Goal: Task Accomplishment & Management: Complete application form

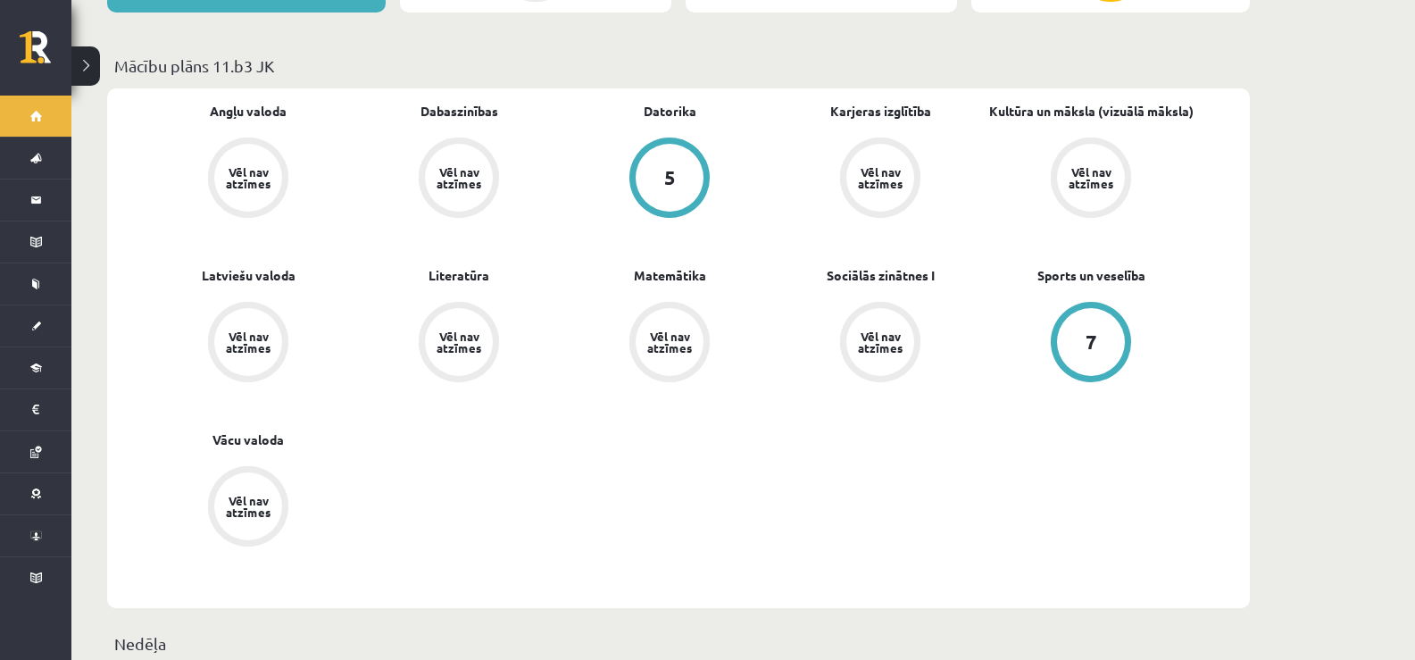
scroll to position [536, 0]
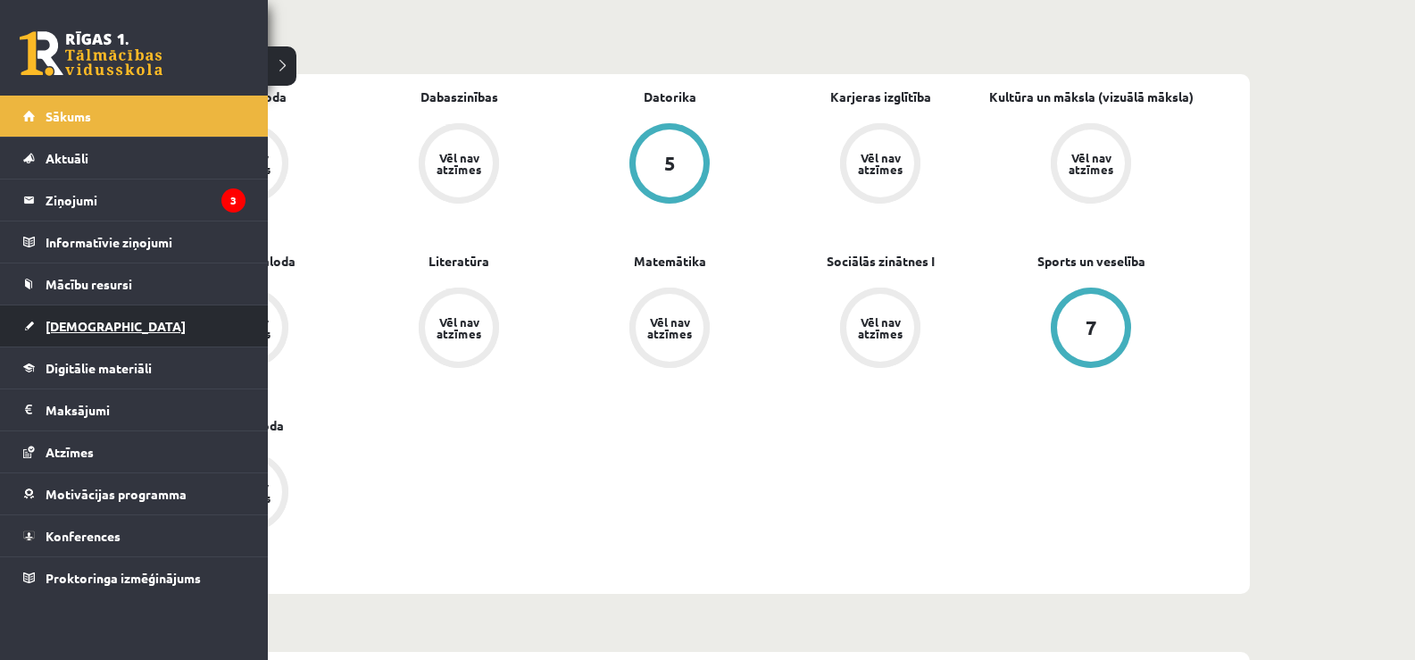
click at [99, 320] on span "[DEMOGRAPHIC_DATA]" at bounding box center [116, 326] width 140 height 16
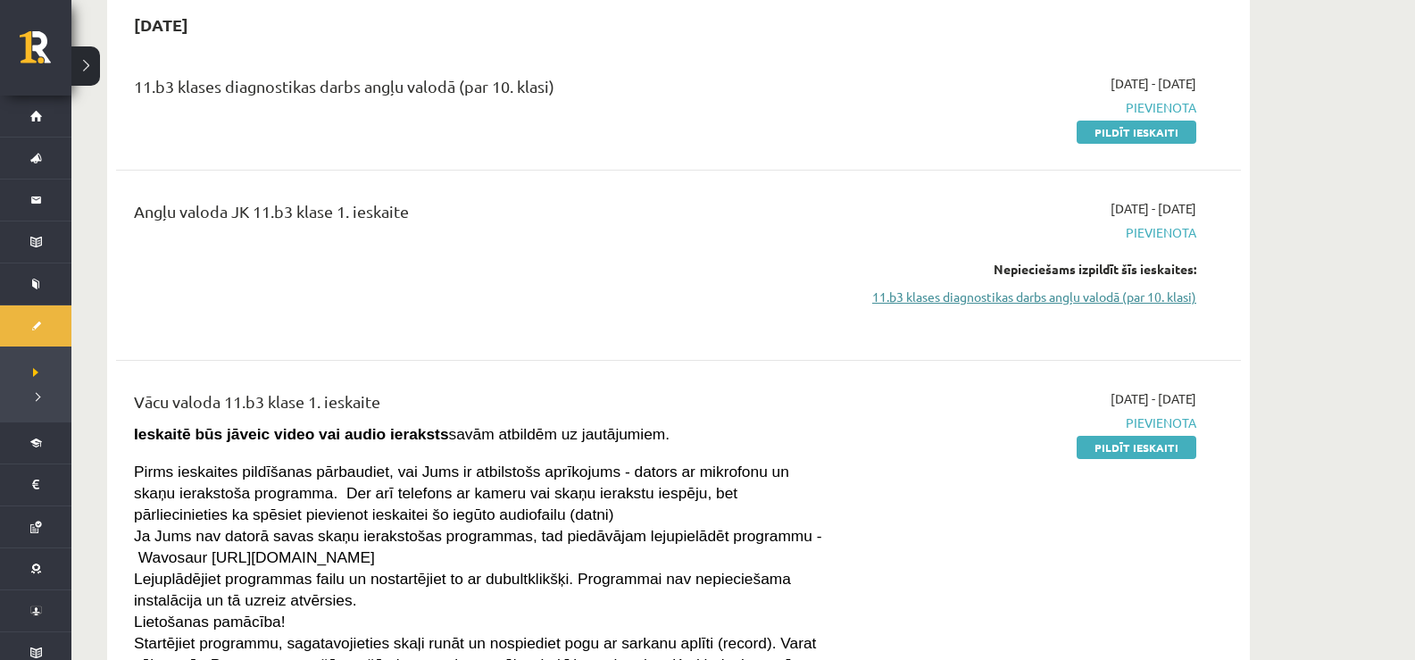
scroll to position [89, 0]
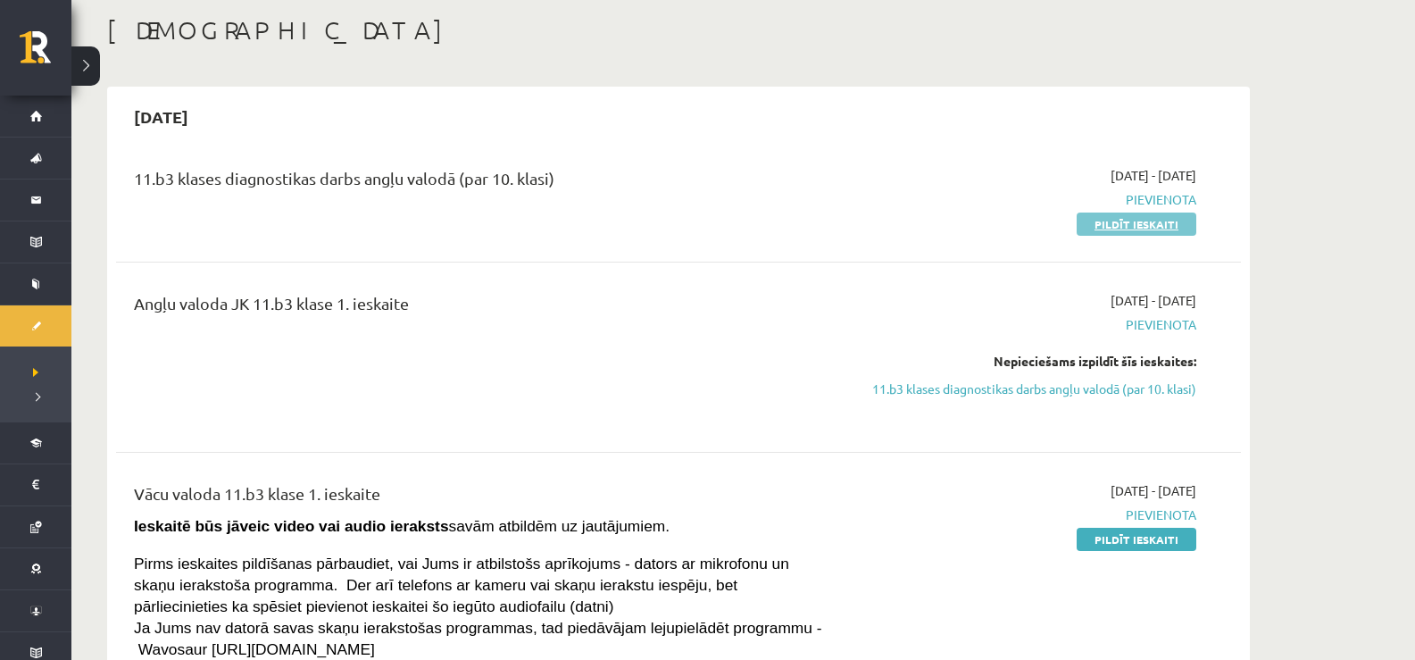
click at [1138, 225] on link "Pildīt ieskaiti" at bounding box center [1137, 224] width 120 height 23
click at [1157, 219] on link "Pildīt ieskaiti" at bounding box center [1137, 224] width 120 height 23
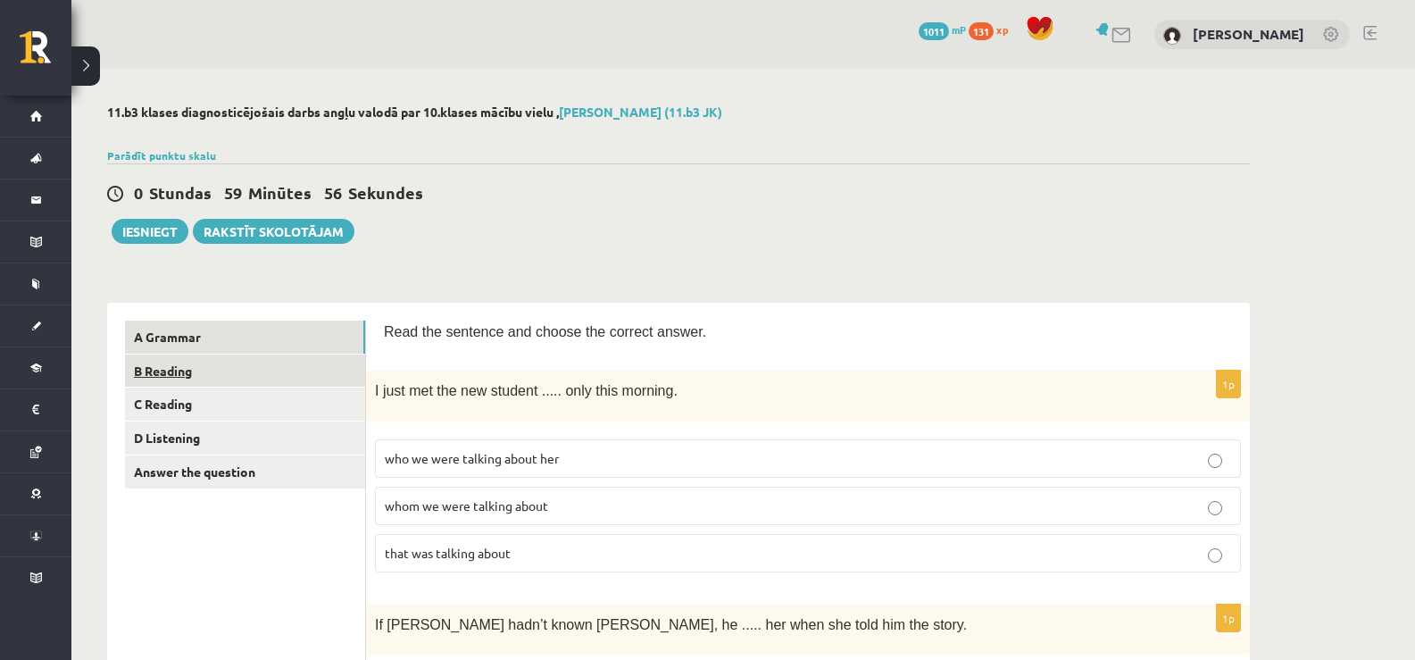
click at [254, 378] on link "B Reading" at bounding box center [245, 371] width 240 height 33
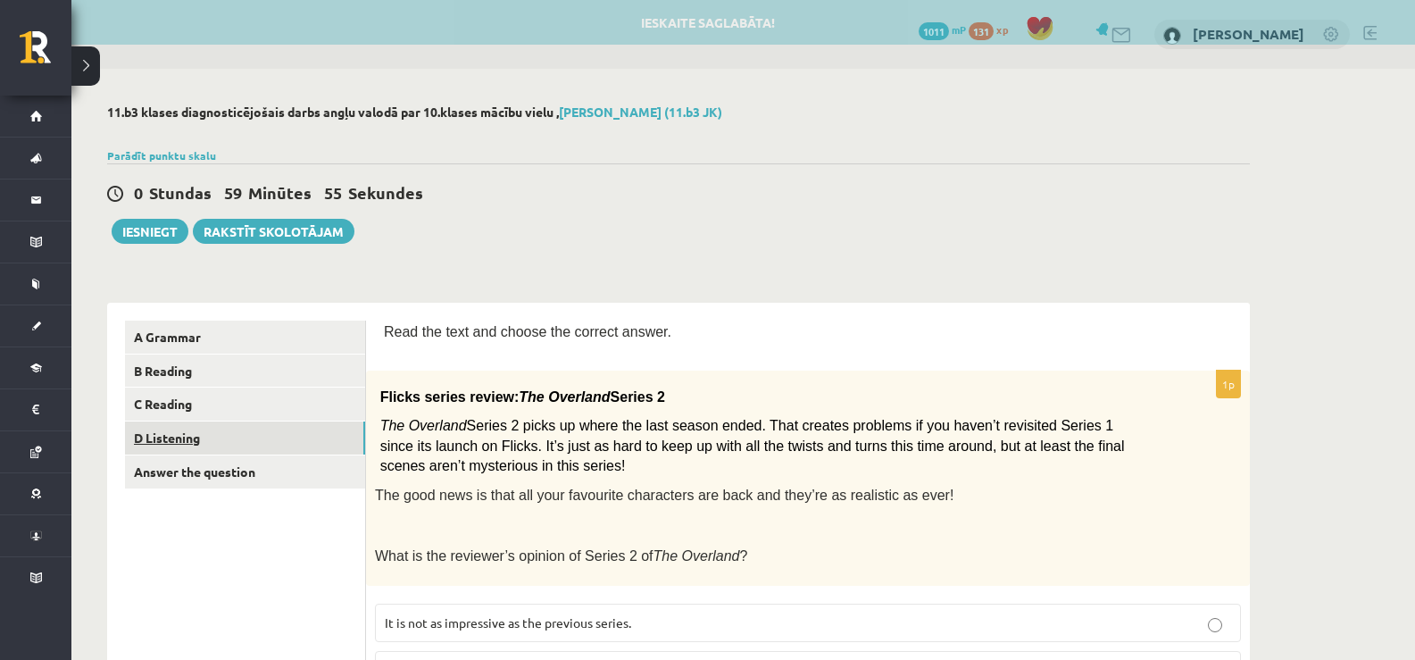
click at [258, 442] on link "D Listening" at bounding box center [245, 437] width 240 height 33
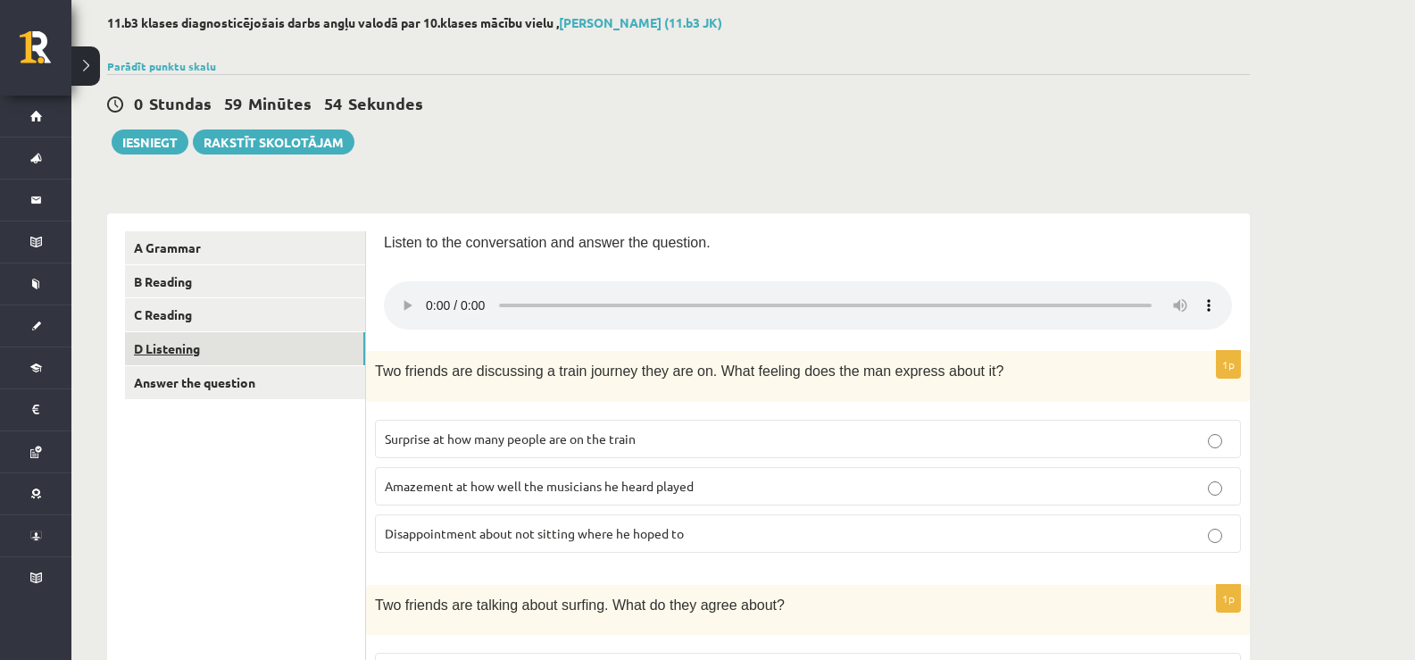
scroll to position [179, 0]
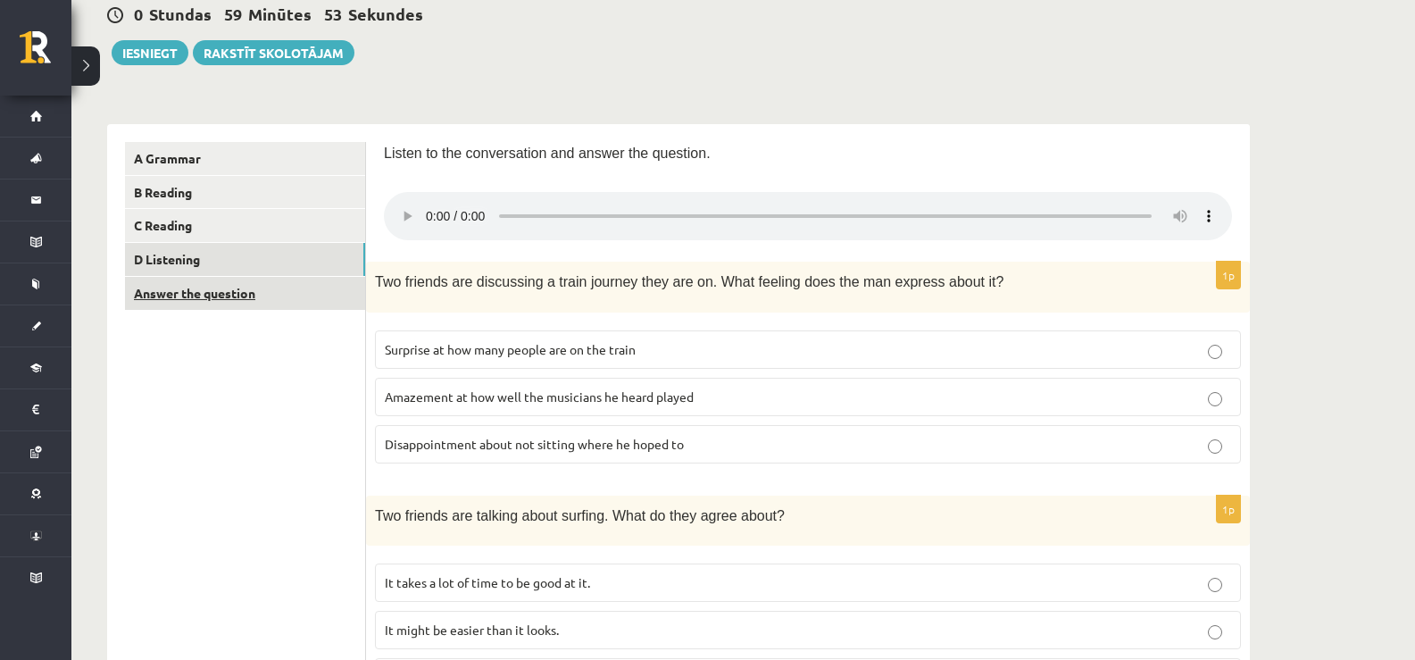
click at [262, 296] on link "Answer the question" at bounding box center [245, 293] width 240 height 33
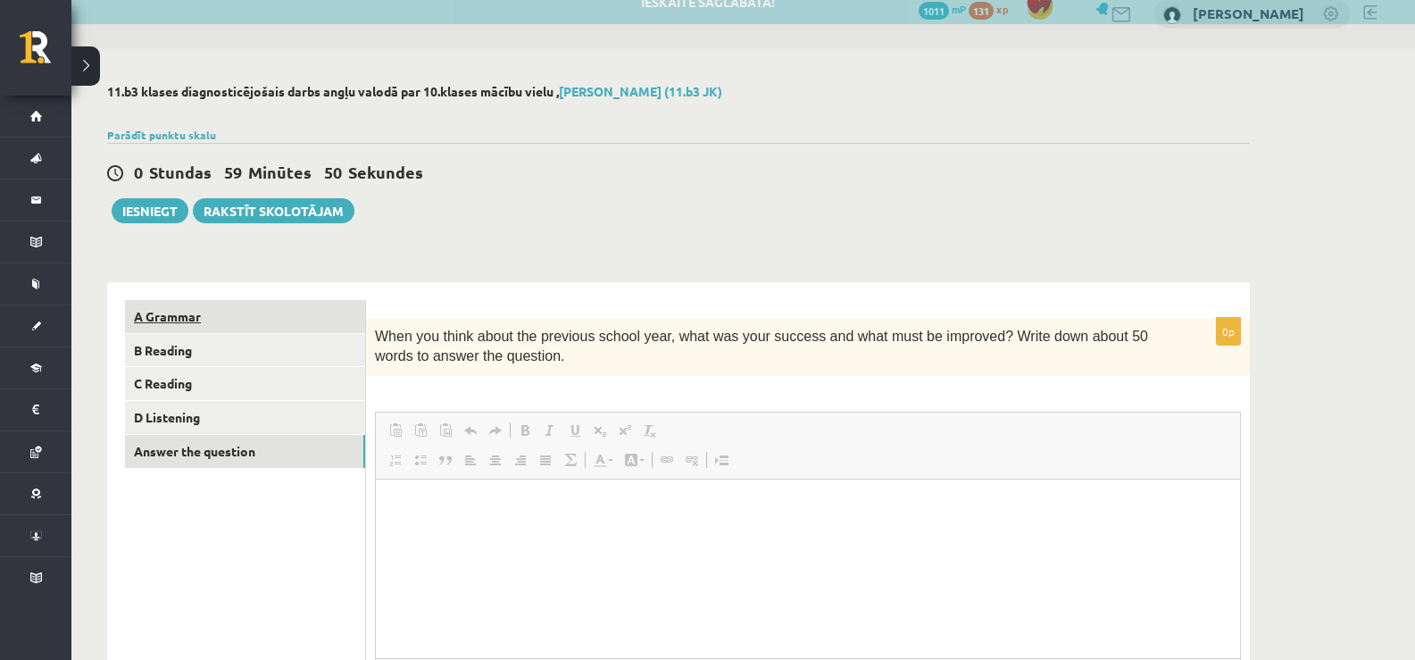
scroll to position [0, 0]
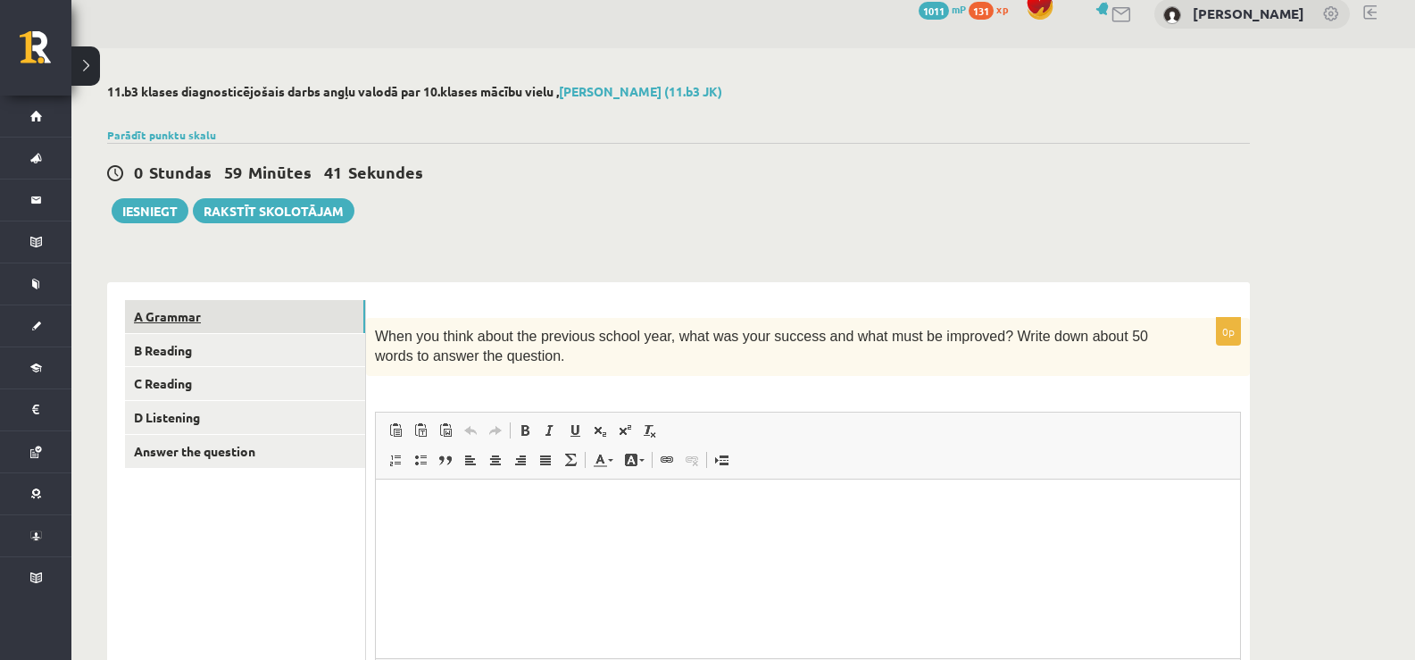
click at [255, 317] on link "A Grammar" at bounding box center [245, 316] width 240 height 33
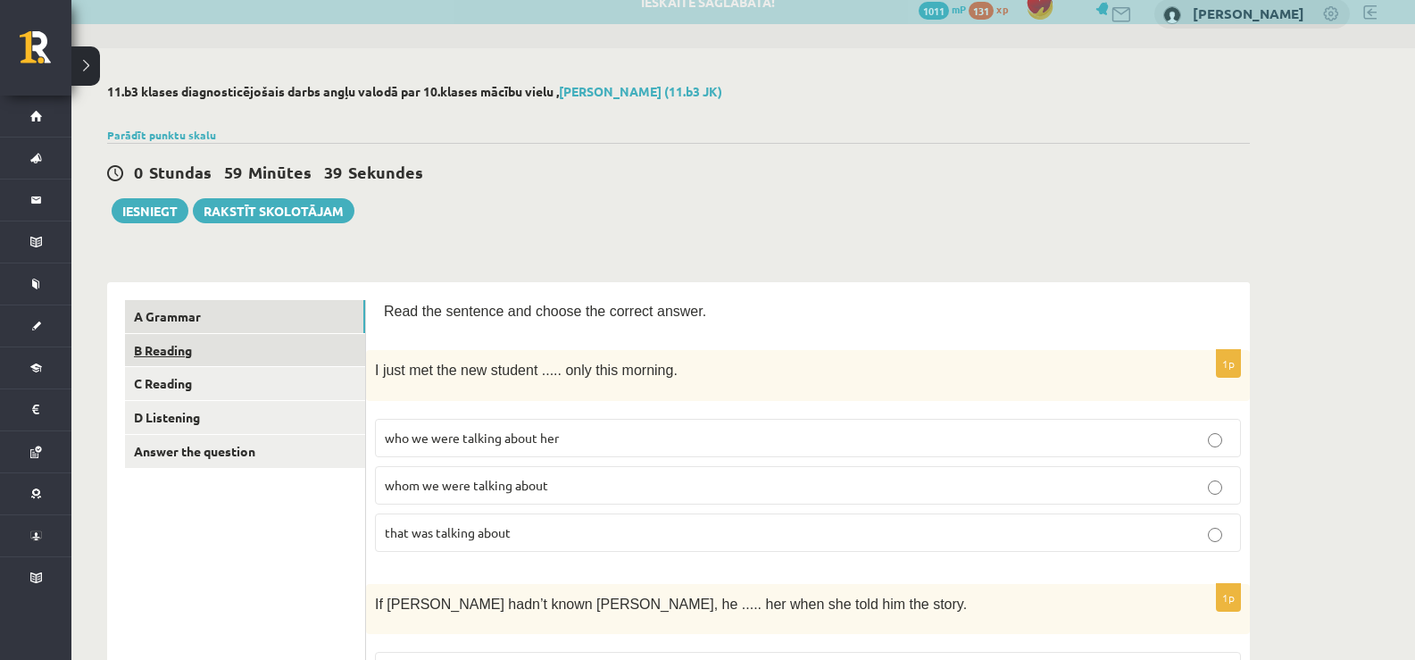
click at [135, 346] on link "B Reading" at bounding box center [245, 350] width 240 height 33
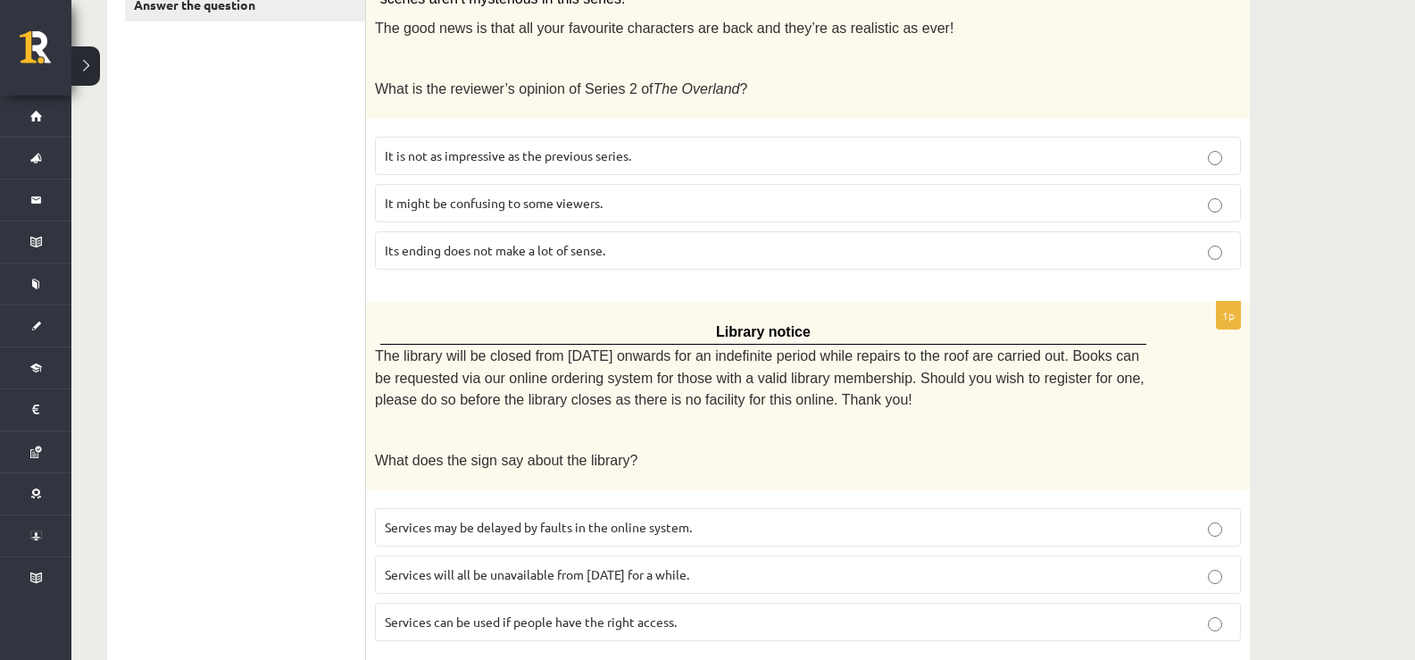
scroll to position [556, 0]
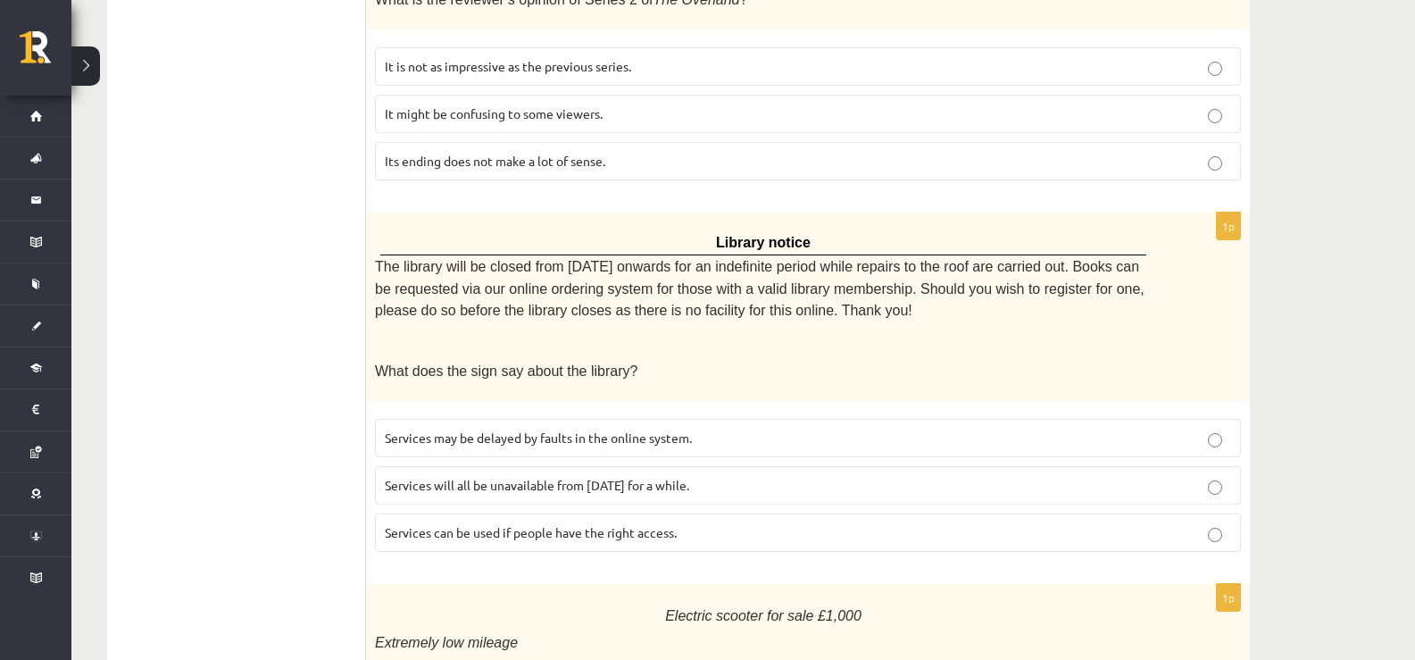
click at [437, 481] on span "Services will all be unavailable from [DATE] for a while." at bounding box center [537, 485] width 305 height 16
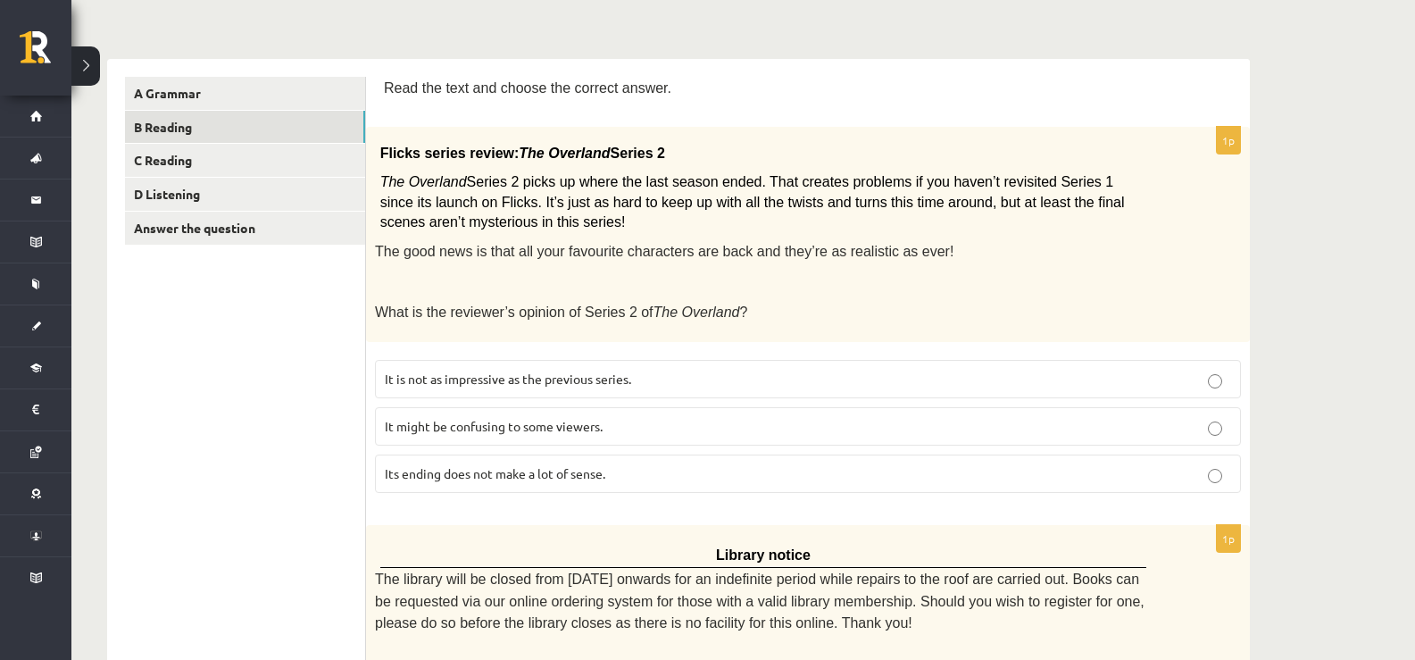
scroll to position [288, 0]
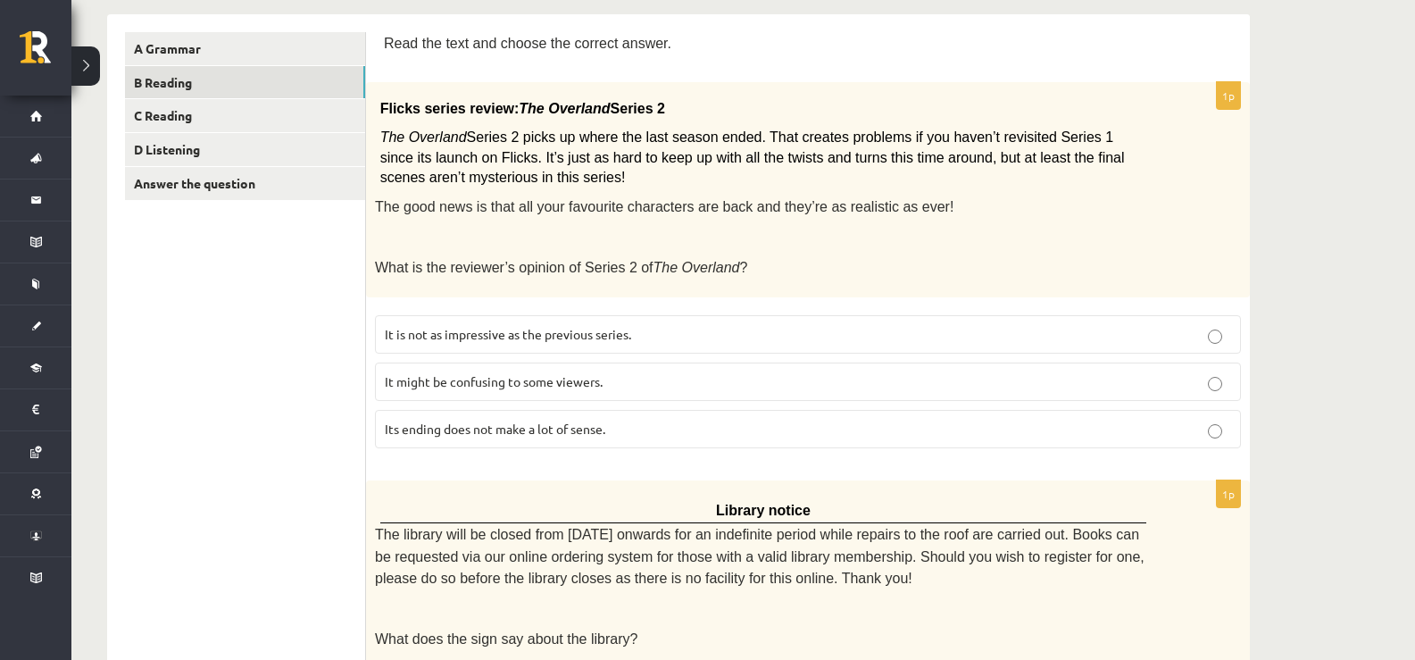
click at [537, 330] on span "It is not as impressive as the previous series." at bounding box center [508, 334] width 246 height 16
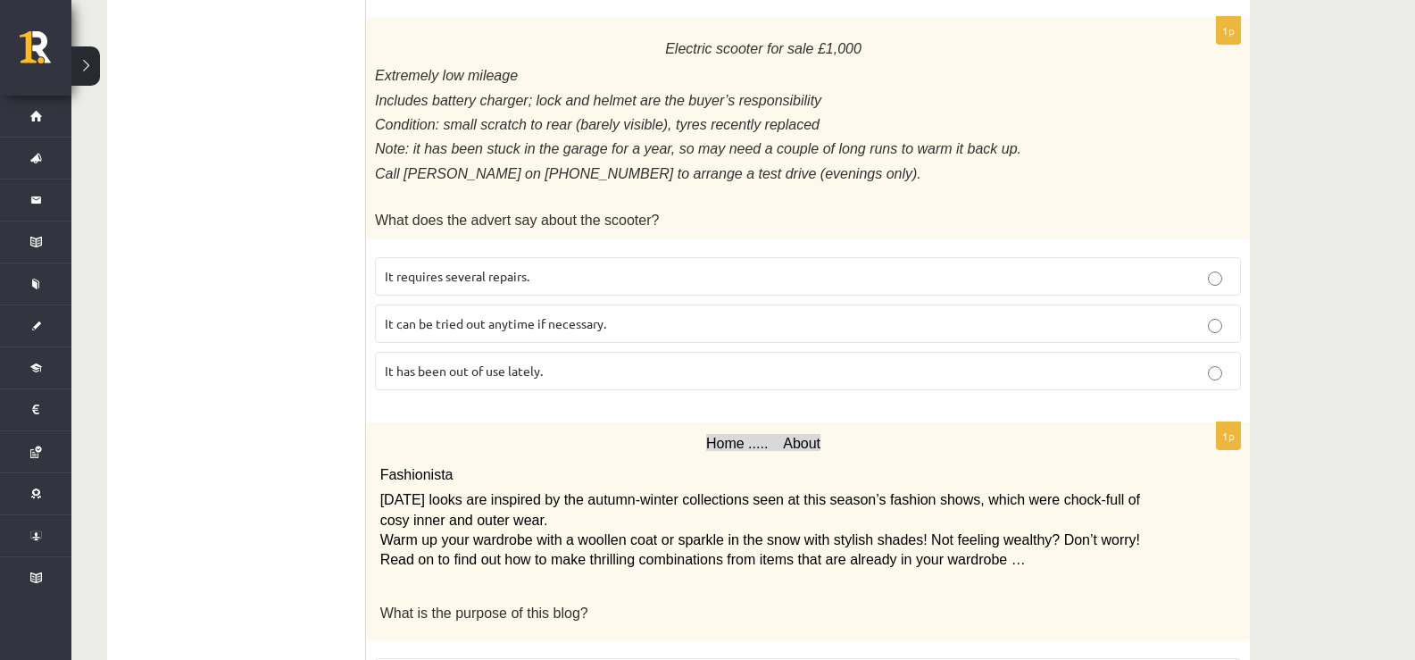
scroll to position [1092, 0]
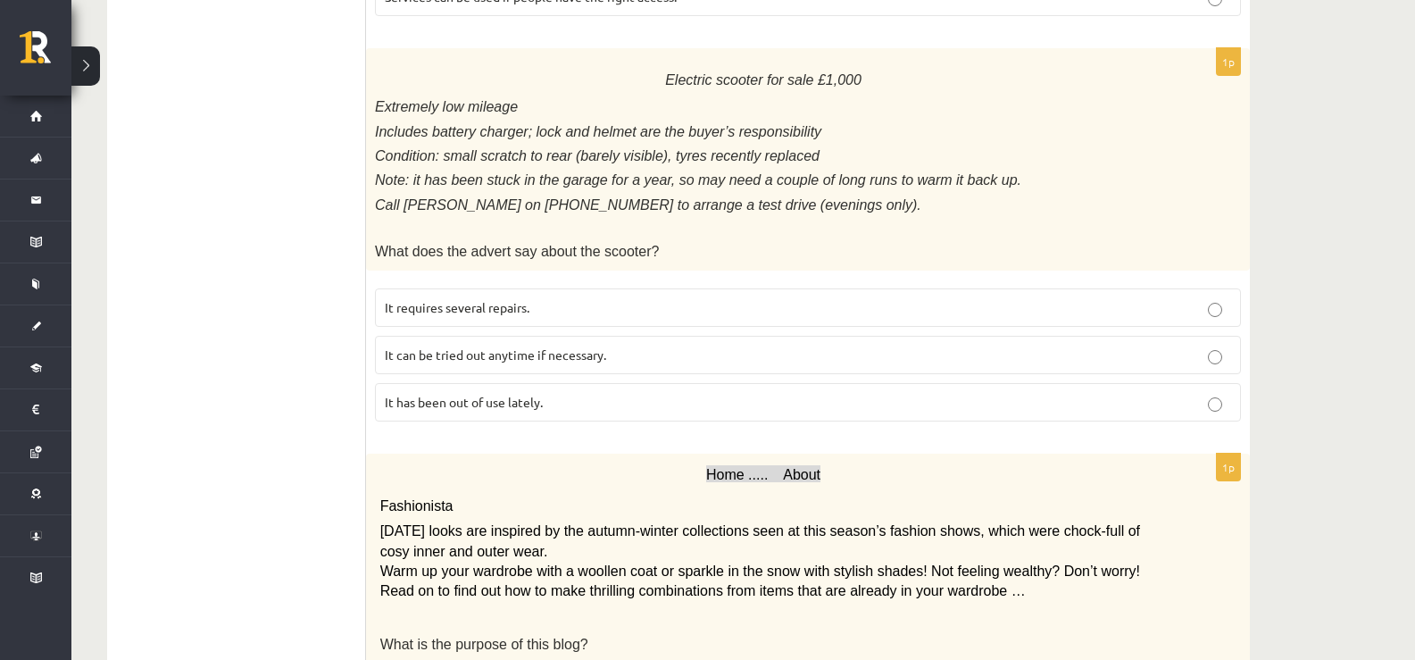
click at [548, 393] on p "It has been out of use lately." at bounding box center [808, 402] width 847 height 19
drag, startPoint x: 383, startPoint y: 336, endPoint x: 613, endPoint y: 321, distance: 230.8
click at [613, 336] on label "It can be tried out anytime if necessary." at bounding box center [808, 355] width 866 height 38
copy span "It can be tried out anytime if necessary."
click at [351, 327] on ul "A Grammar B Reading C Reading D Listening Answer the question" at bounding box center [245, 417] width 241 height 2379
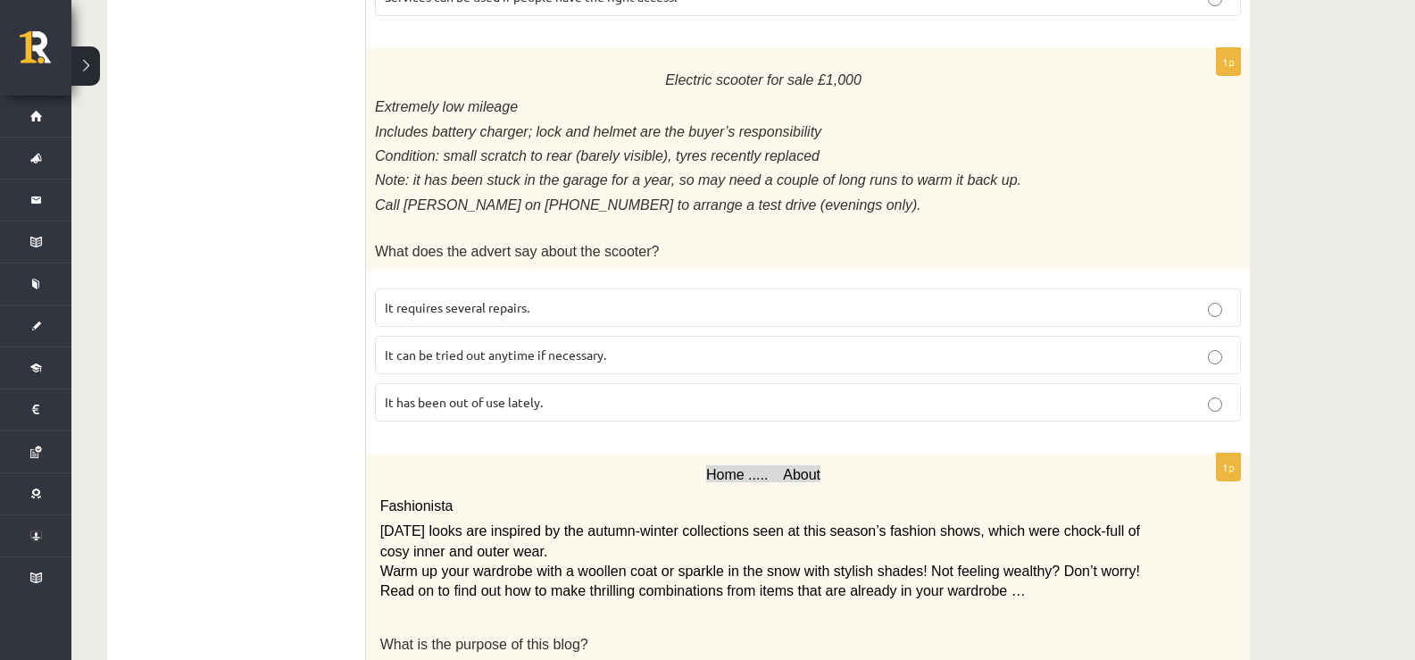
click at [785, 336] on label "It can be tried out anytime if necessary." at bounding box center [808, 355] width 866 height 38
click at [712, 346] on p "It can be tried out anytime if necessary." at bounding box center [808, 355] width 847 height 19
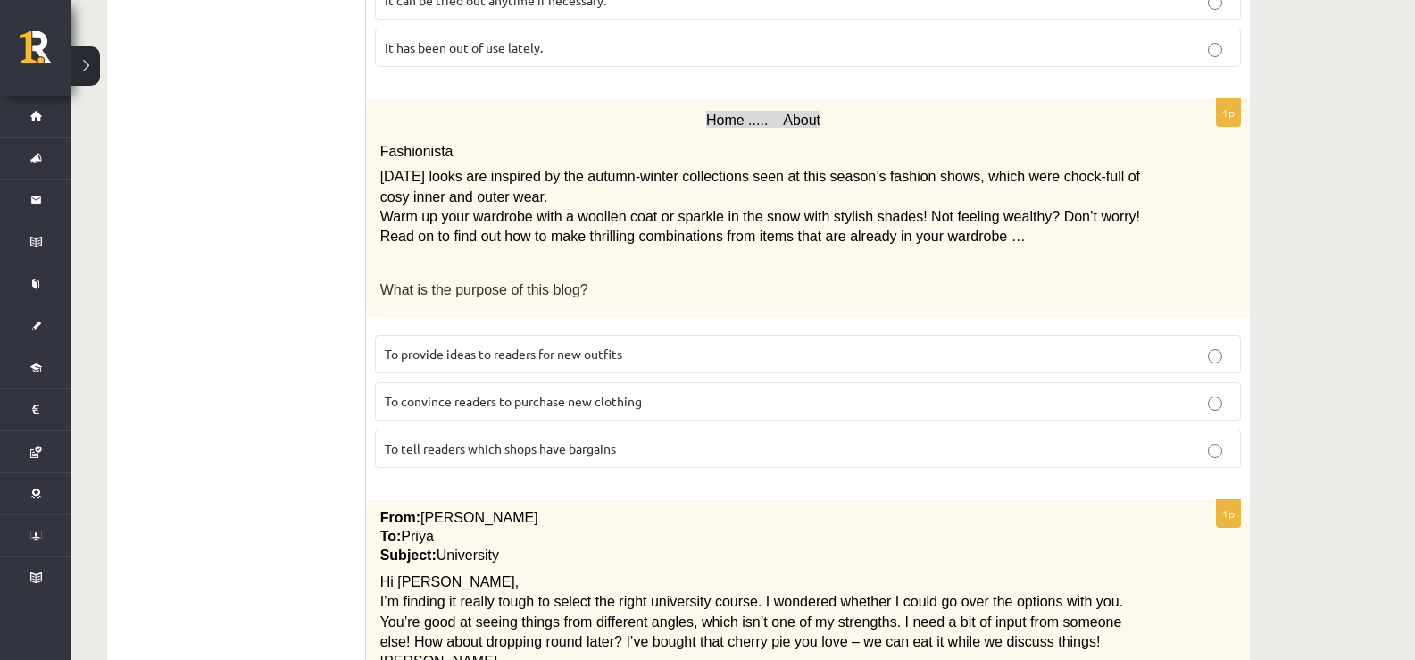
scroll to position [1357, 0]
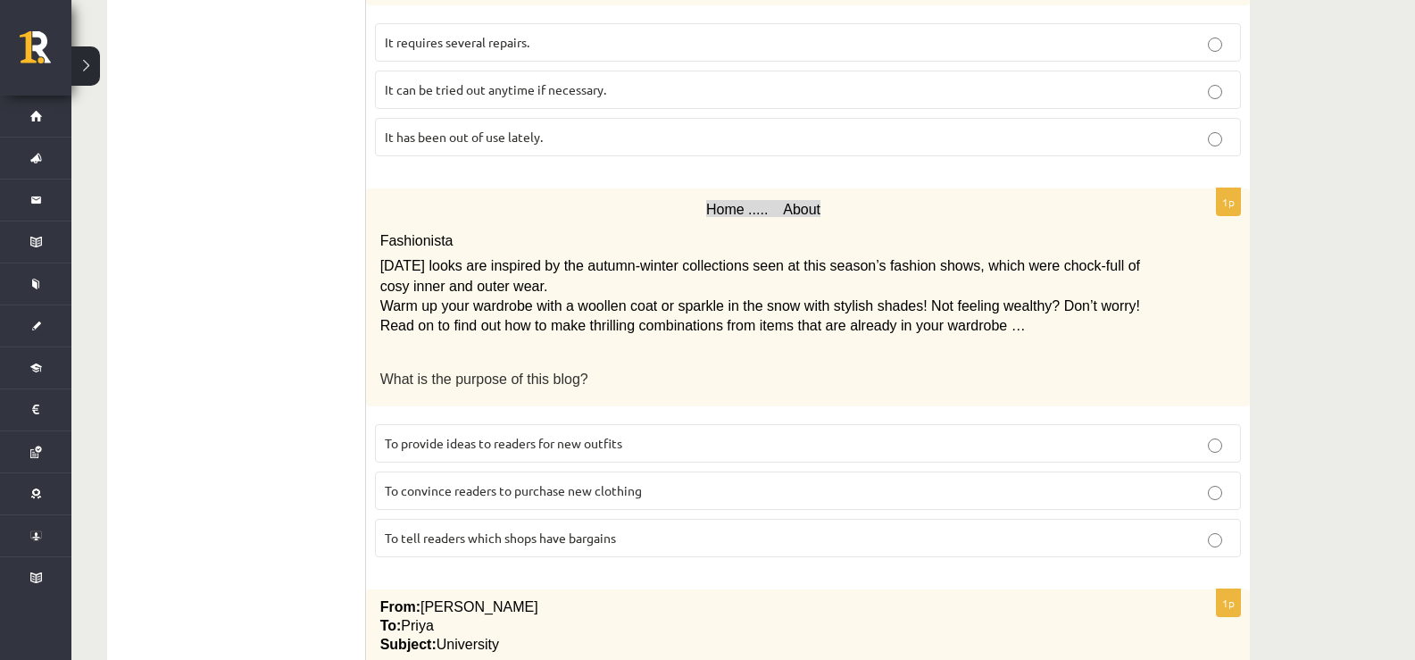
click at [423, 434] on p "To provide ideas to readers for new outfits" at bounding box center [808, 443] width 847 height 19
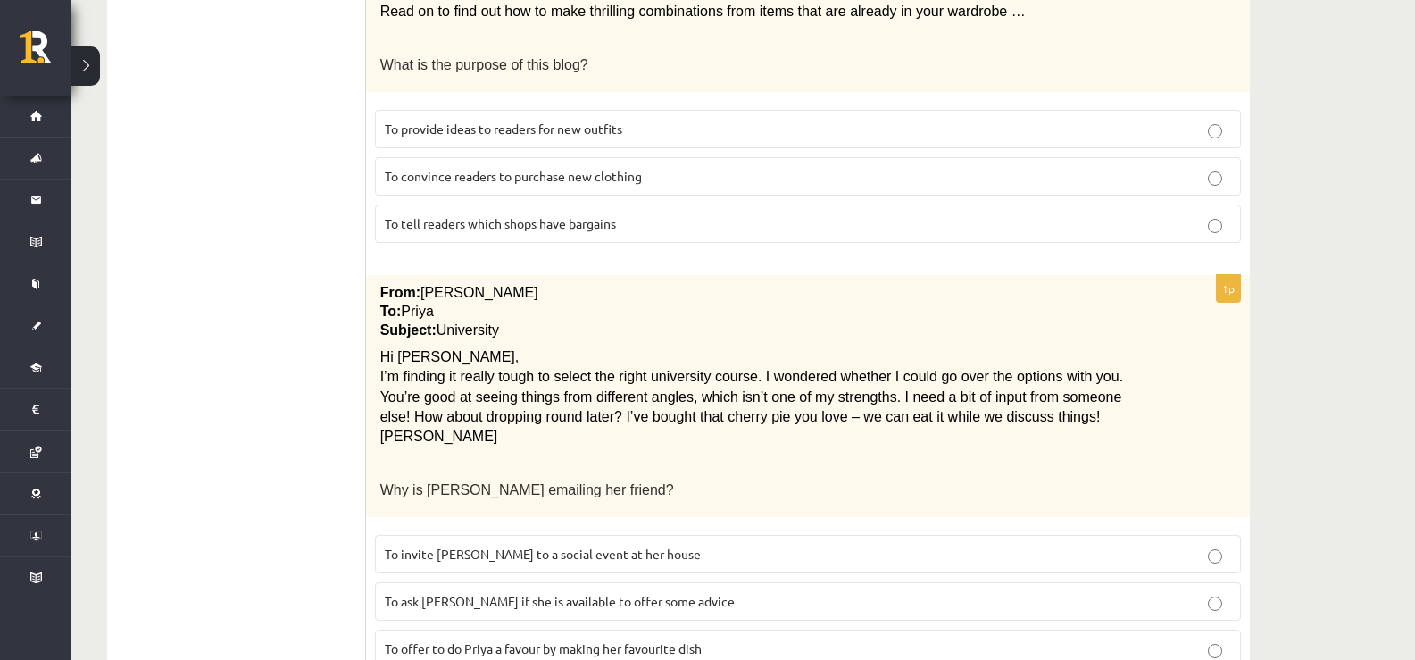
scroll to position [1715, 0]
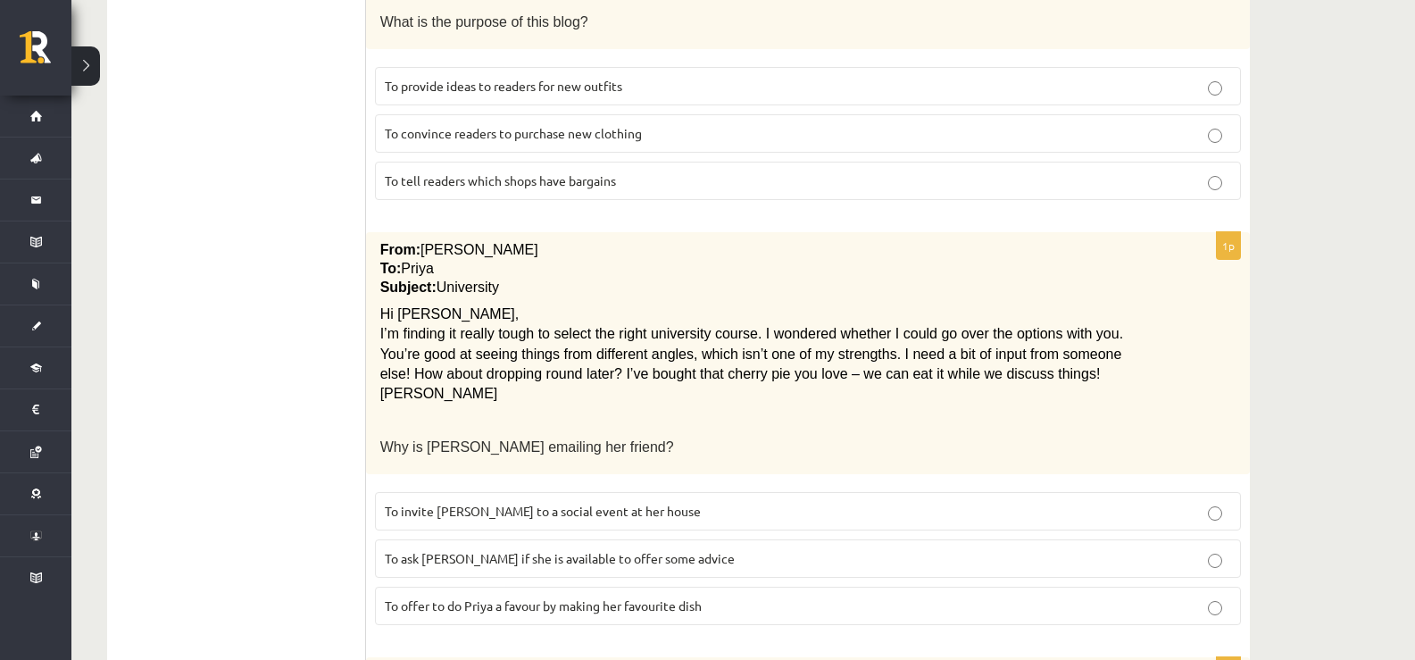
click at [436, 503] on span "To invite Priya to a social event at her house" at bounding box center [543, 511] width 316 height 16
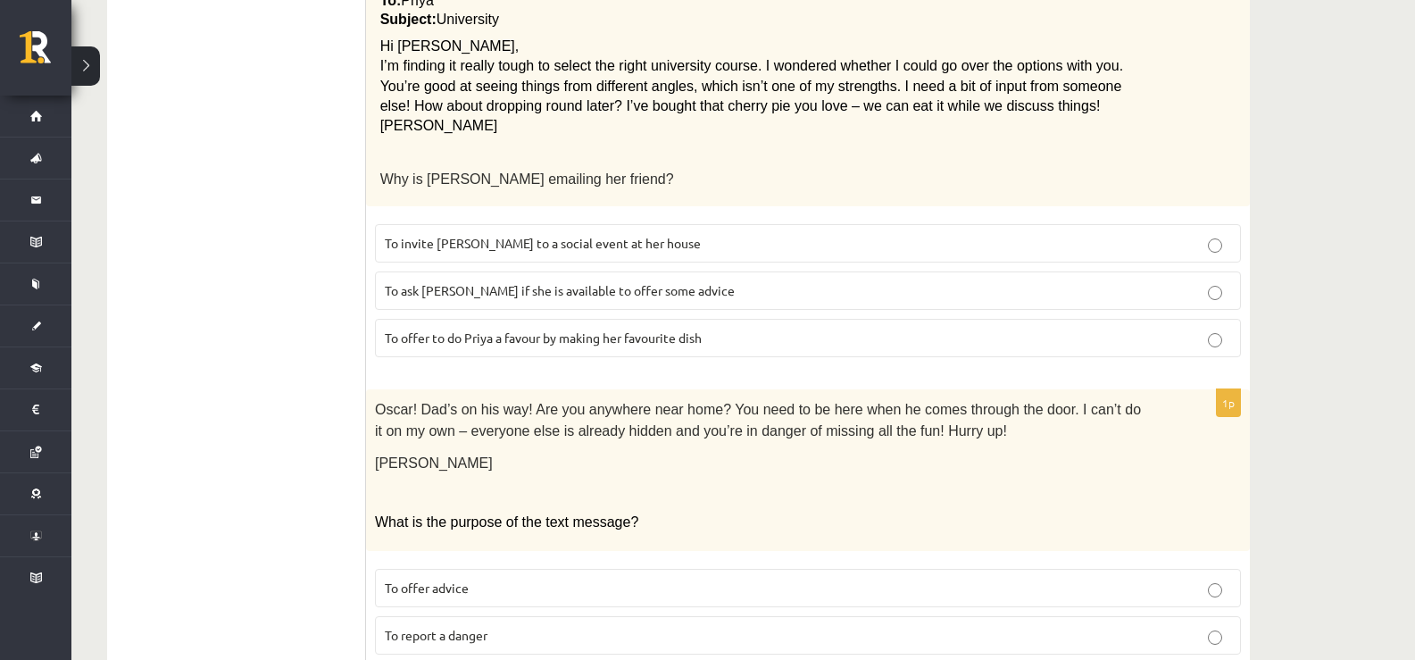
scroll to position [2072, 0]
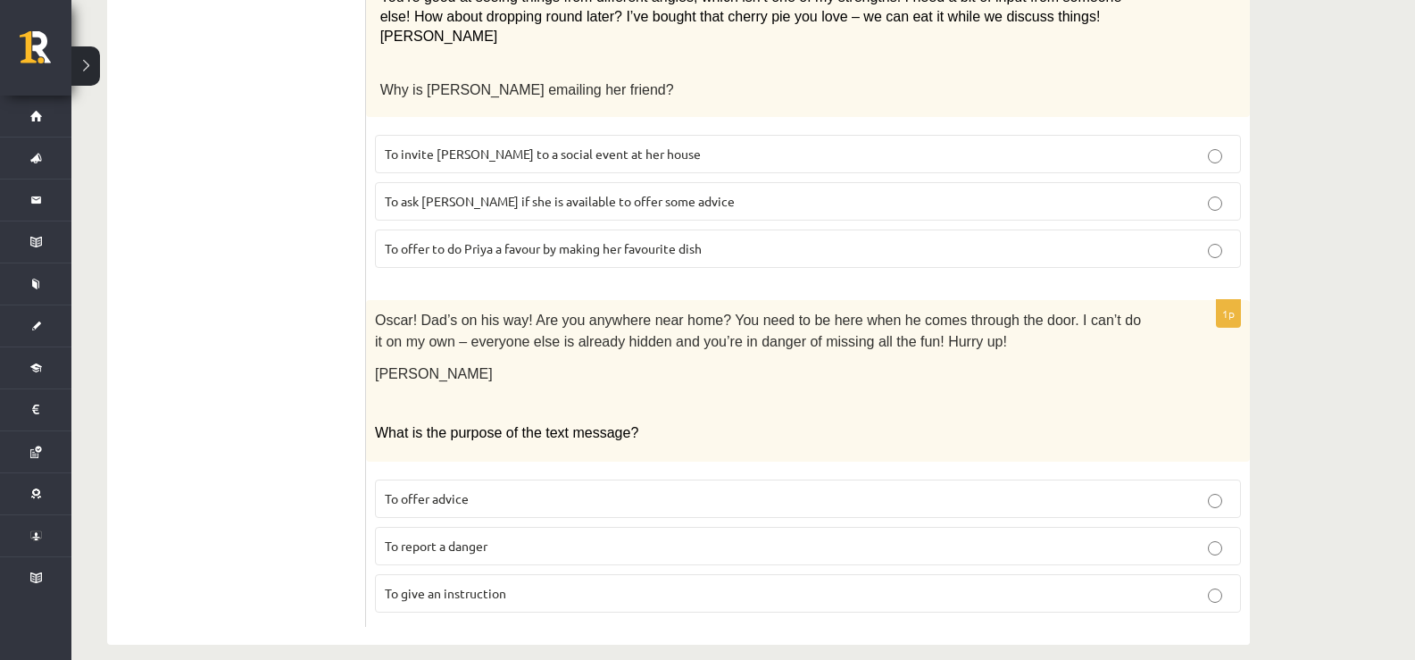
click at [479, 537] on p "To report a danger" at bounding box center [808, 546] width 847 height 19
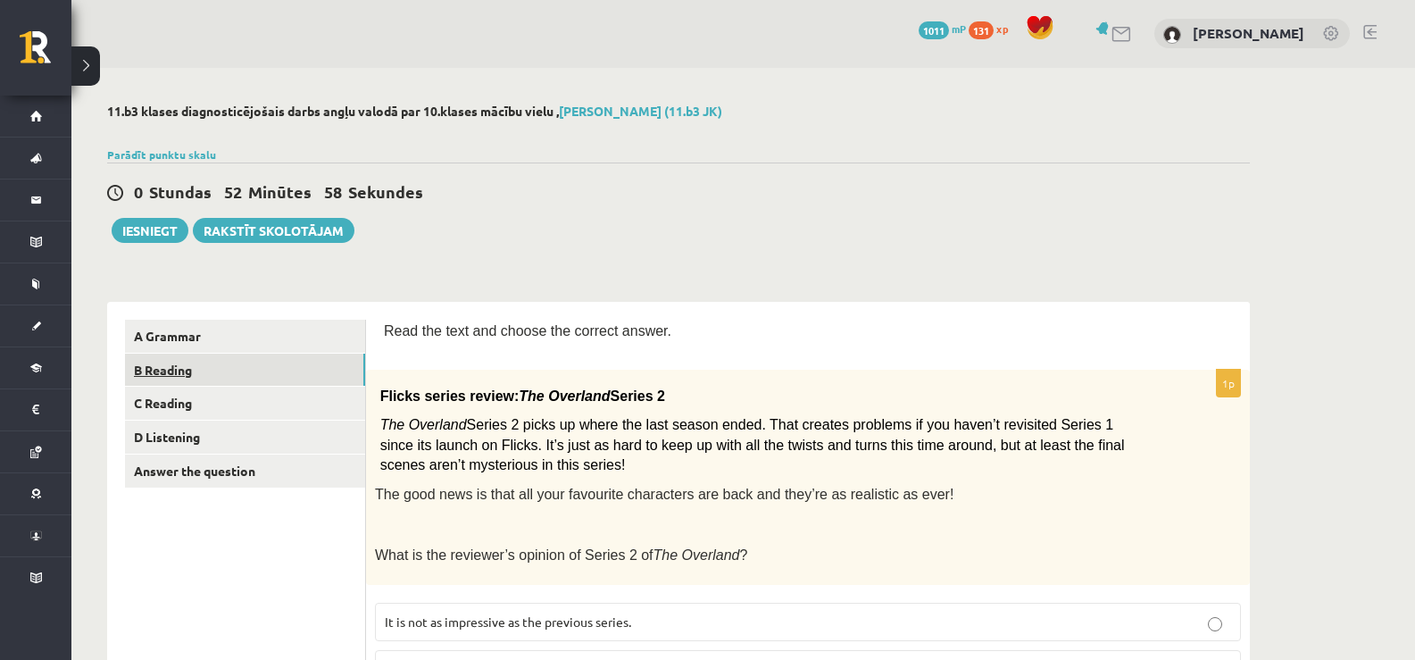
scroll to position [0, 0]
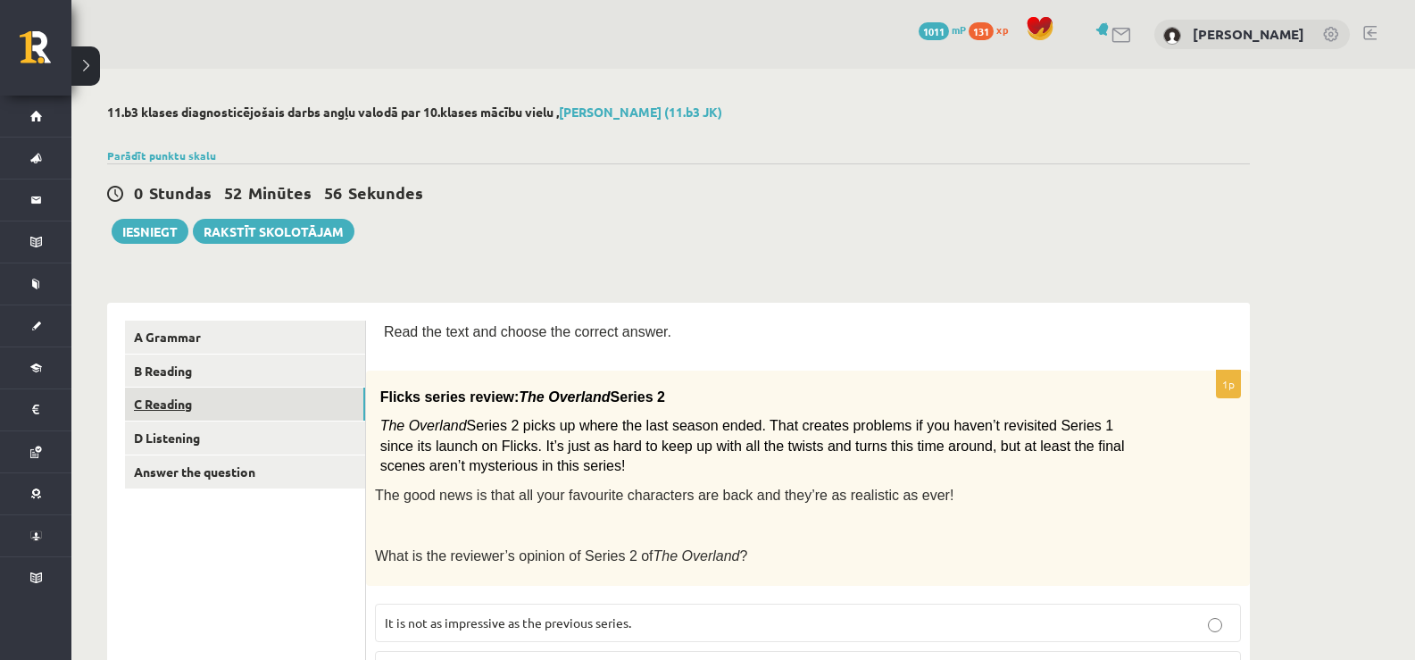
click at [193, 409] on link "C Reading" at bounding box center [245, 404] width 240 height 33
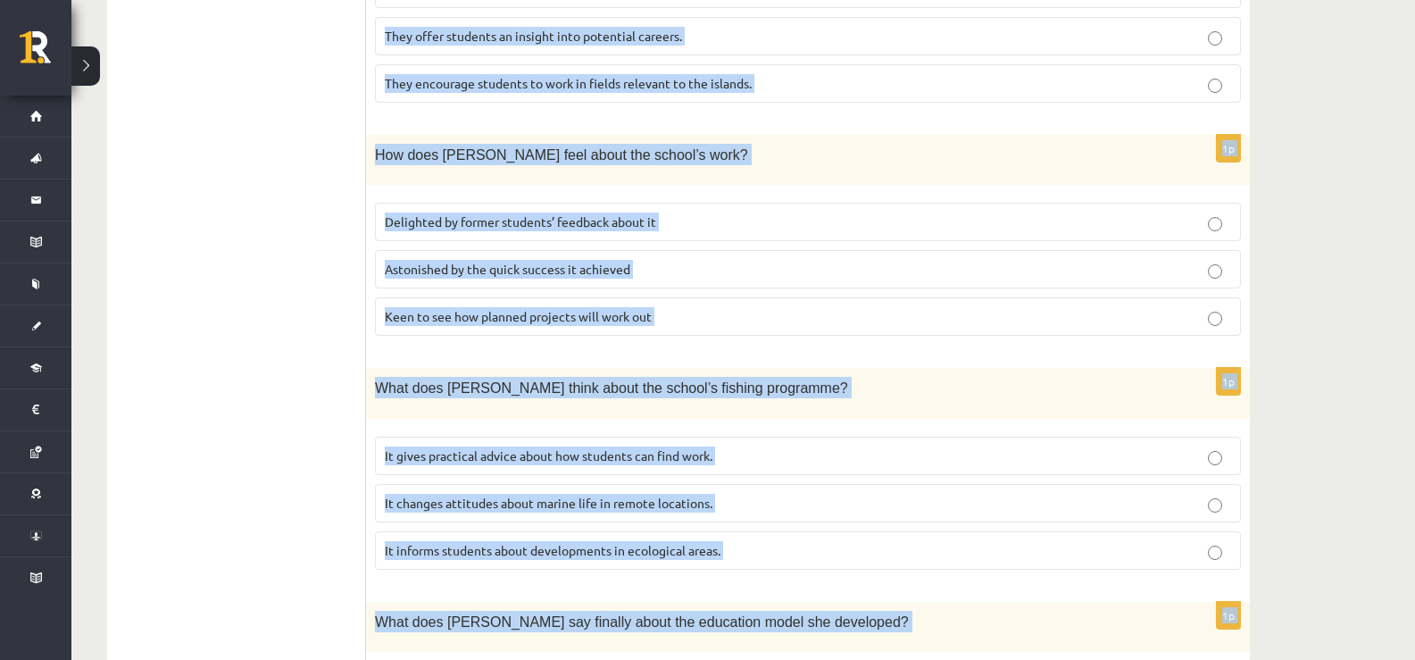
scroll to position [1680, 0]
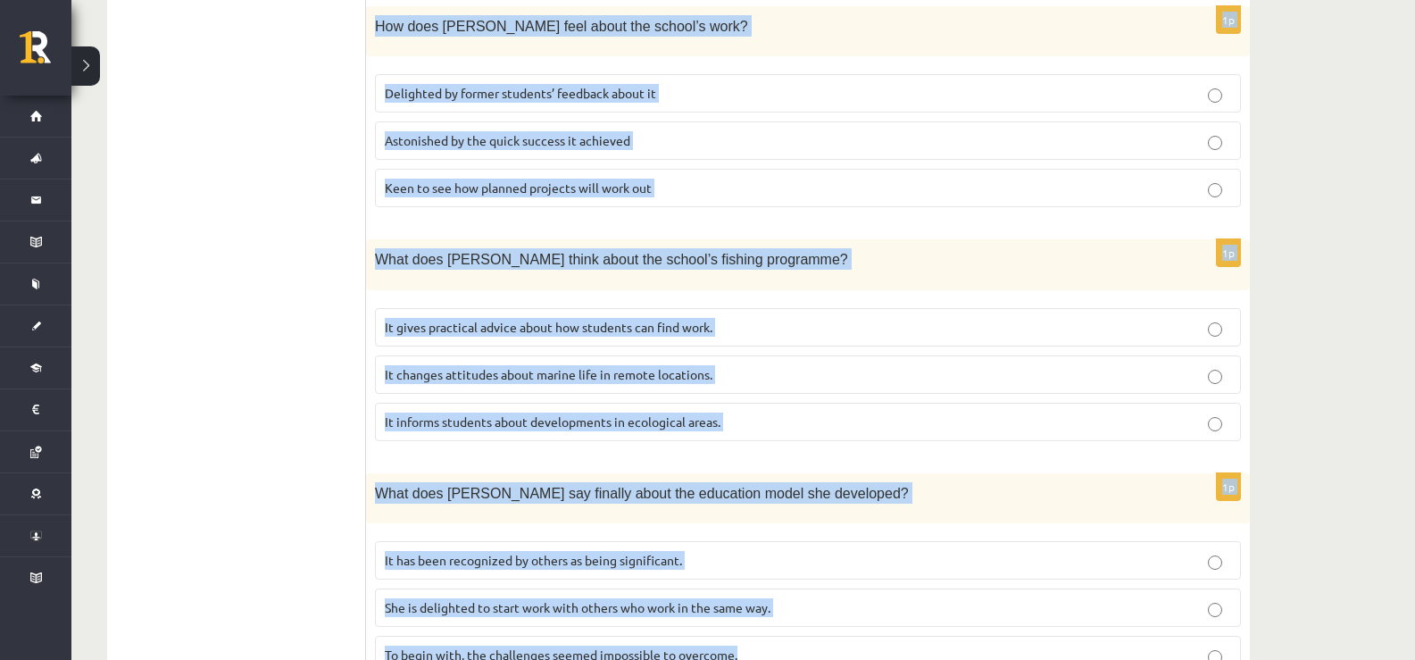
drag, startPoint x: 374, startPoint y: 227, endPoint x: 882, endPoint y: 553, distance: 603.7
copy form "A floating school By founder, Anna Domingo I coordinate a floating school which…"
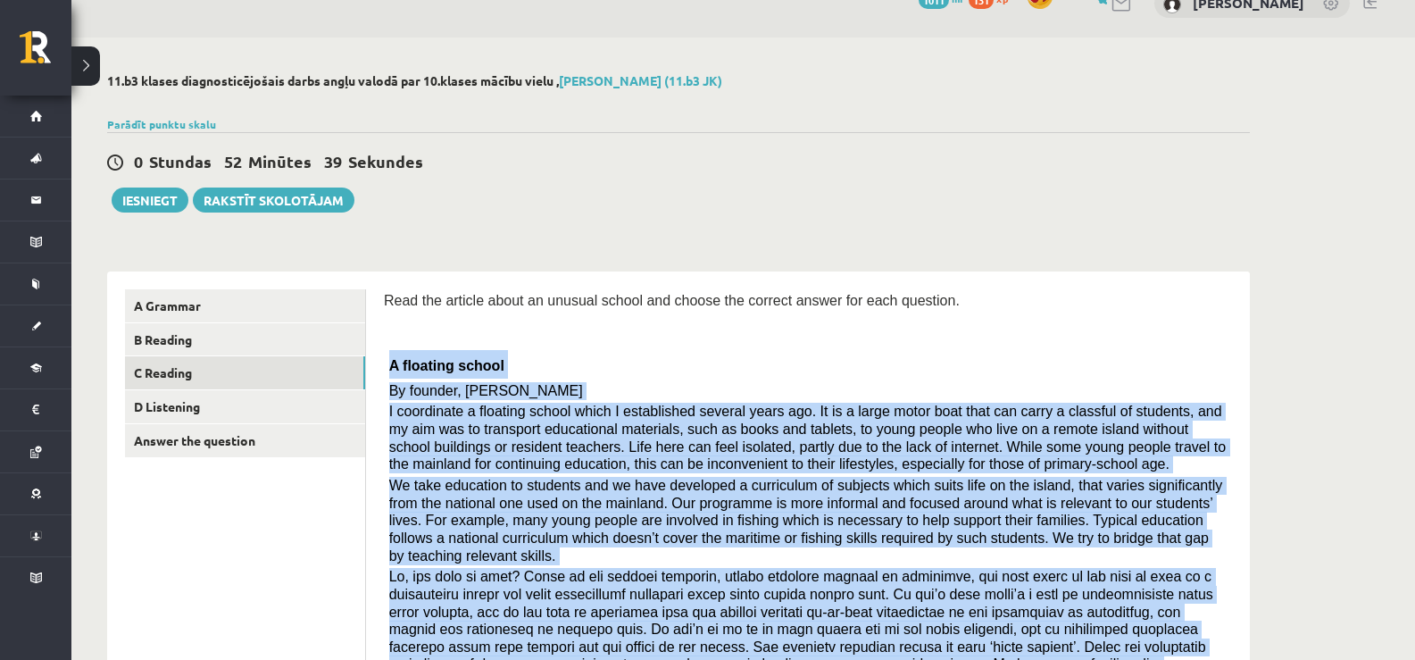
scroll to position [0, 0]
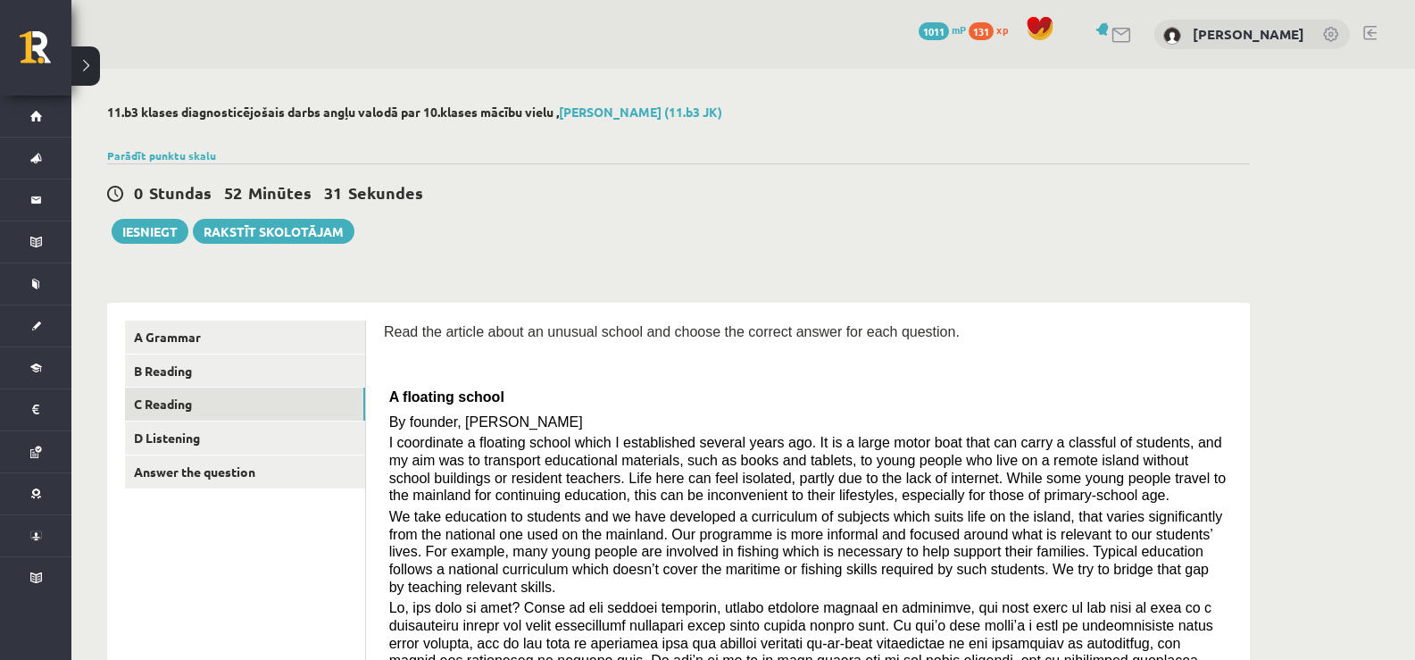
drag, startPoint x: 637, startPoint y: 235, endPoint x: 595, endPoint y: 5, distance: 233.3
click at [636, 230] on div "0 Stundas 52 Minūtes 31 Sekundes Ieskaite saglabāta! Iesniegt Rakstīt skolotājam" at bounding box center [678, 203] width 1143 height 80
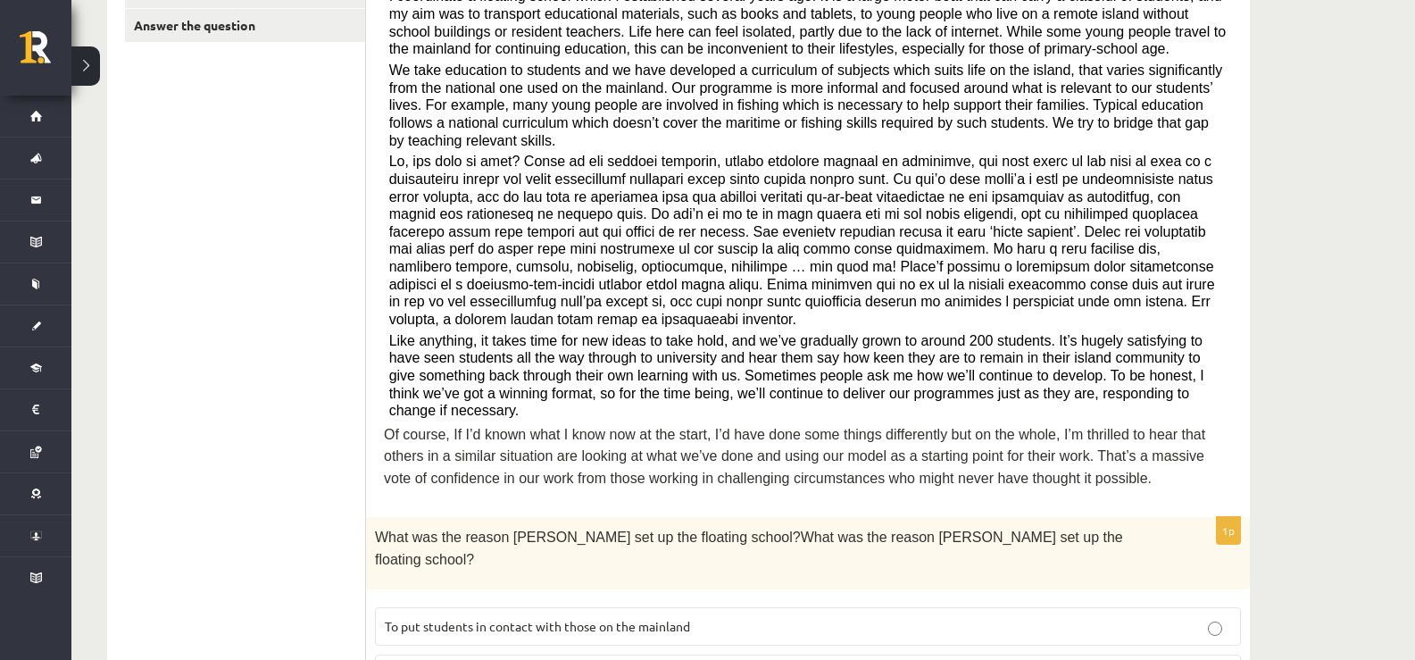
scroll to position [893, 0]
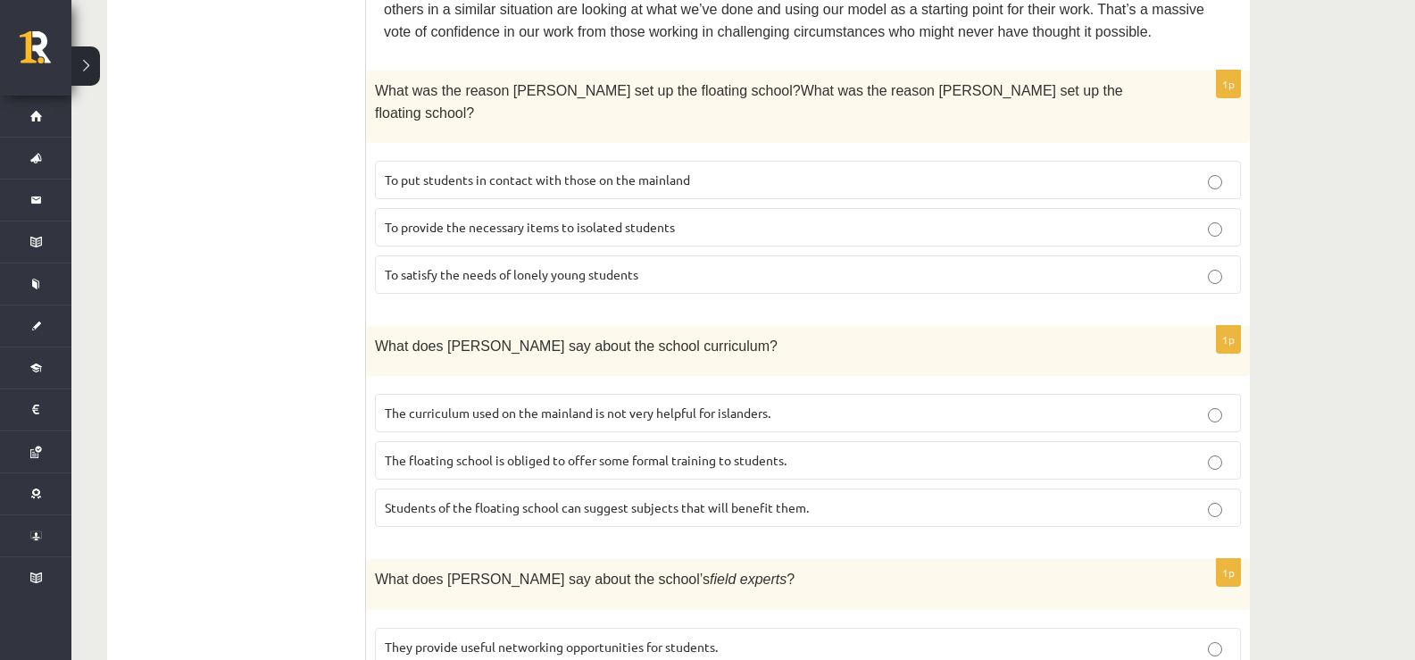
click at [505, 208] on label "To provide the necessary items to isolated students" at bounding box center [808, 227] width 866 height 38
click at [469, 405] on span "The curriculum used on the mainland is not very helpful for islanders." at bounding box center [578, 413] width 386 height 16
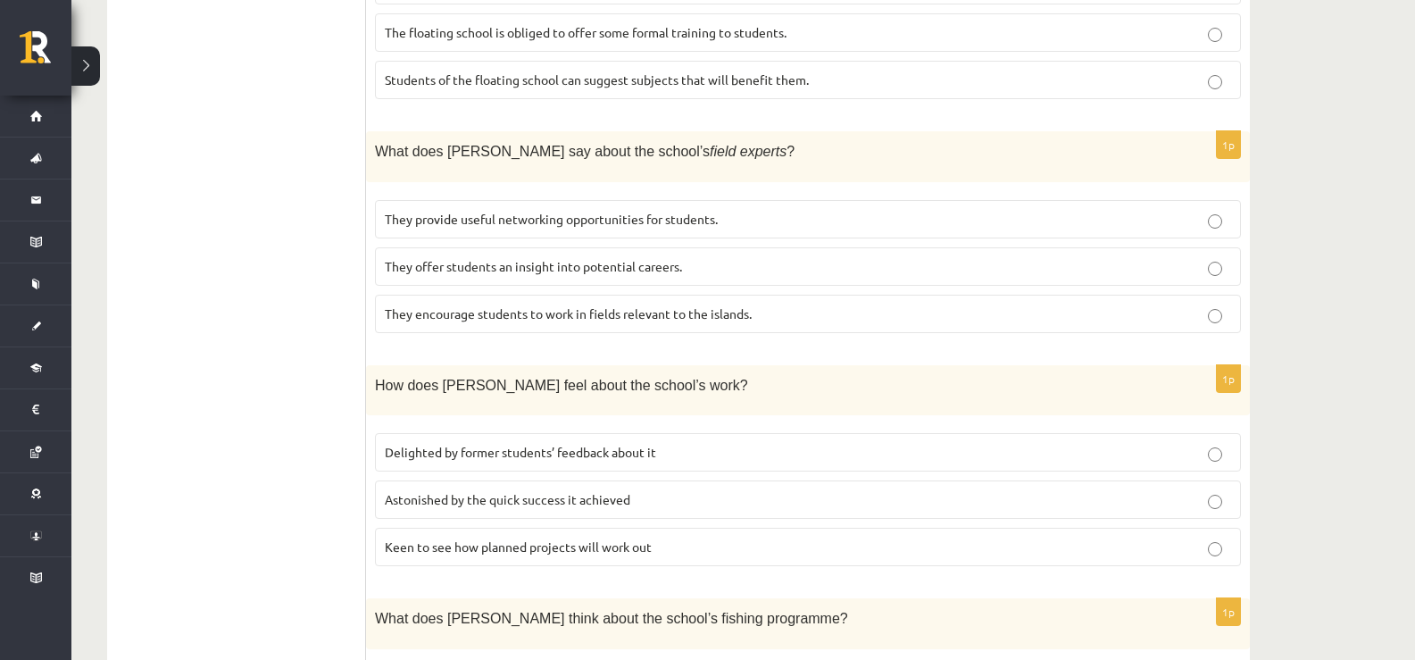
scroll to position [1323, 0]
click at [615, 256] on span "They offer students an insight into potential careers." at bounding box center [533, 264] width 297 height 16
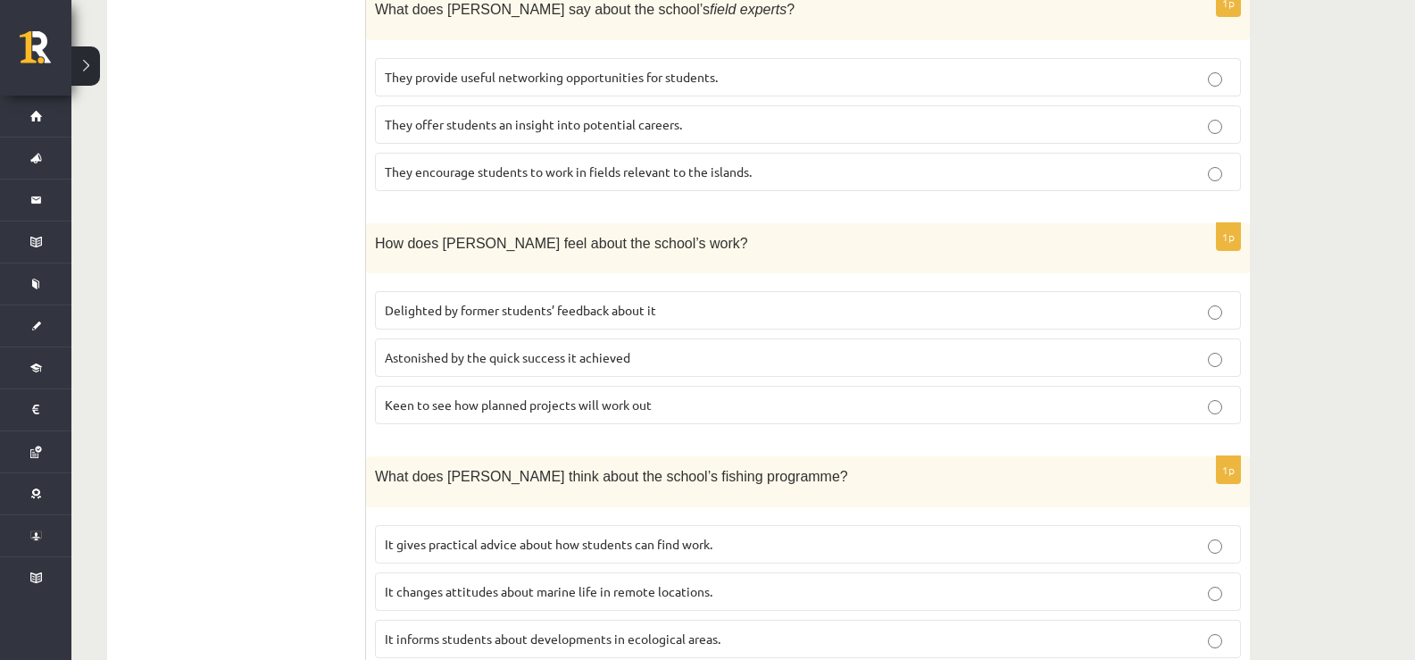
scroll to position [1501, 0]
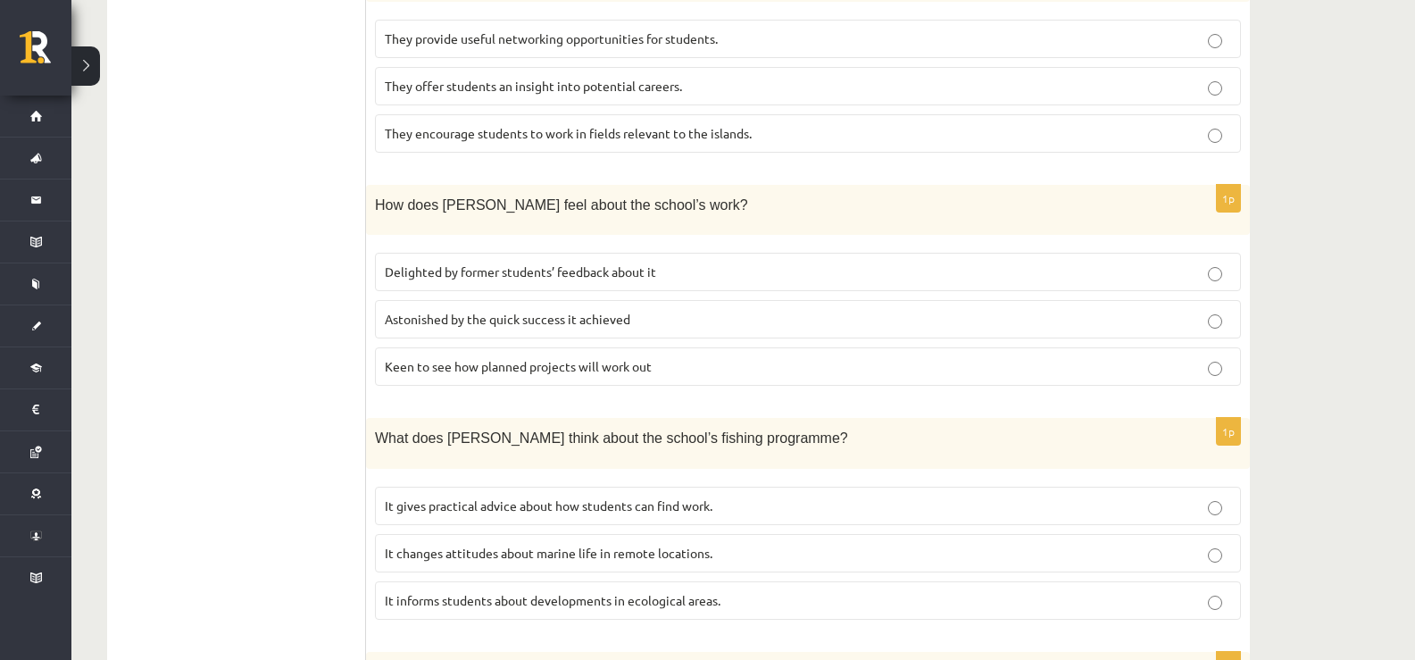
click at [612, 263] on span "Delighted by former students’ feedback about it" at bounding box center [520, 271] width 271 height 16
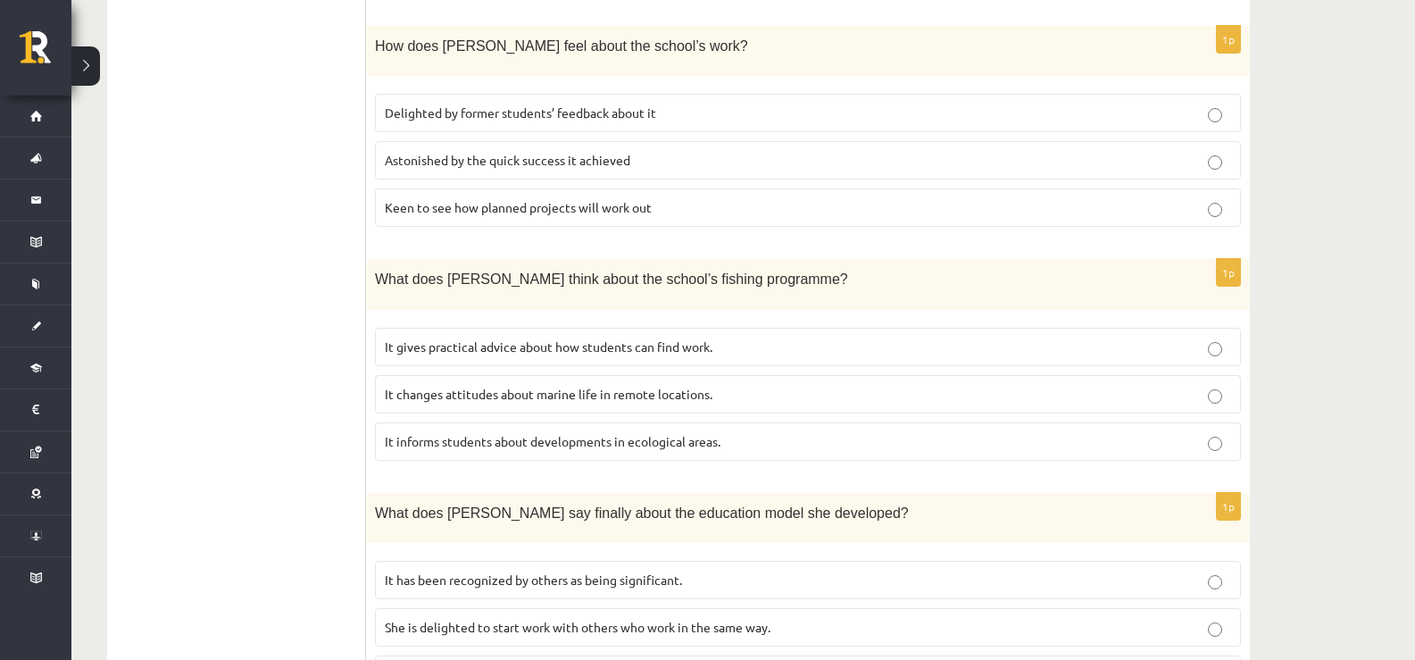
scroll to position [1680, 0]
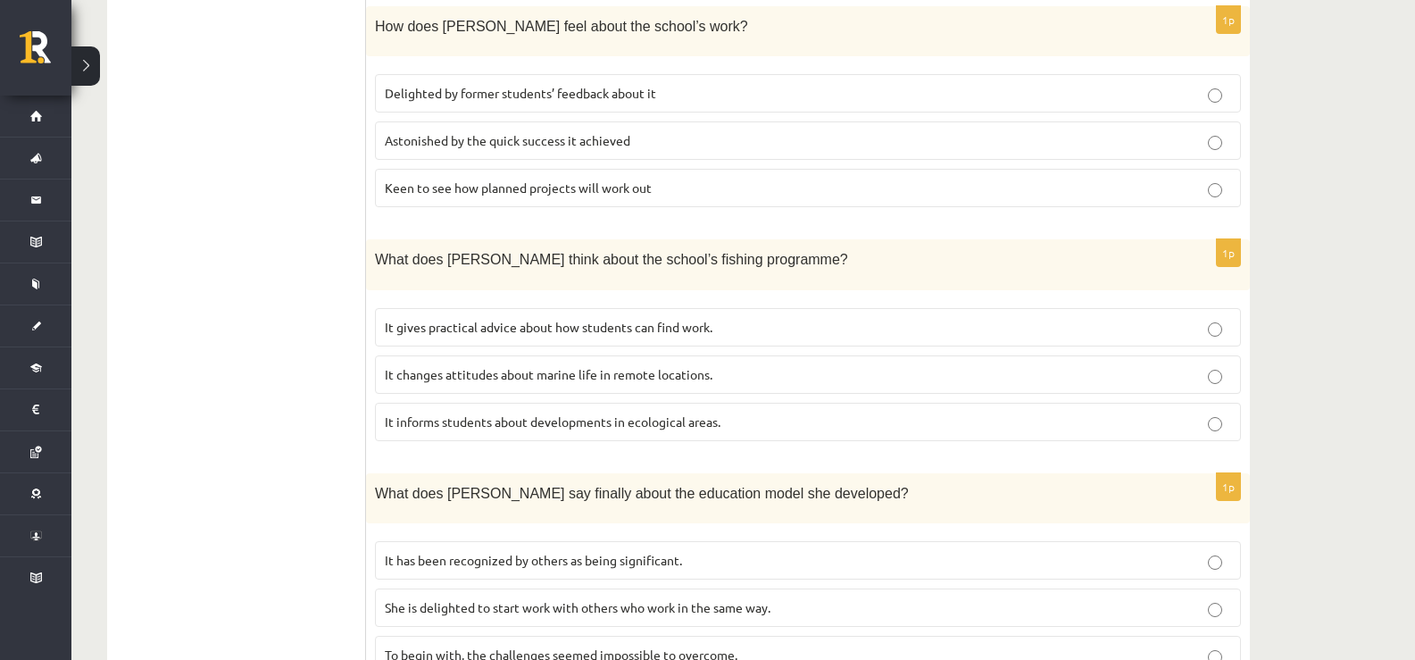
click at [647, 413] on p "It informs students about developments in ecological areas." at bounding box center [808, 422] width 847 height 19
click at [596, 551] on p "It has been recognized by others as being significant." at bounding box center [808, 560] width 847 height 19
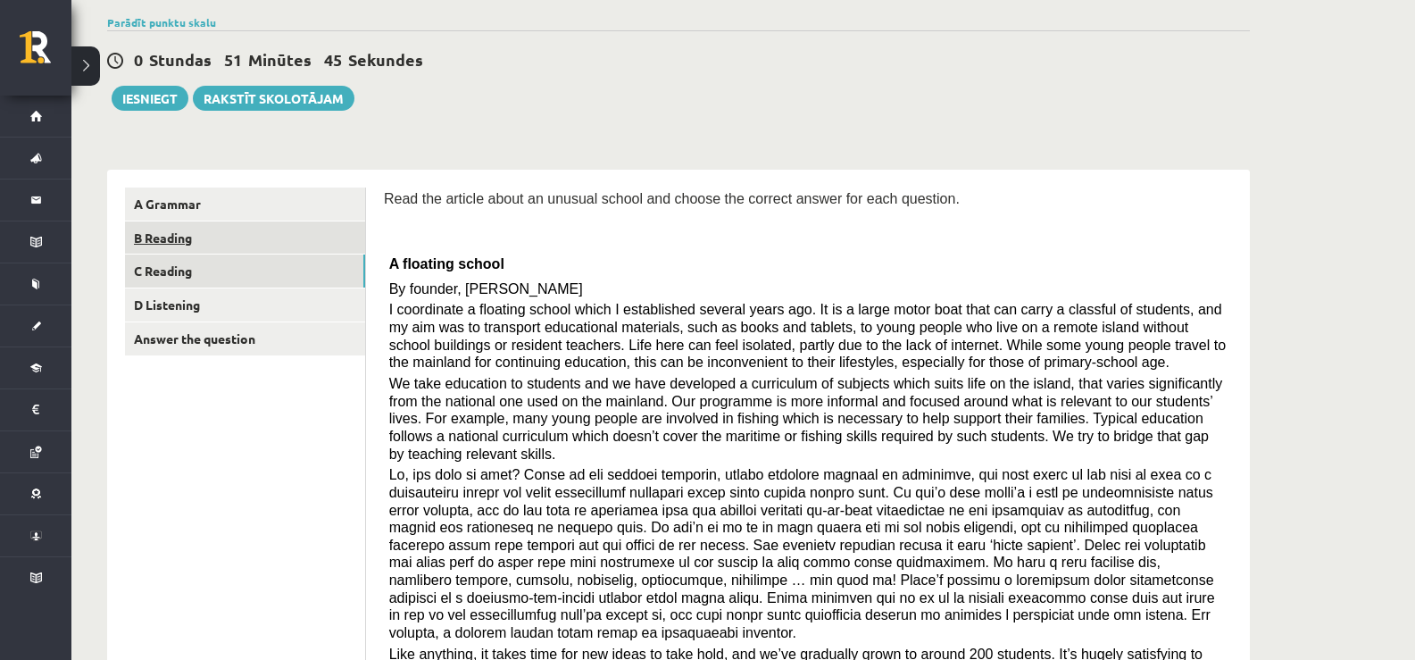
scroll to position [0, 0]
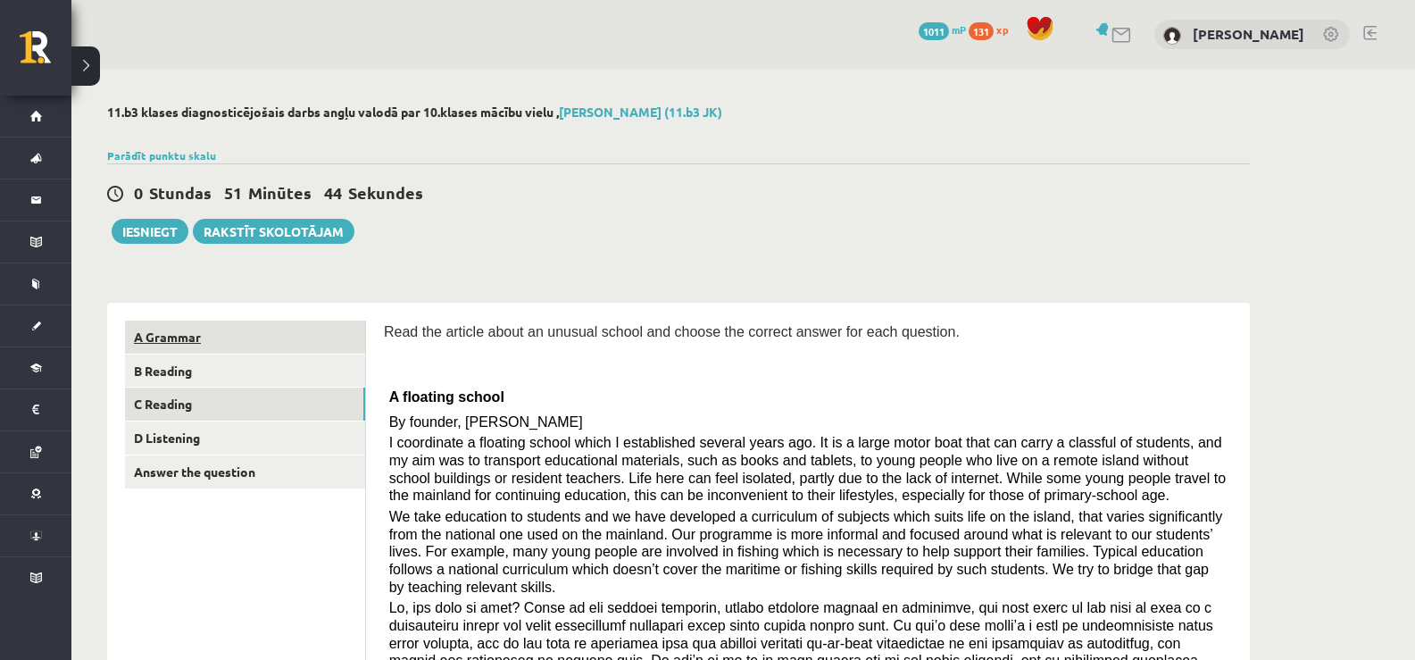
click at [210, 346] on link "A Grammar" at bounding box center [245, 337] width 240 height 33
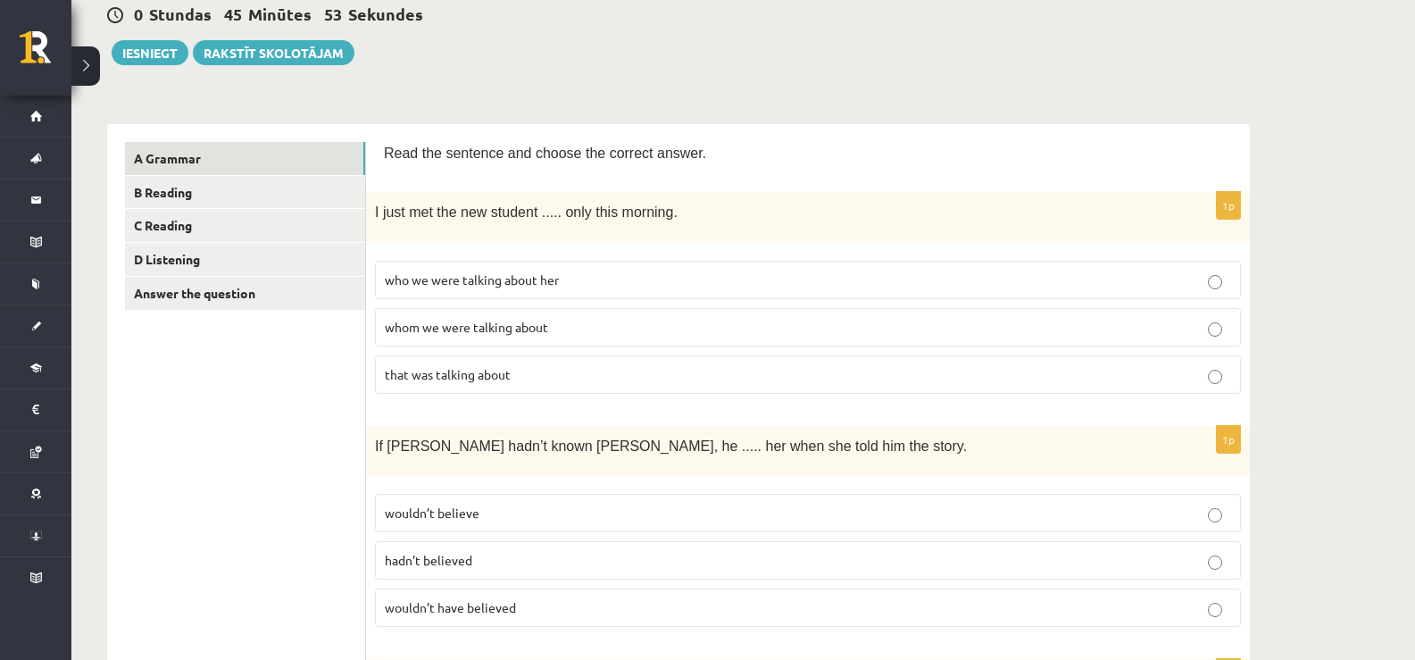
scroll to position [268, 0]
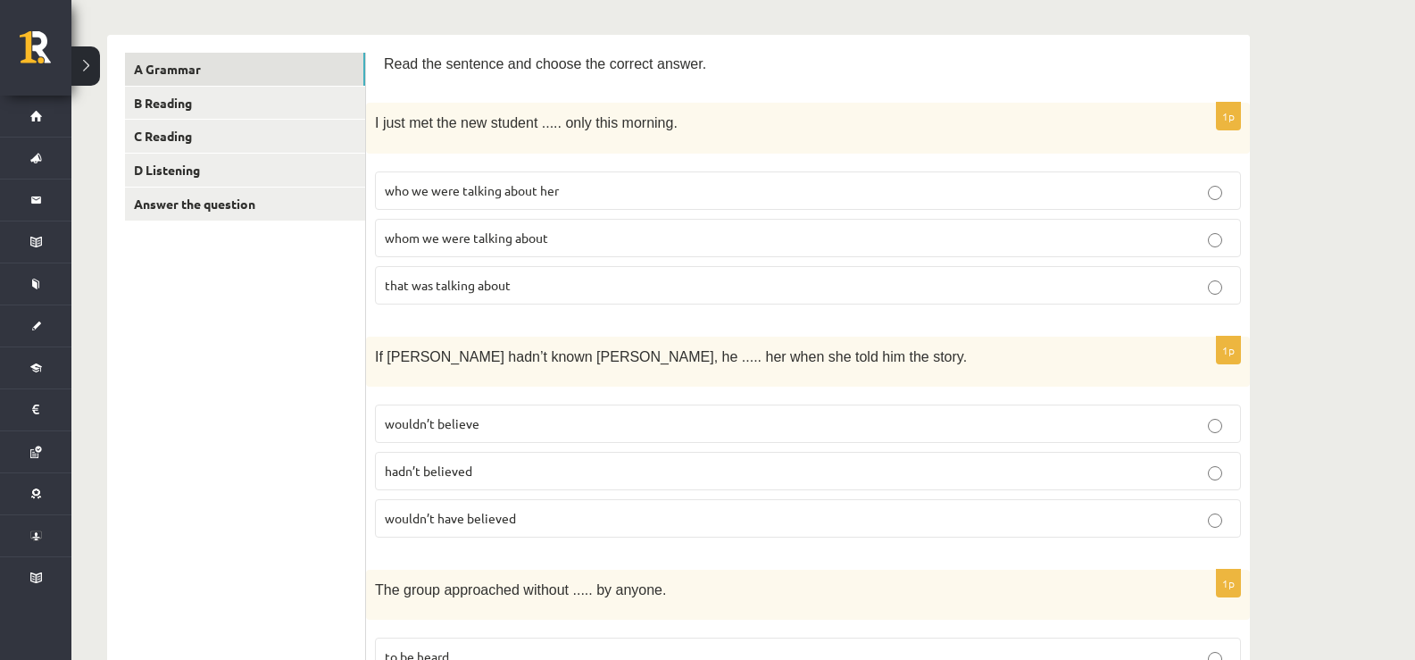
click at [417, 197] on p "who we were talking about her" at bounding box center [808, 190] width 847 height 19
click at [488, 525] on p "wouldn’t have believed" at bounding box center [808, 518] width 847 height 19
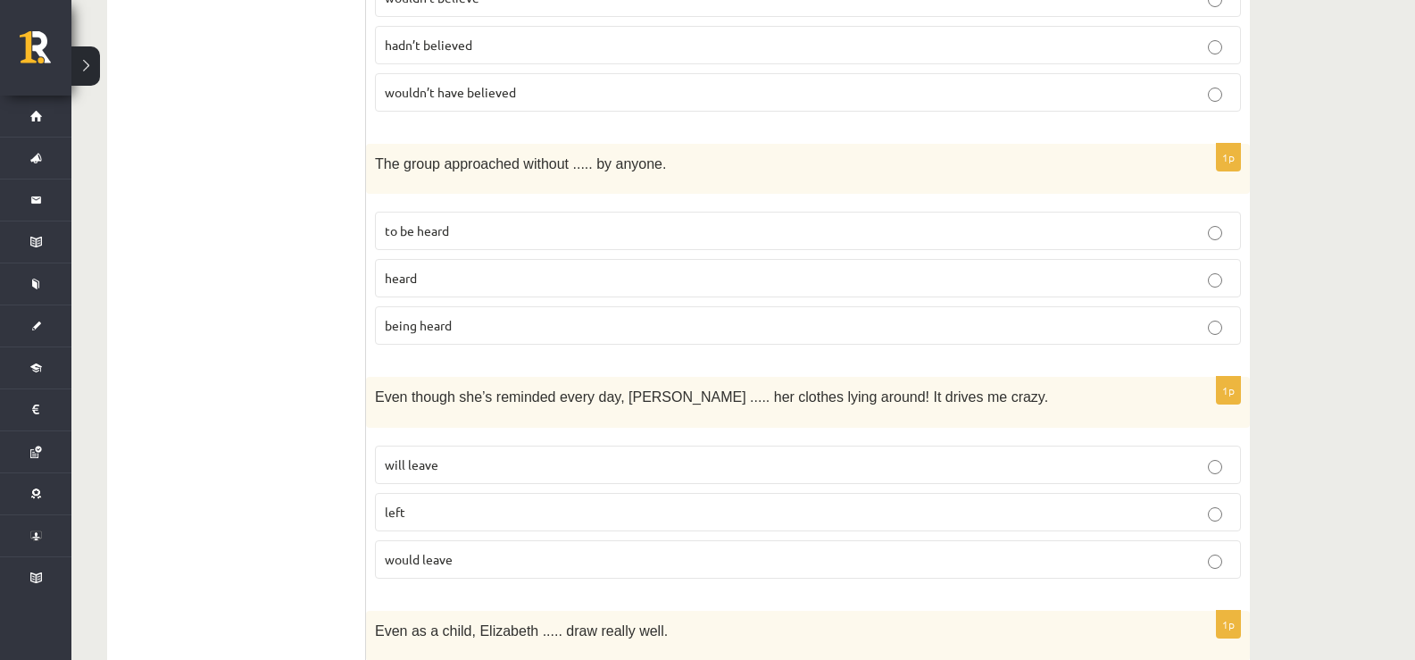
scroll to position [714, 0]
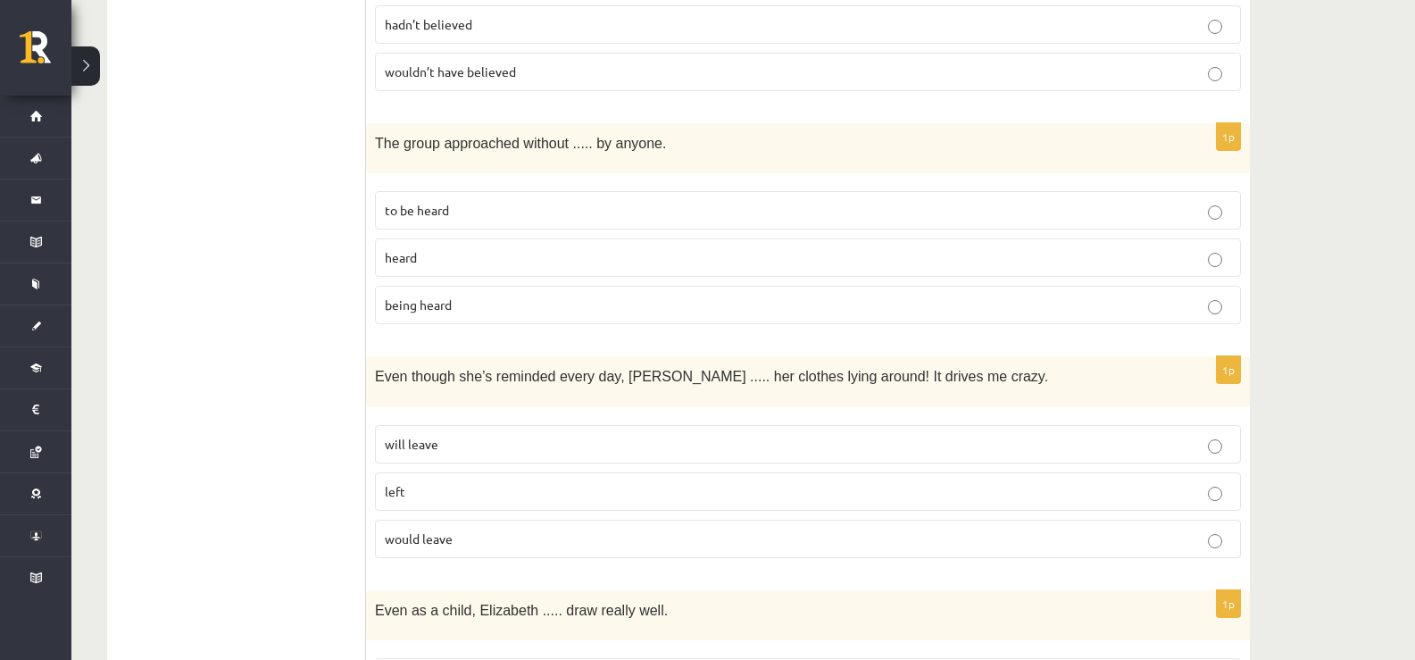
click at [418, 212] on span "to be heard" at bounding box center [417, 210] width 64 height 16
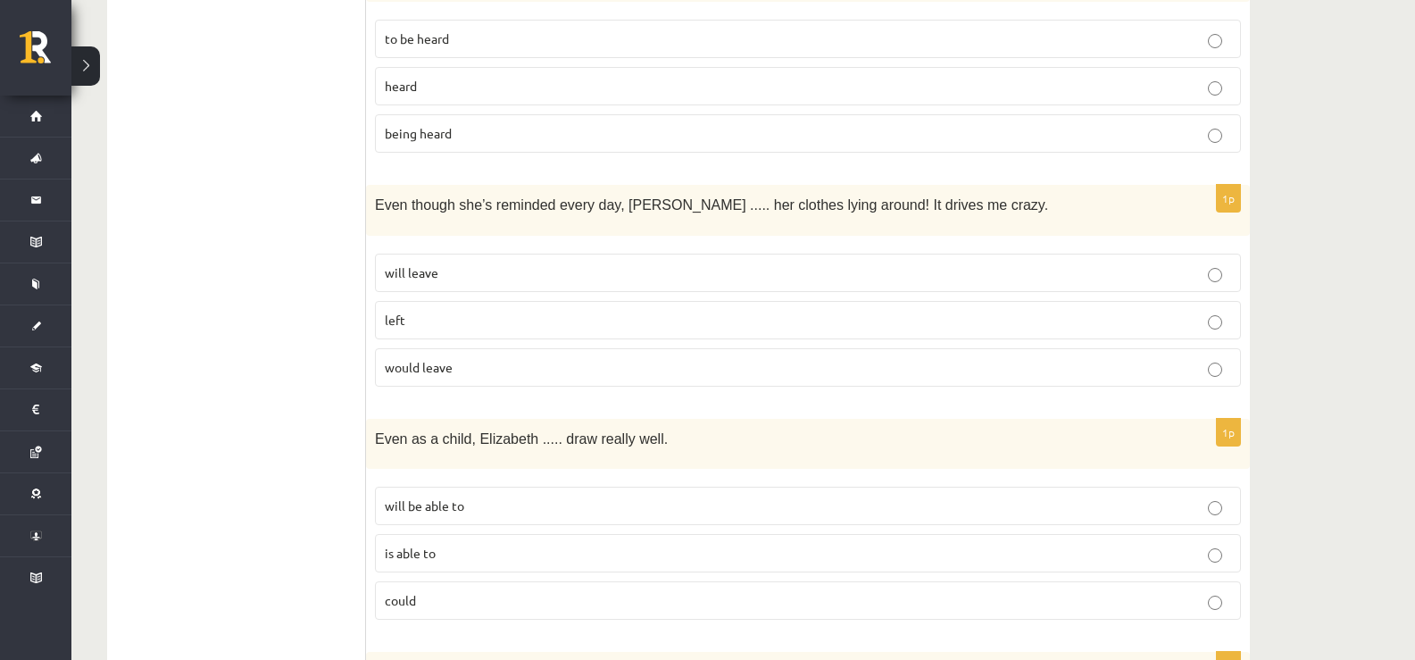
scroll to position [893, 0]
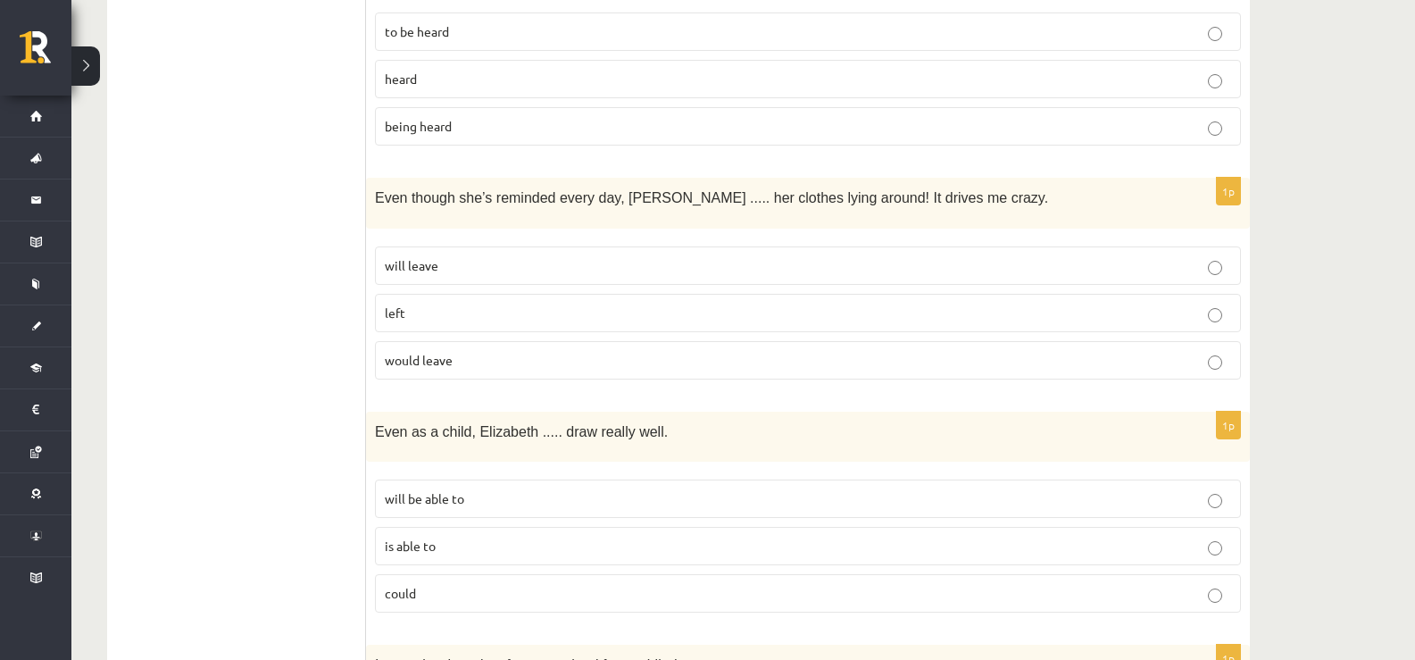
click at [442, 364] on p "would leave" at bounding box center [808, 360] width 847 height 19
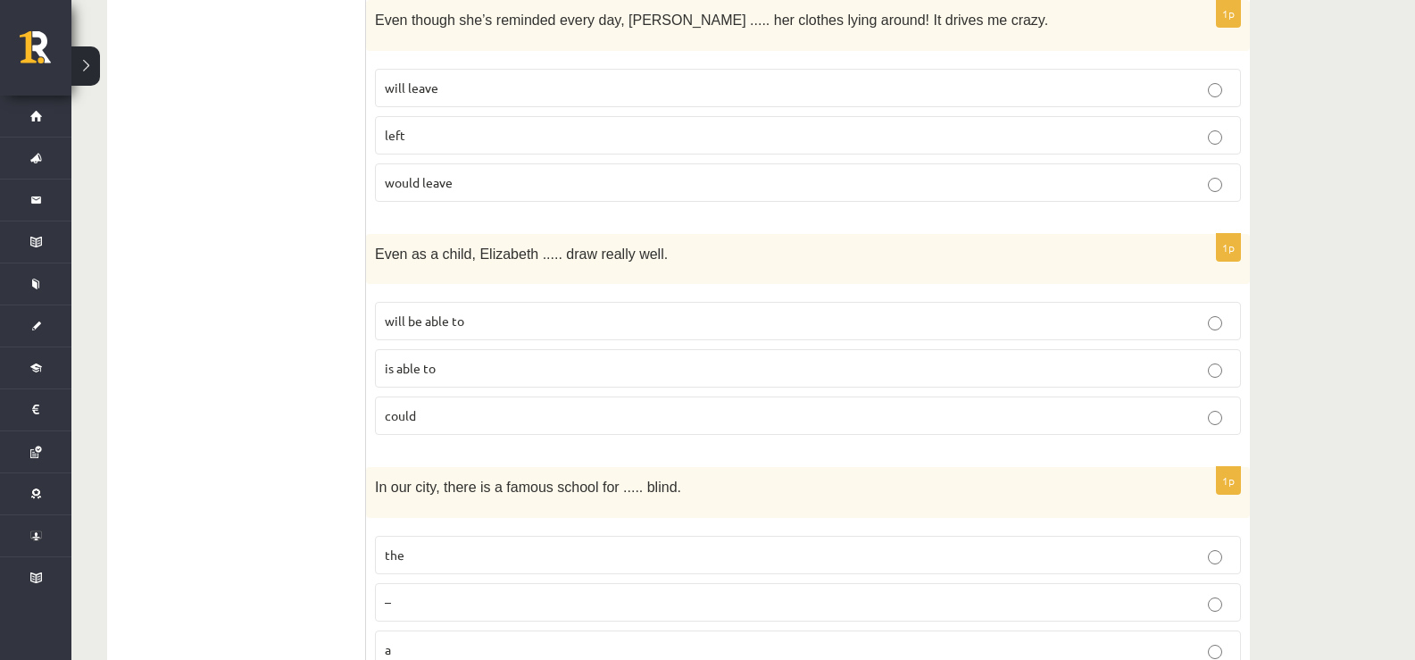
scroll to position [1072, 0]
click at [438, 421] on label "could" at bounding box center [808, 415] width 866 height 38
click at [407, 324] on p "will be able to" at bounding box center [808, 320] width 847 height 19
click at [423, 362] on span "is able to" at bounding box center [410, 367] width 51 height 16
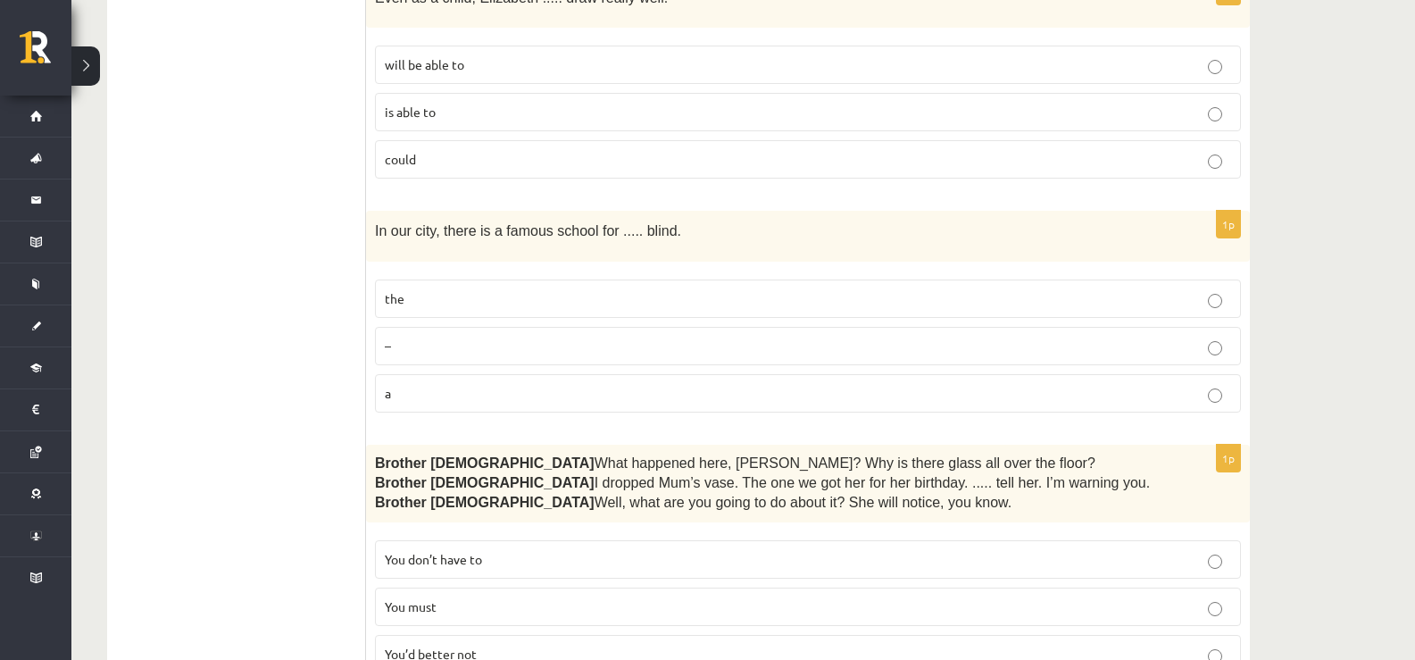
scroll to position [1429, 0]
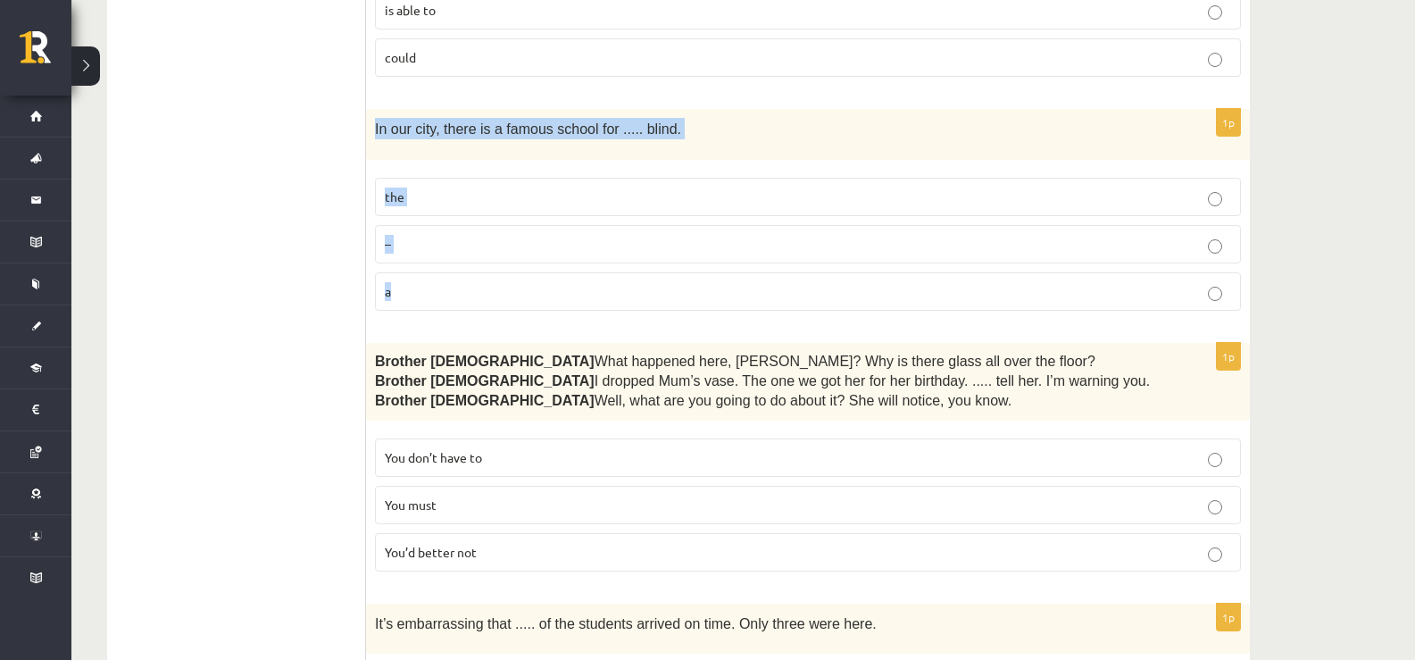
drag, startPoint x: 371, startPoint y: 122, endPoint x: 497, endPoint y: 153, distance: 130.4
click at [501, 277] on div "1p In our city, there is a famous school for ..... blind. the – a" at bounding box center [808, 216] width 884 height 215
copy div "In our city, there is a famous school for ..... blind. the – a"
drag, startPoint x: 452, startPoint y: 166, endPoint x: 452, endPoint y: 188, distance: 21.4
click at [452, 169] on fieldset "the – a" at bounding box center [808, 242] width 866 height 147
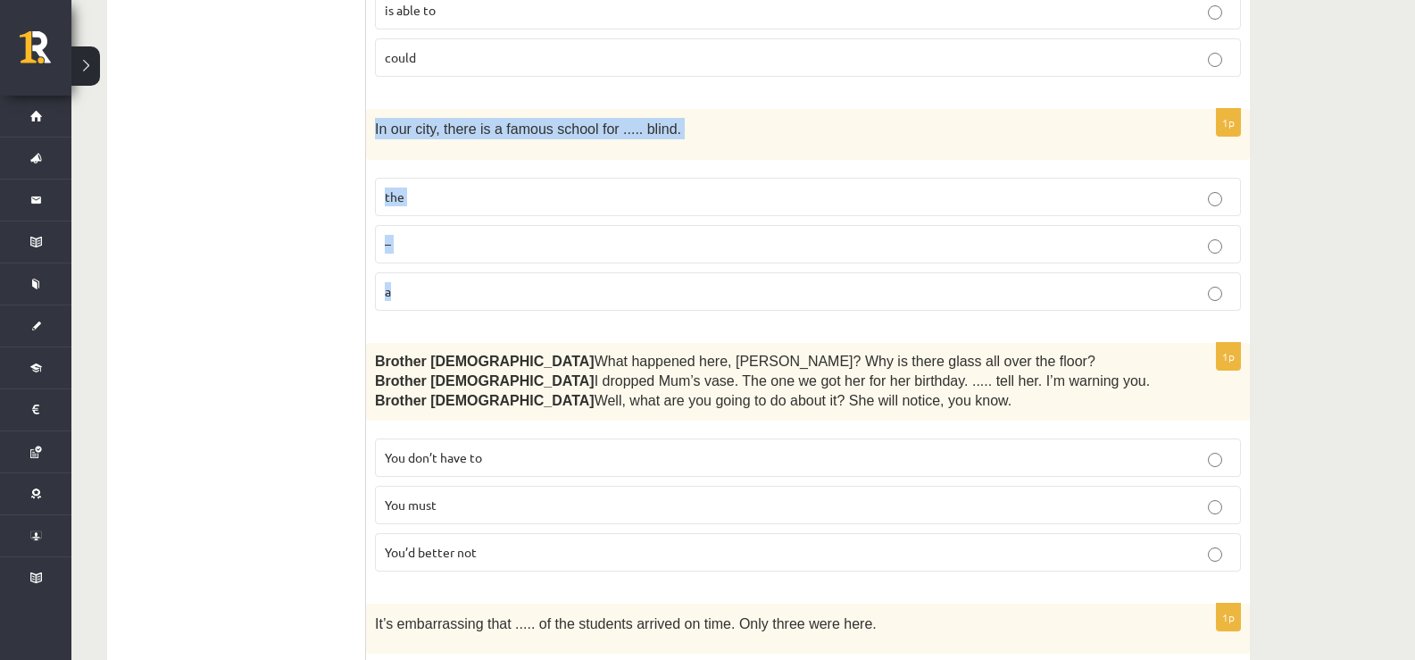
click at [452, 188] on p "the" at bounding box center [808, 197] width 847 height 19
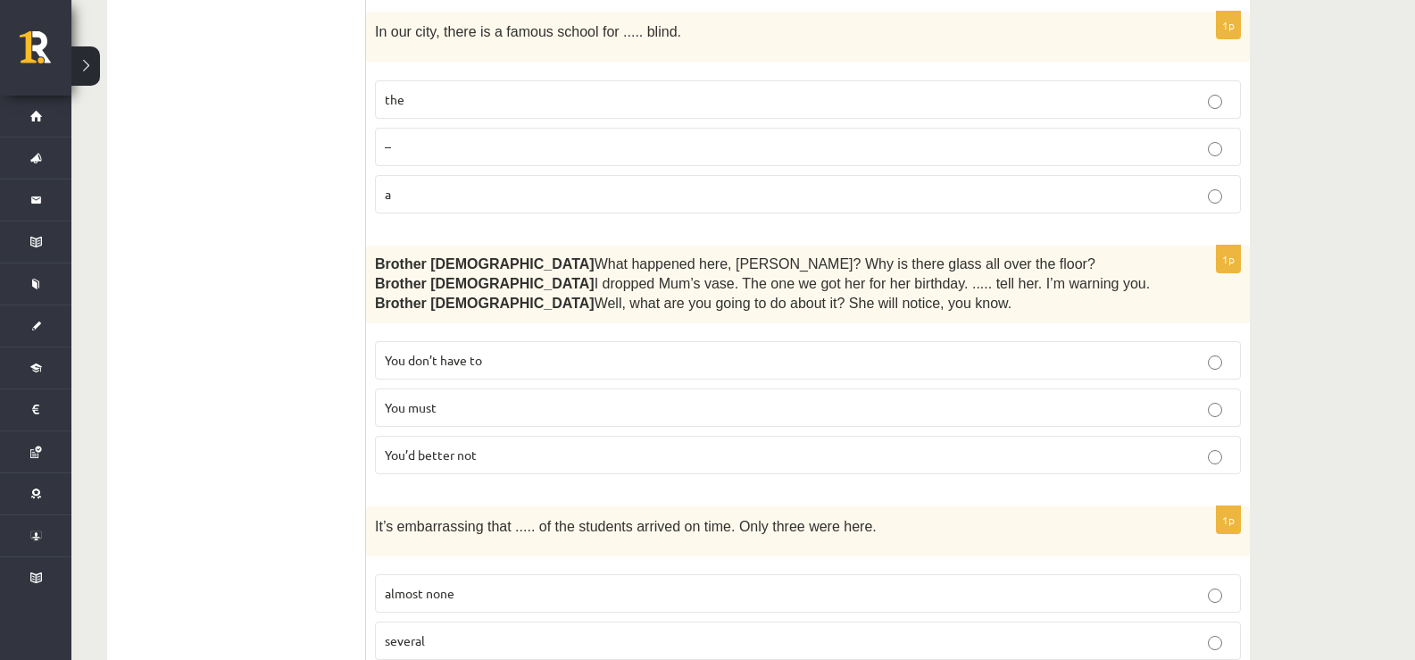
drag, startPoint x: 278, startPoint y: 263, endPoint x: 278, endPoint y: 273, distance: 10.7
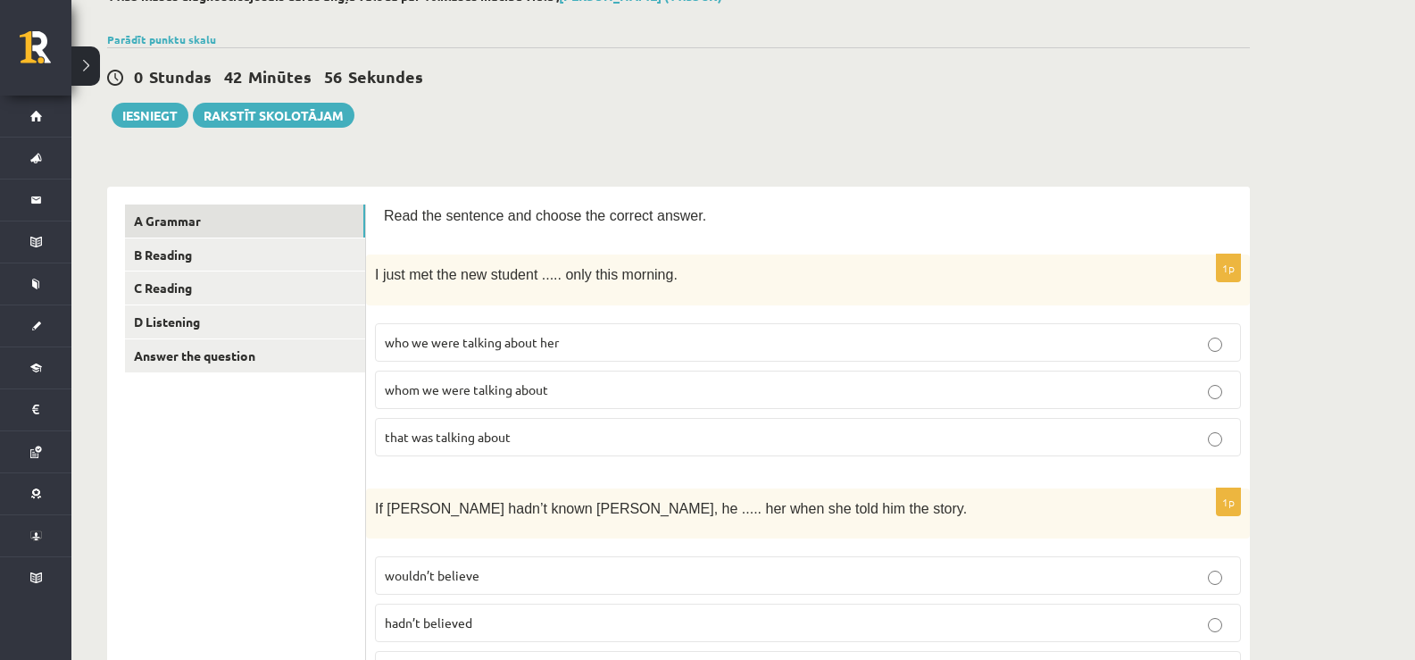
scroll to position [0, 0]
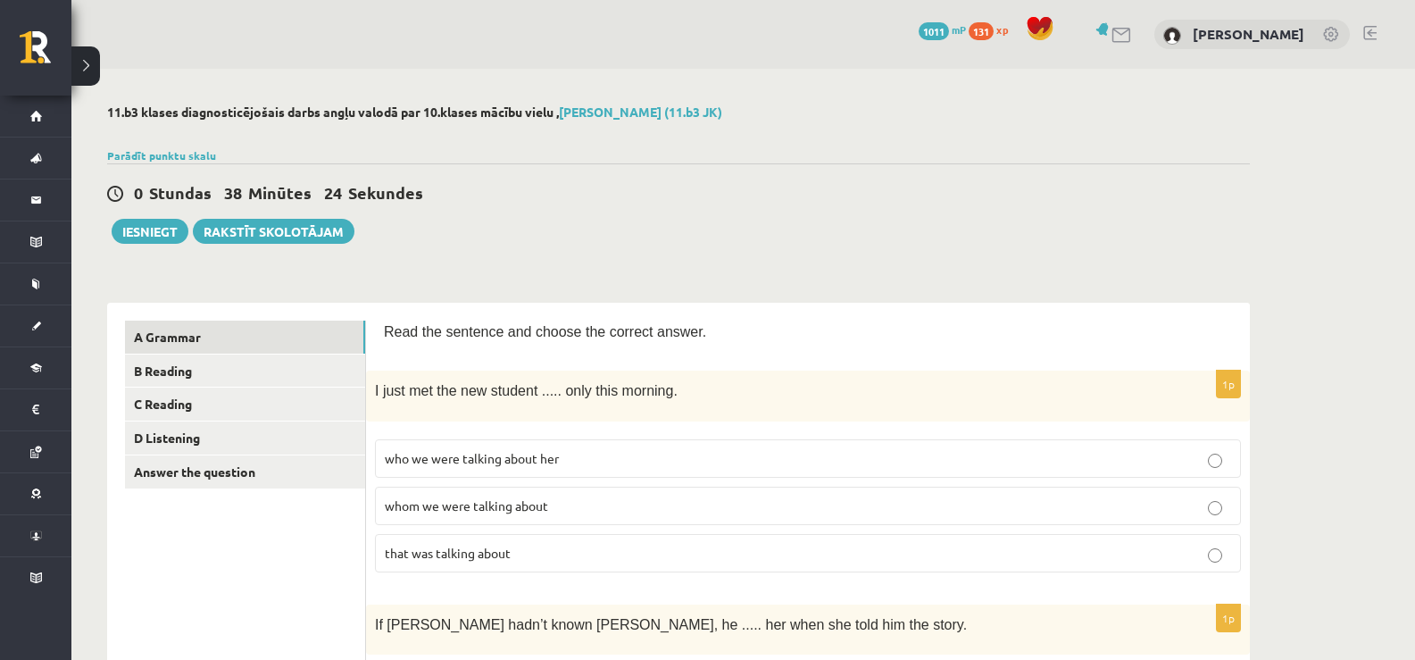
click at [770, 223] on div "0 Stundas 38 Minūtes 24 Sekundes Ieskaite saglabāta! Iesniegt Rakstīt skolotājam" at bounding box center [678, 203] width 1143 height 80
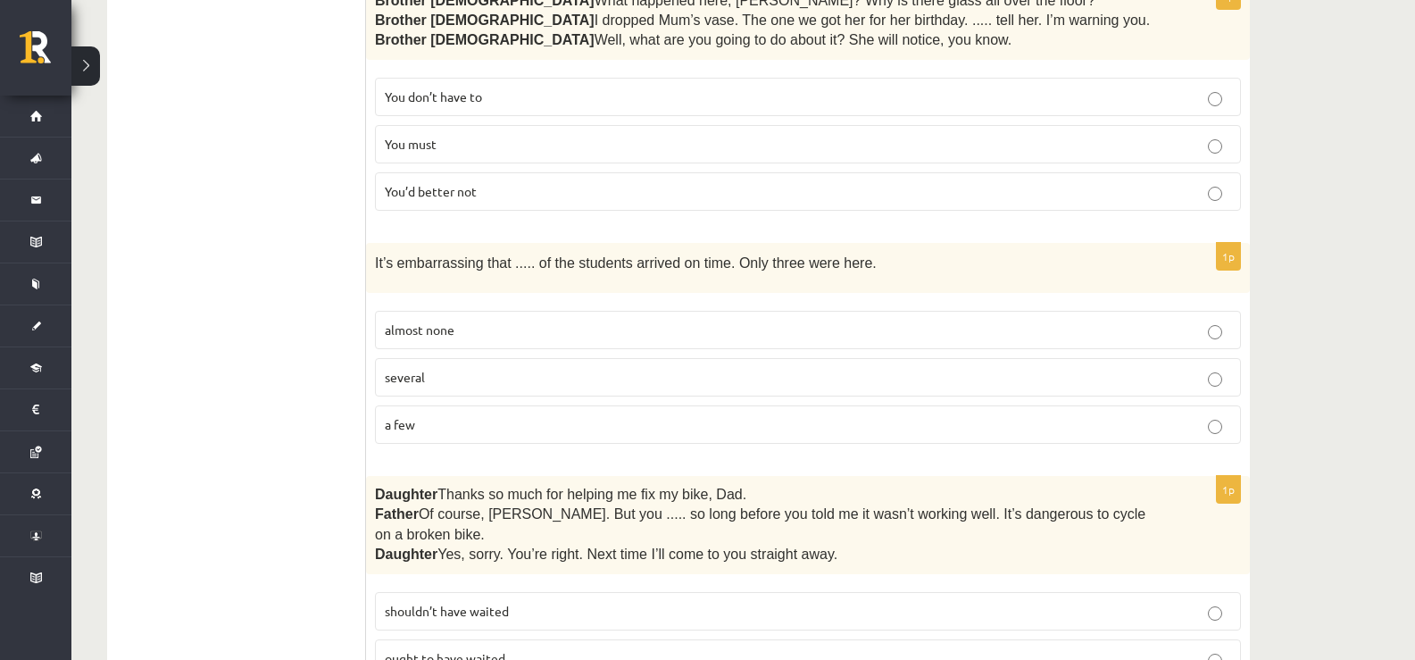
scroll to position [1607, 0]
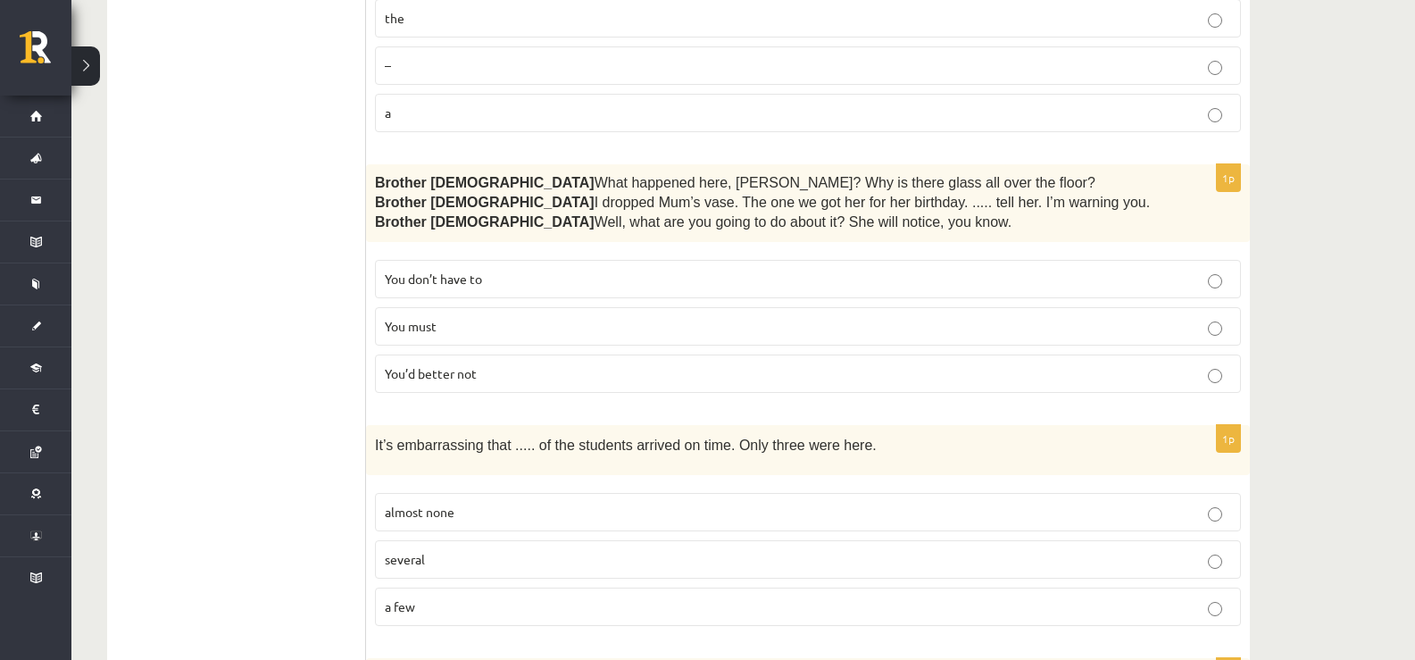
click at [455, 281] on p "You don’t have to" at bounding box center [808, 279] width 847 height 19
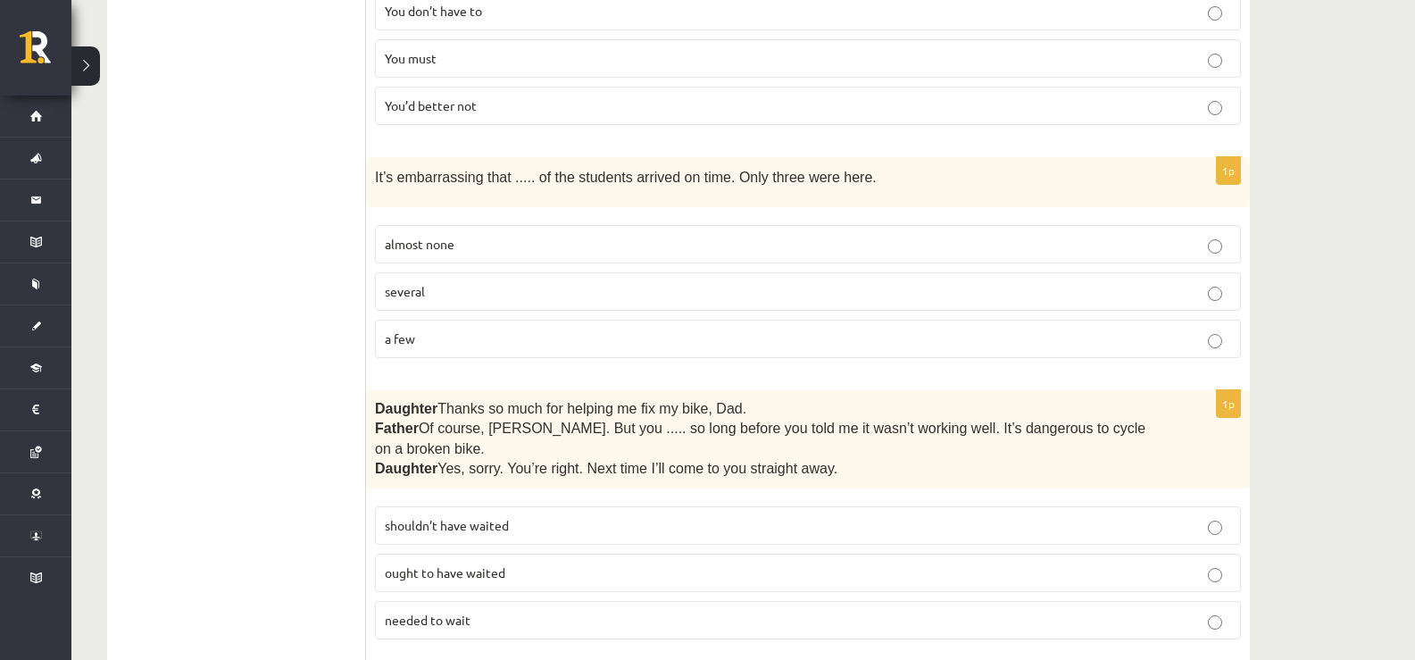
click at [450, 241] on span "almost none" at bounding box center [420, 244] width 70 height 16
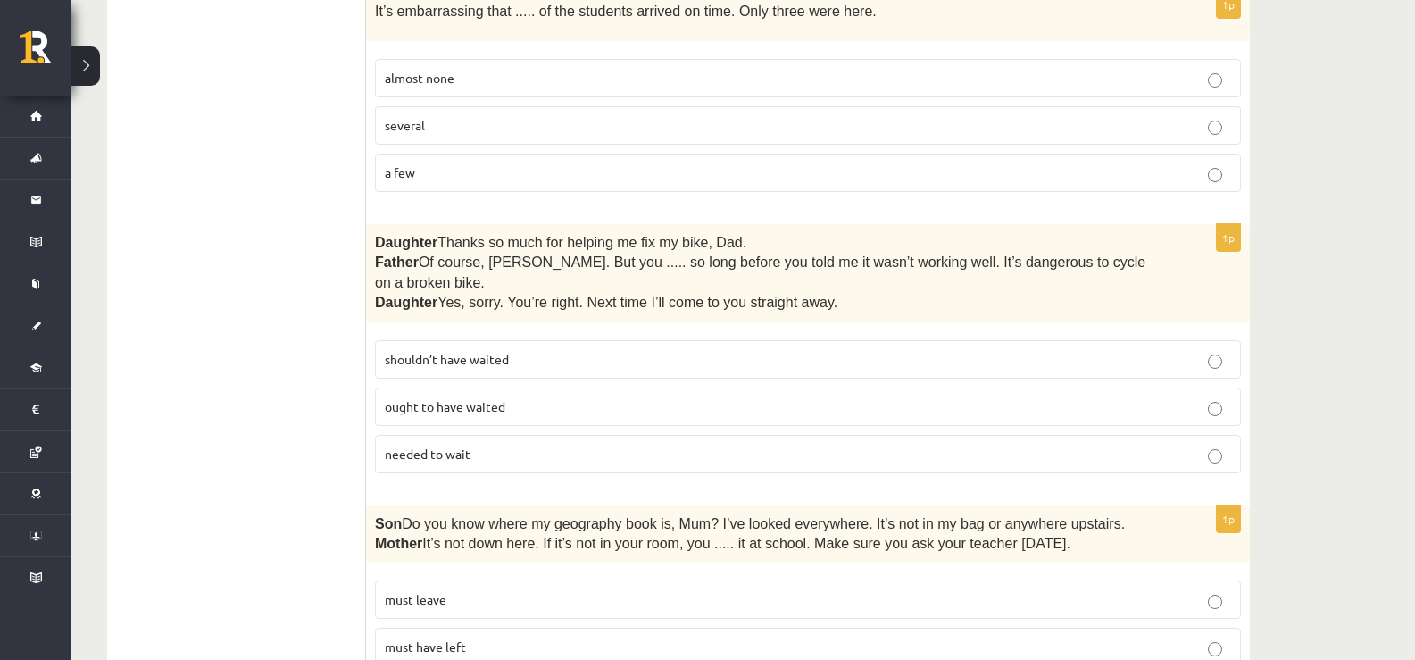
scroll to position [2054, 0]
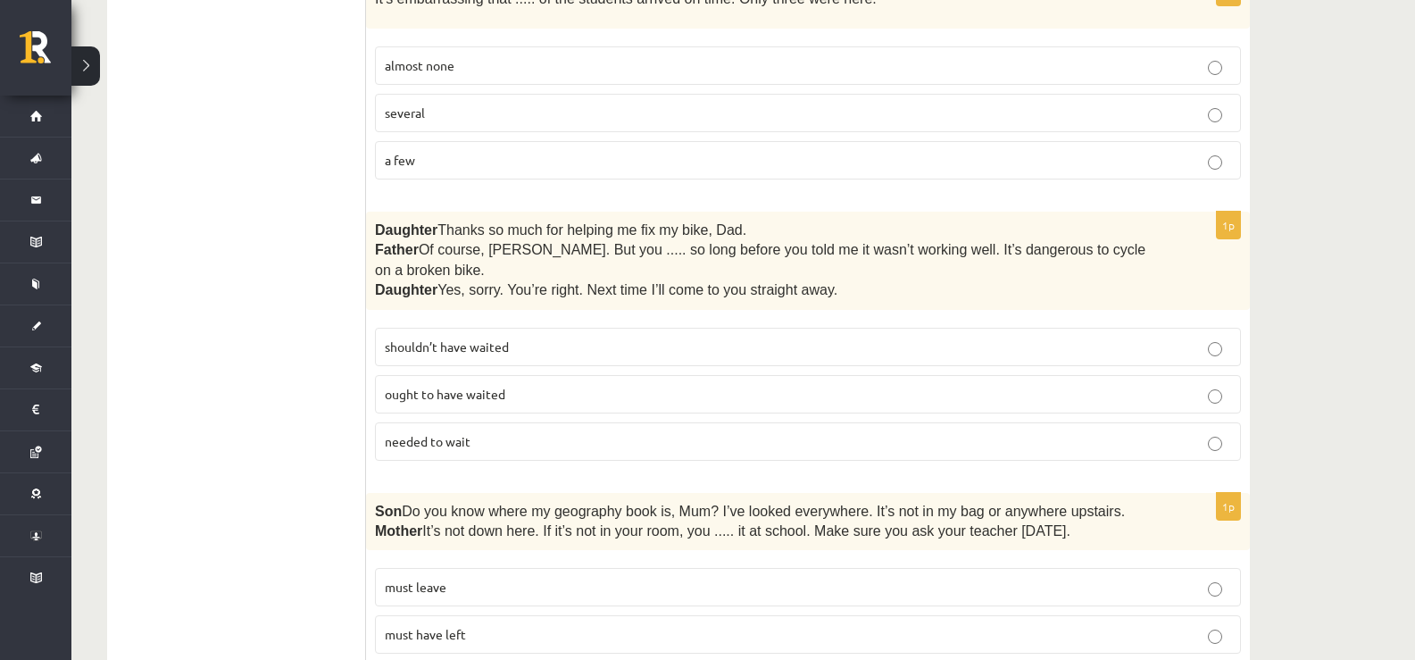
click at [466, 332] on label "shouldn’t have waited" at bounding box center [808, 347] width 866 height 38
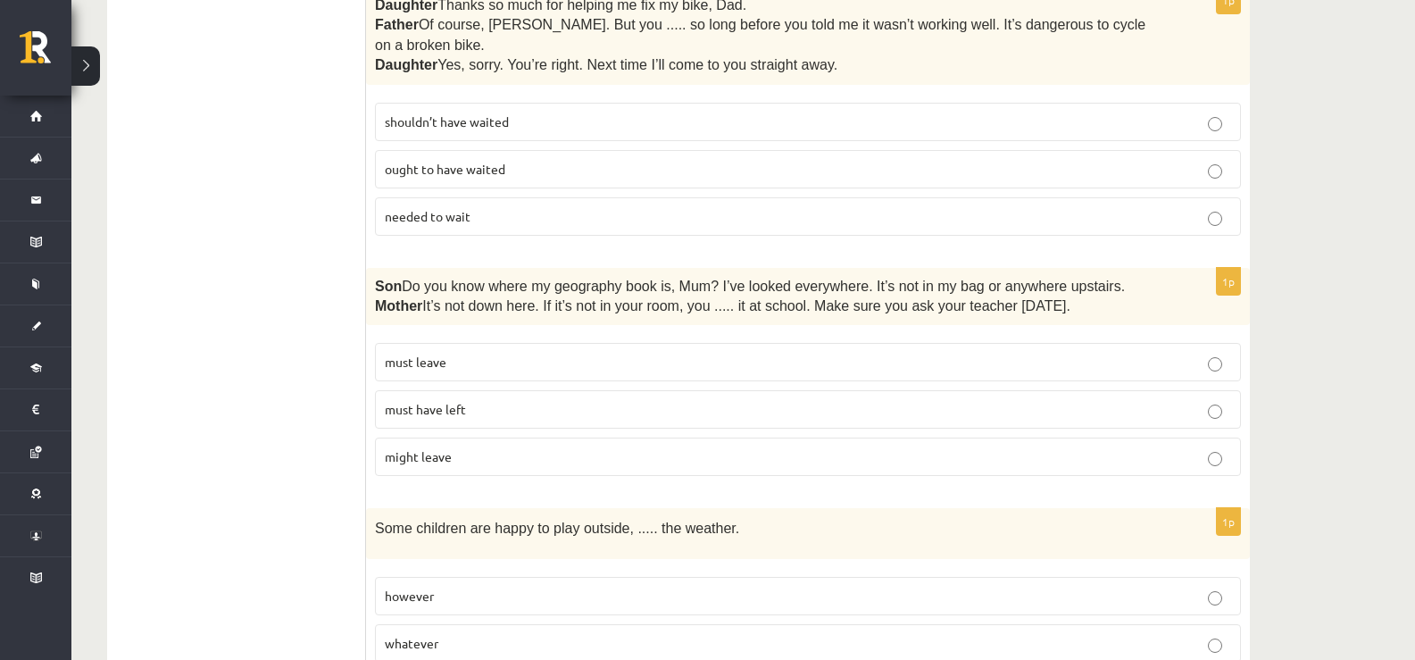
scroll to position [2322, 0]
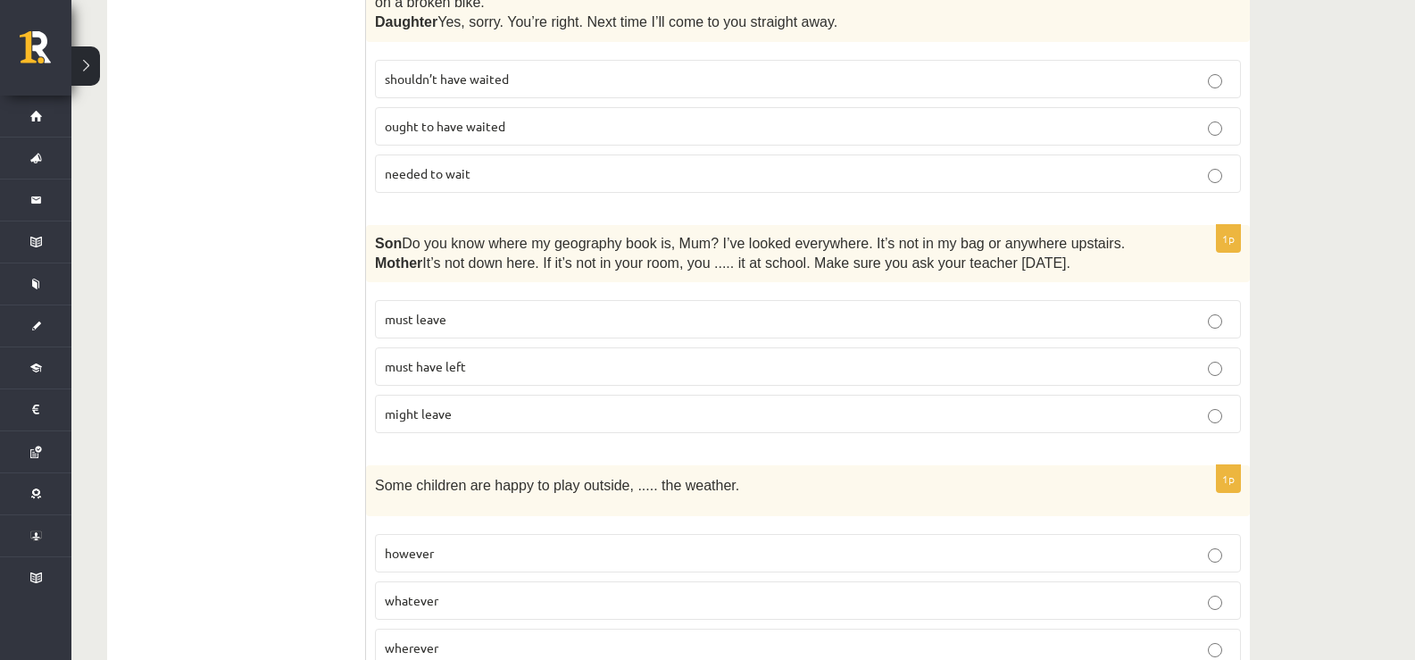
click at [505, 357] on p "must have left" at bounding box center [808, 366] width 847 height 19
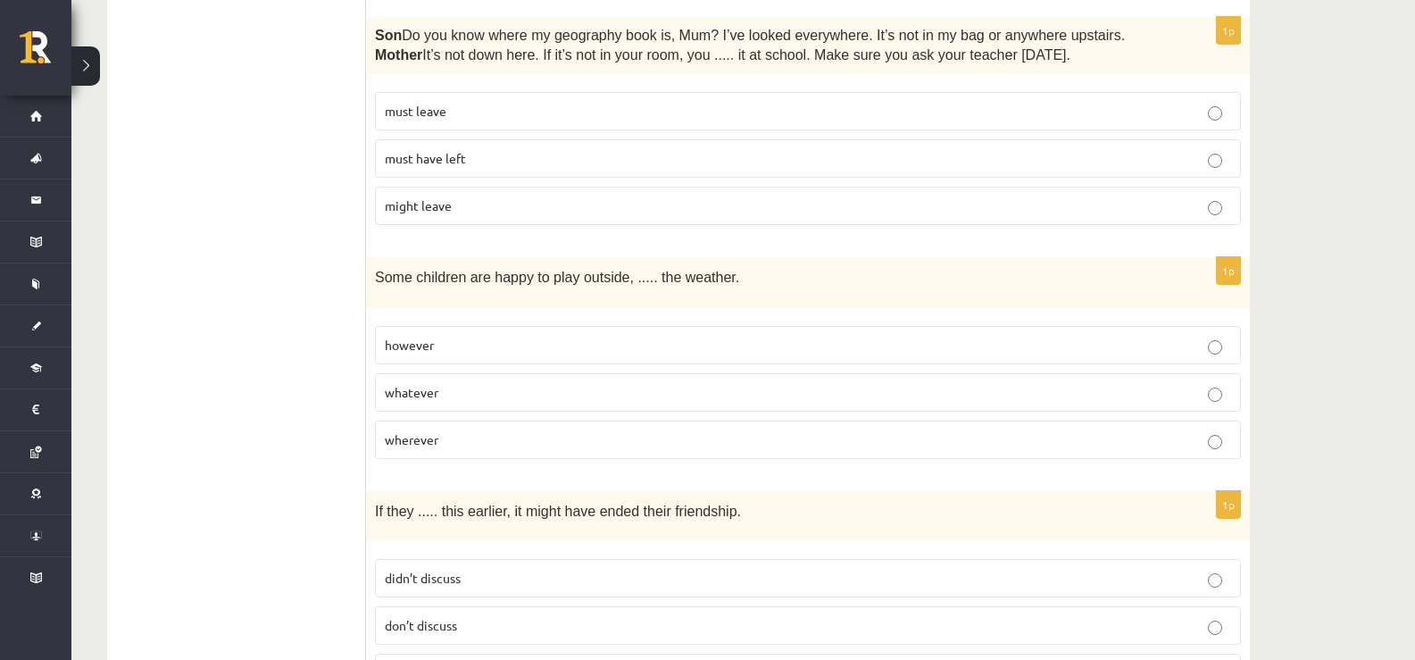
scroll to position [2500, 0]
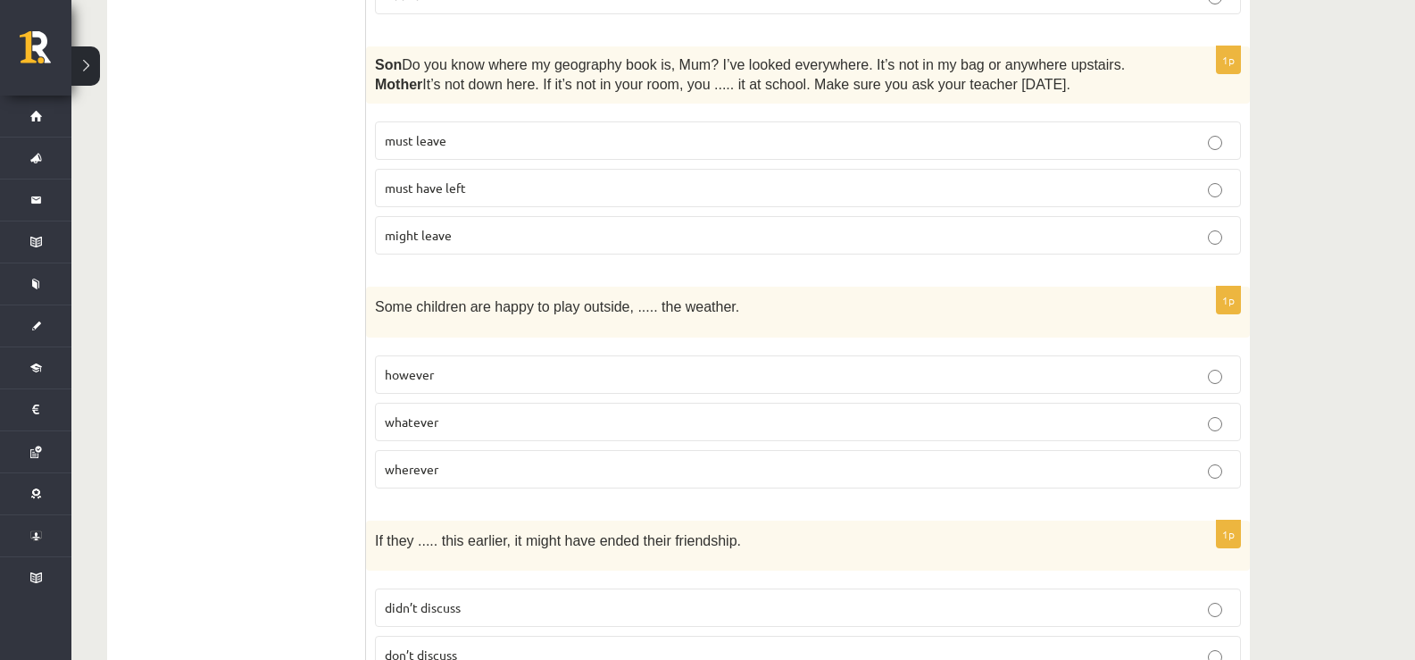
click at [476, 365] on p "however" at bounding box center [808, 374] width 847 height 19
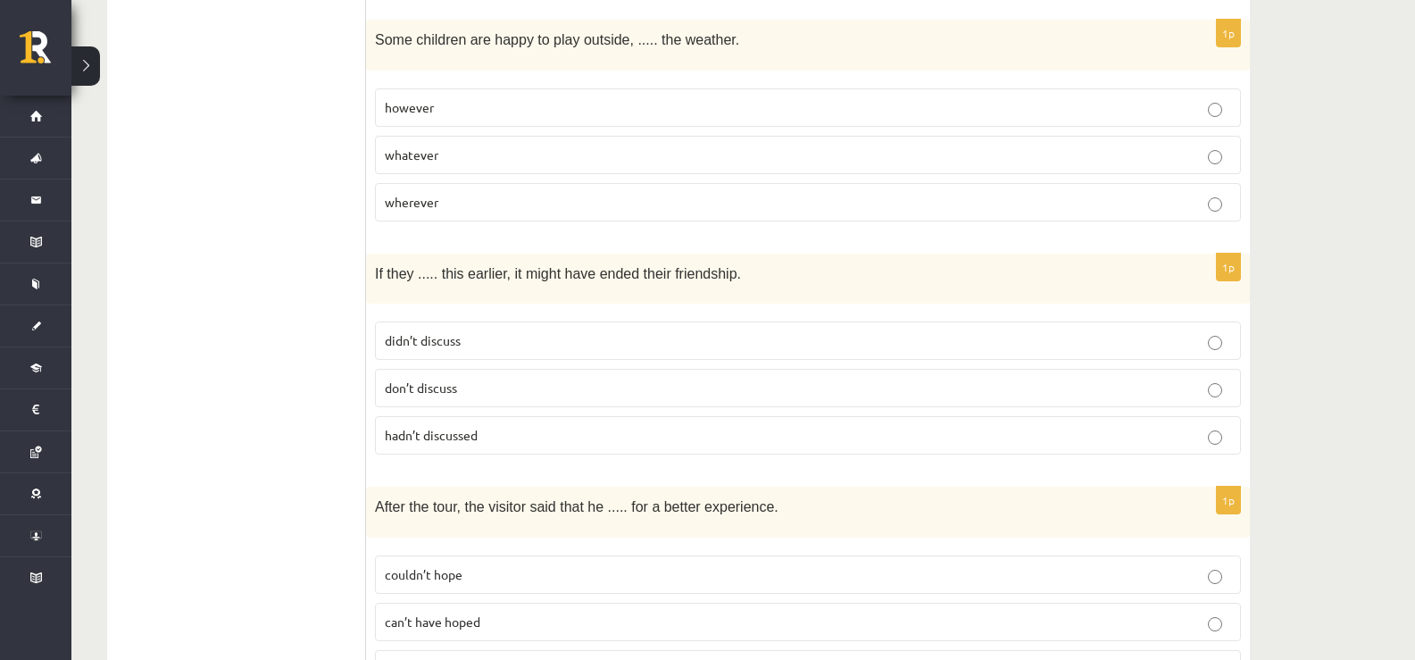
scroll to position [2768, 0]
click at [447, 379] on span "don’t discuss" at bounding box center [421, 387] width 72 height 16
click at [437, 331] on span "didn’t discuss" at bounding box center [423, 339] width 76 height 16
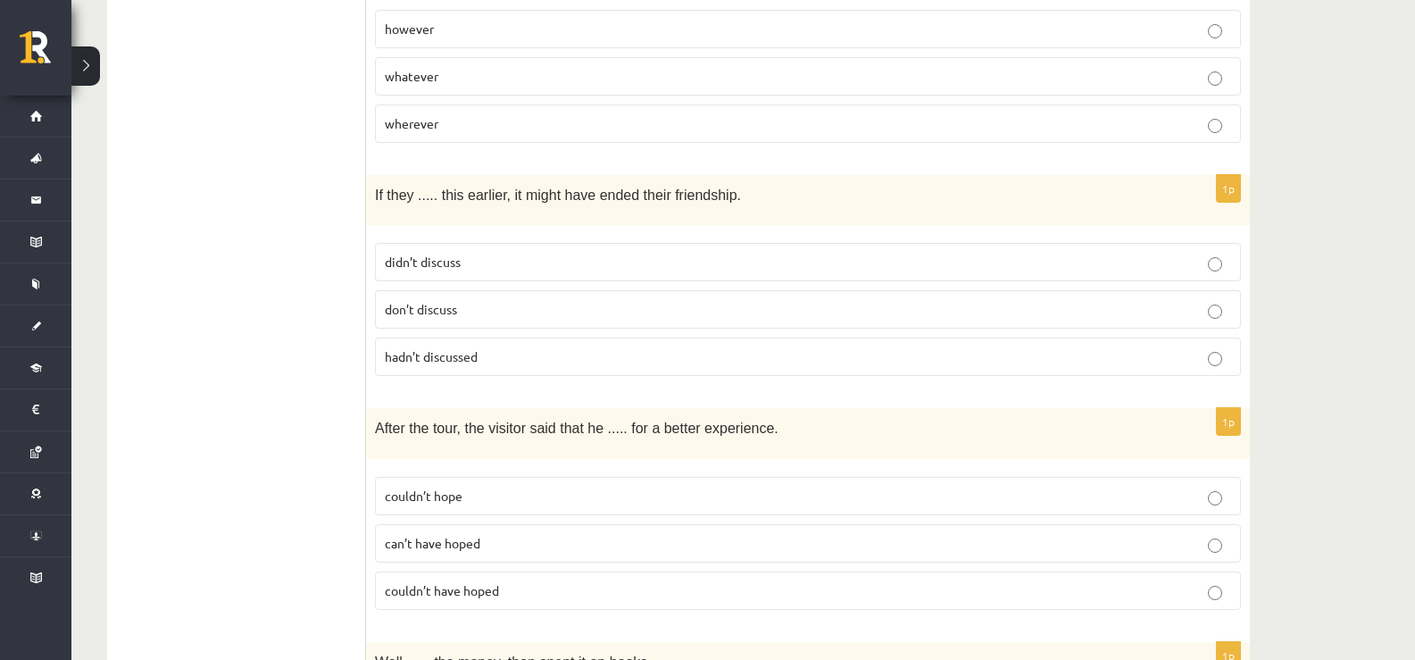
scroll to position [2947, 0]
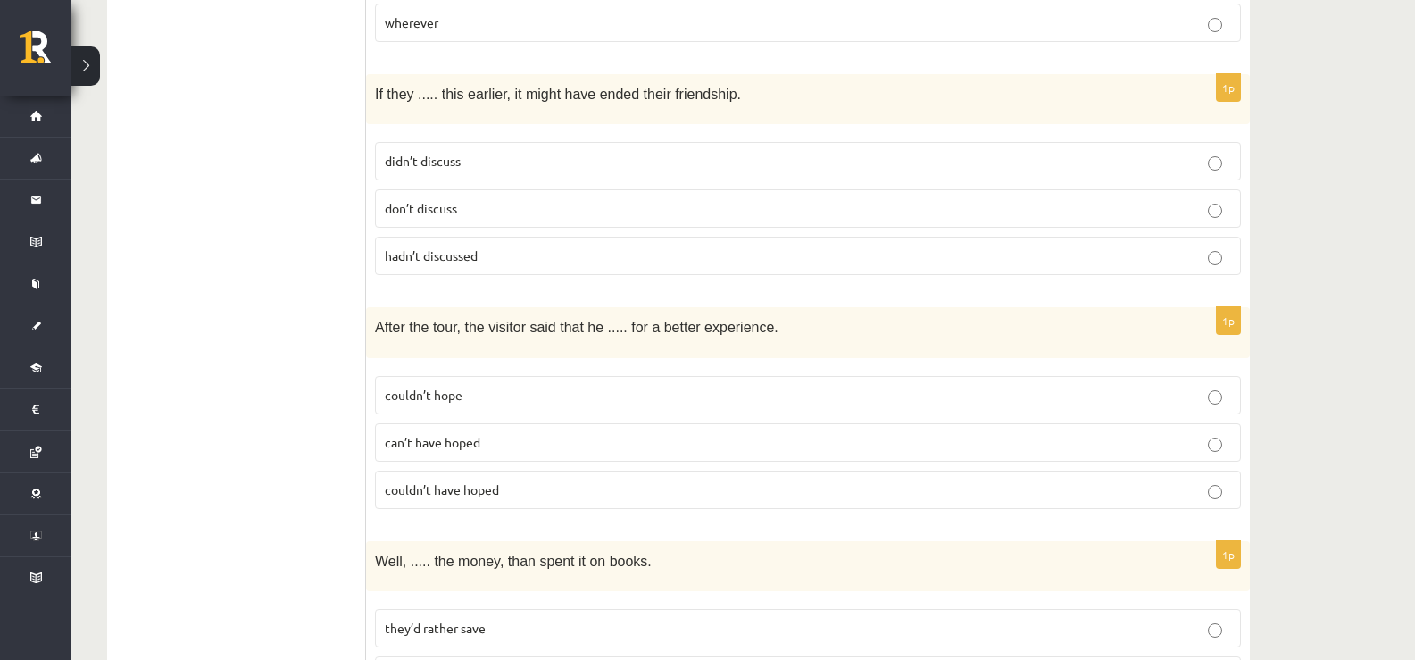
click at [452, 387] on span "couldn’t hope" at bounding box center [424, 395] width 78 height 16
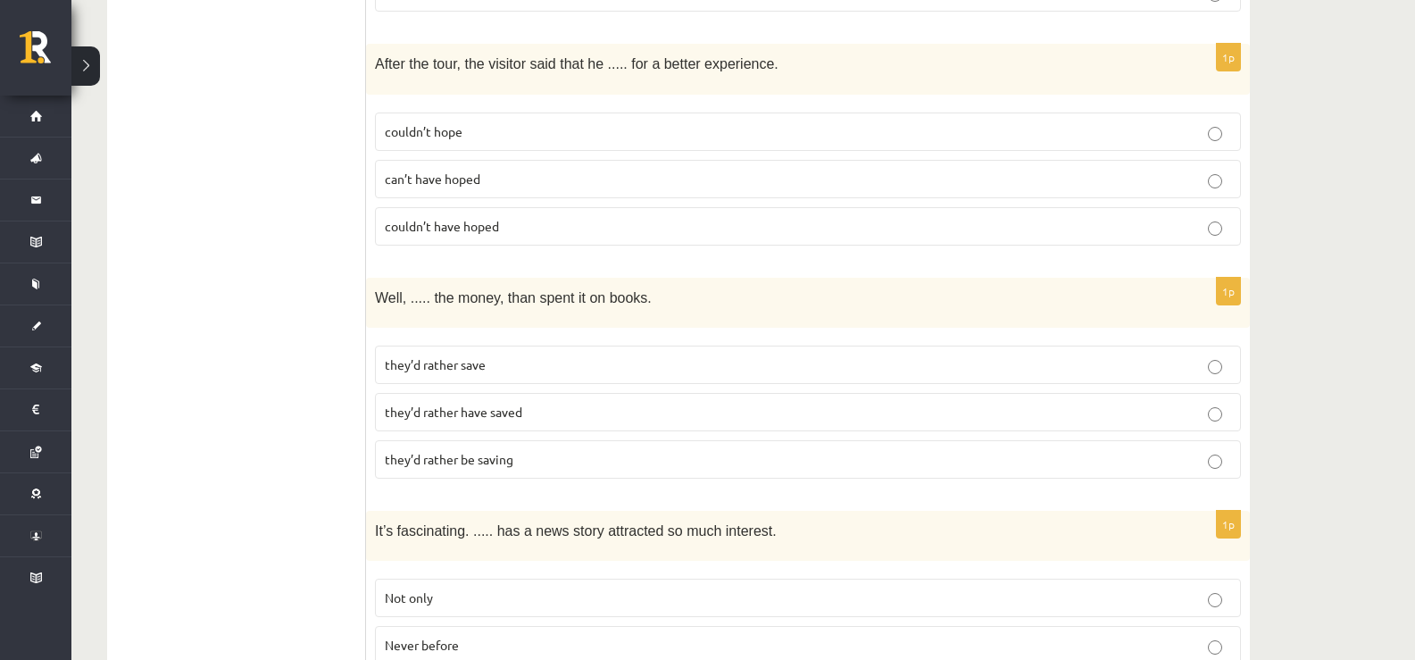
scroll to position [3215, 0]
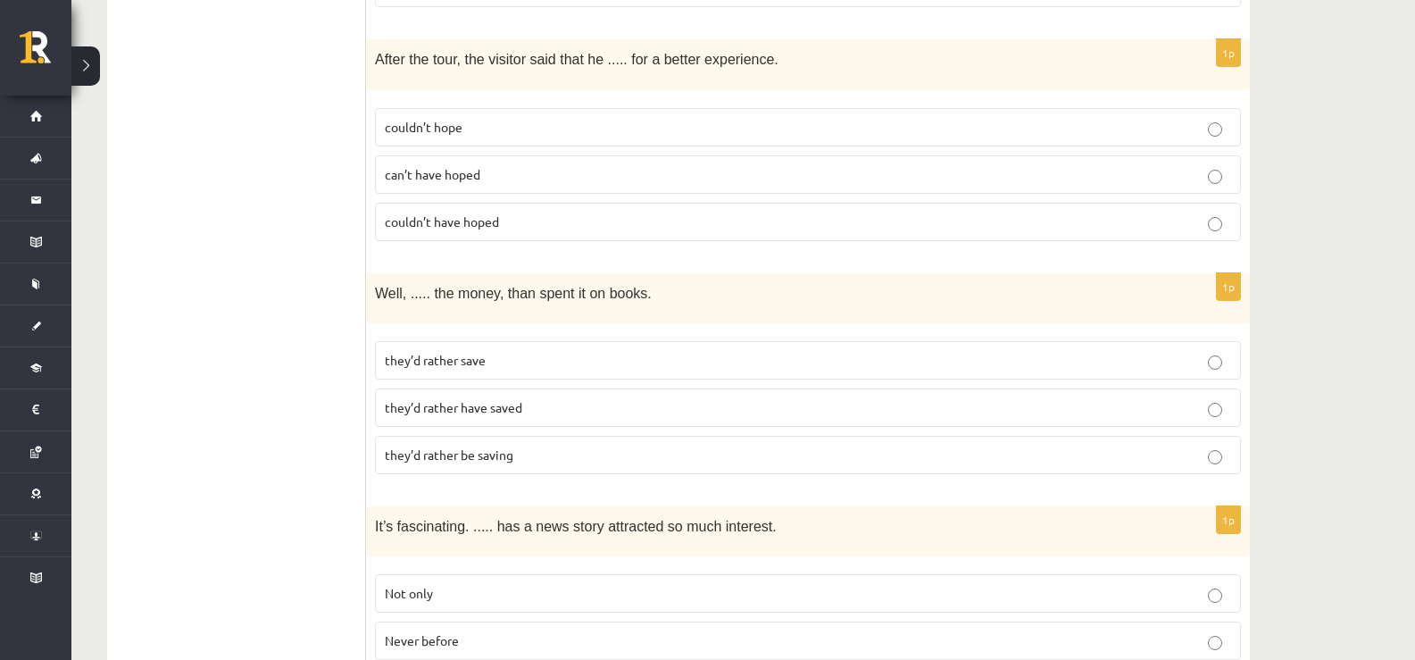
click at [481, 399] on span "they’d rather have saved" at bounding box center [454, 407] width 138 height 16
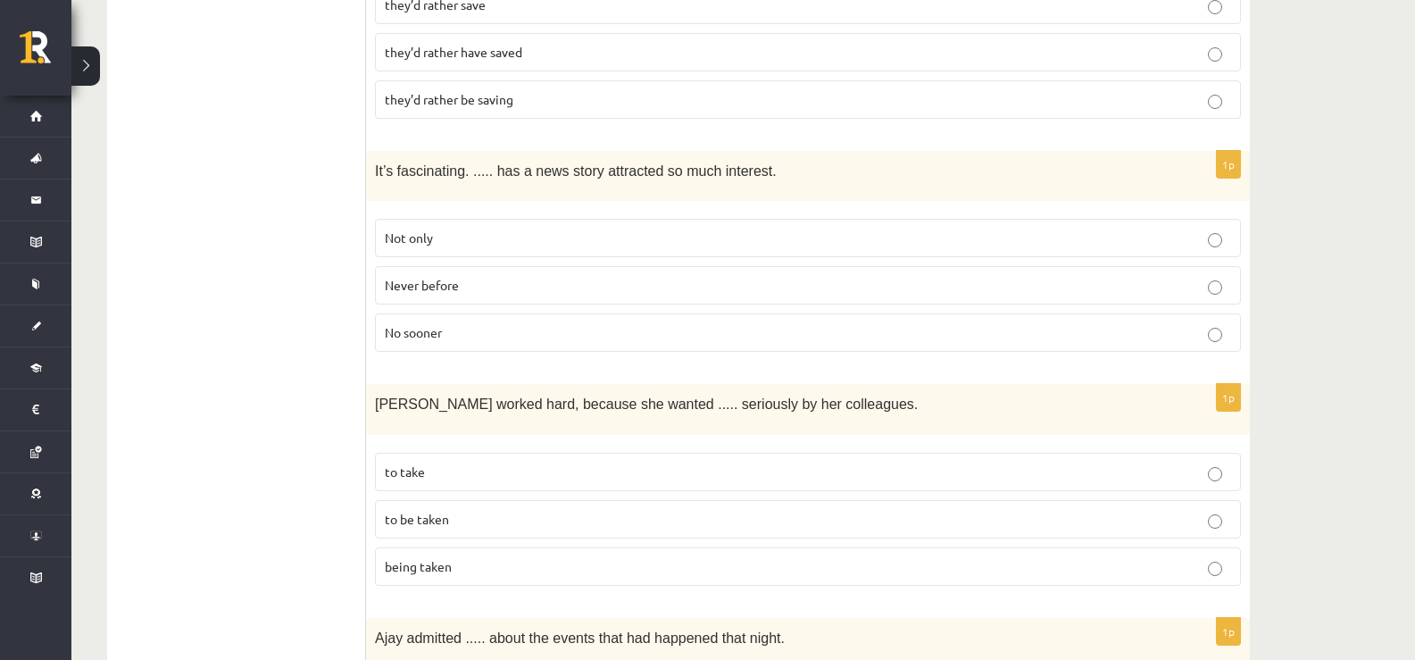
scroll to position [3572, 0]
click at [442, 275] on span "Never before" at bounding box center [422, 283] width 74 height 16
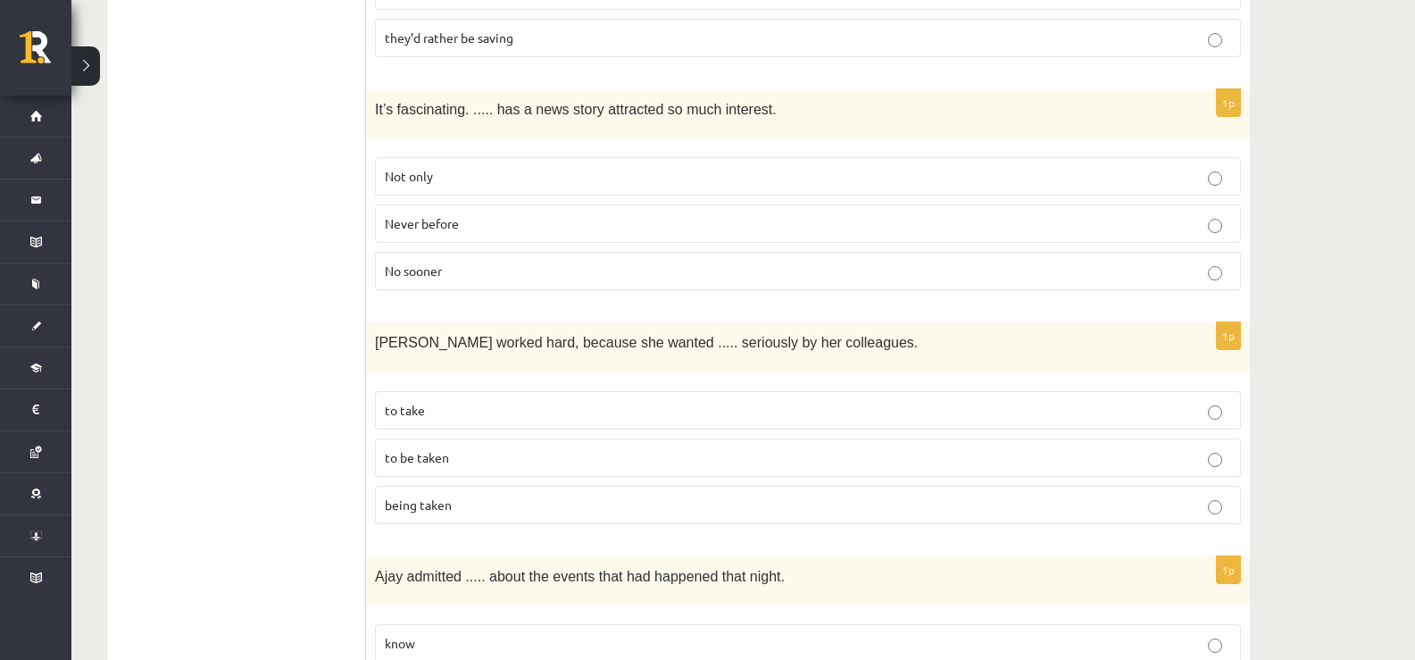
scroll to position [3840, 0]
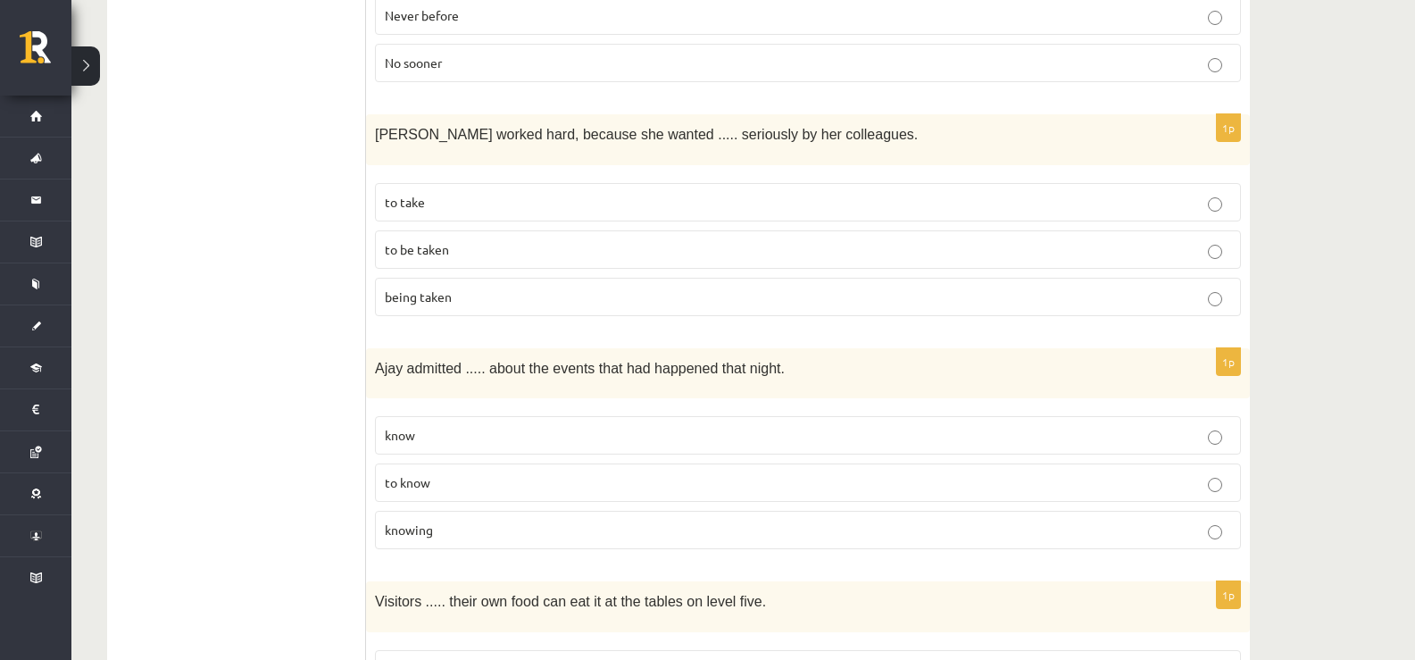
click at [446, 193] on p "to take" at bounding box center [808, 202] width 847 height 19
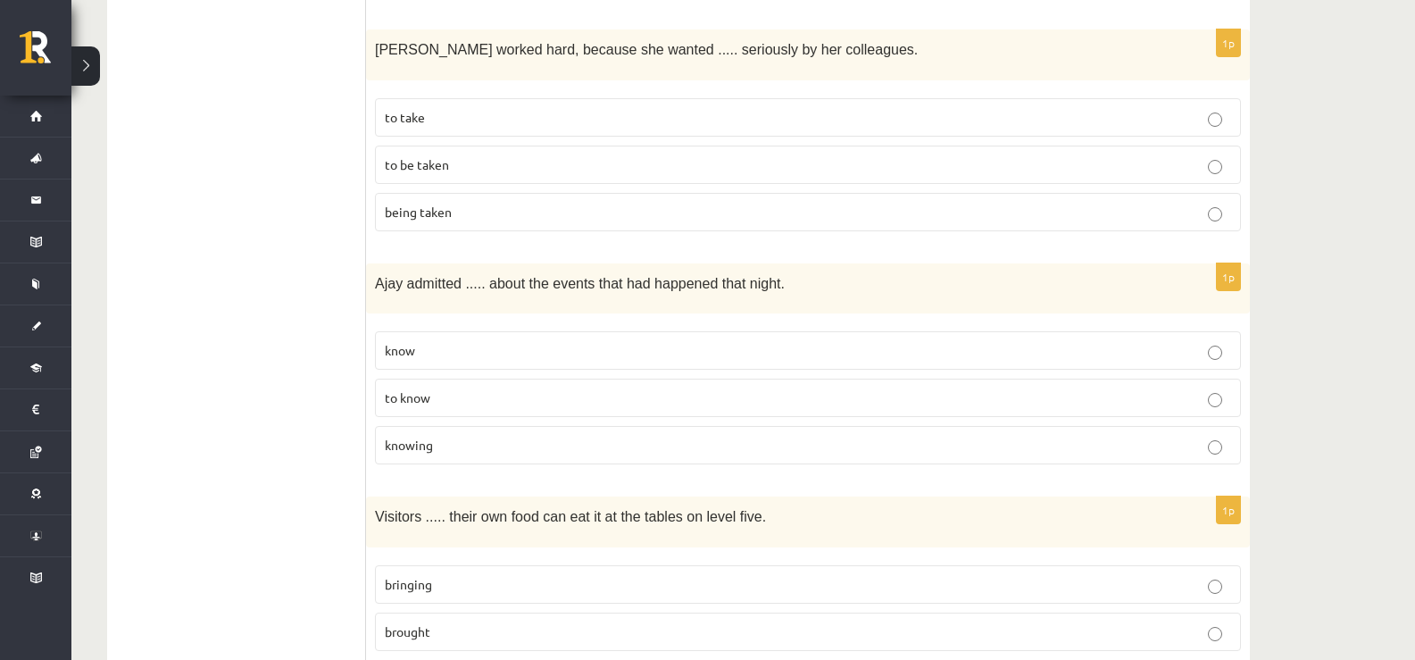
scroll to position [4019, 0]
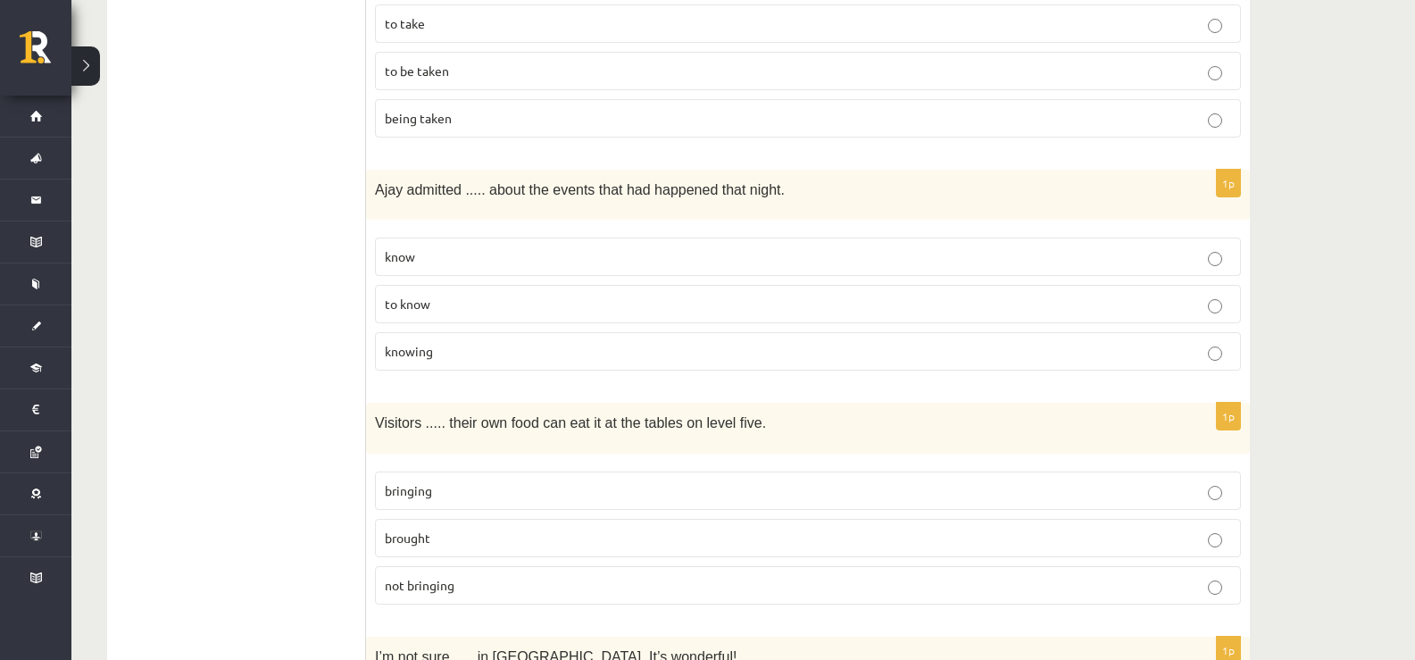
click at [414, 109] on p "being taken" at bounding box center [808, 118] width 847 height 19
click at [446, 295] on p "to know" at bounding box center [808, 304] width 847 height 19
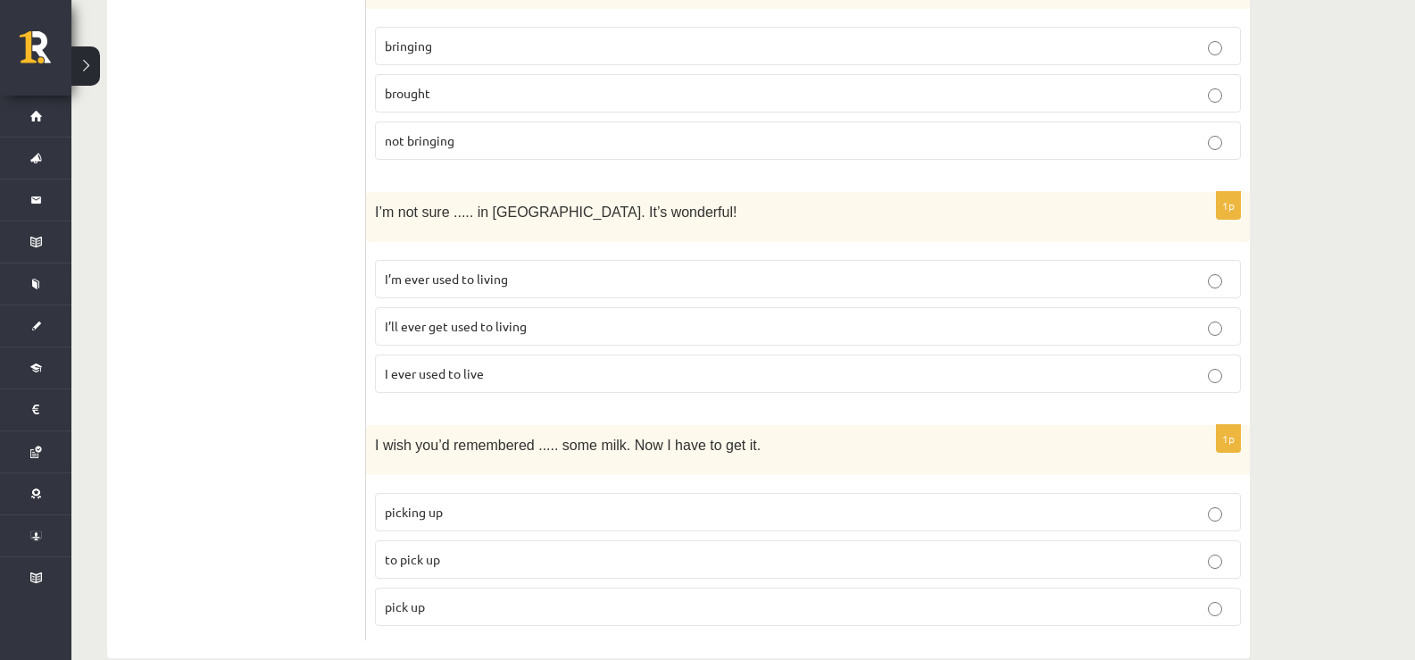
scroll to position [4195, 0]
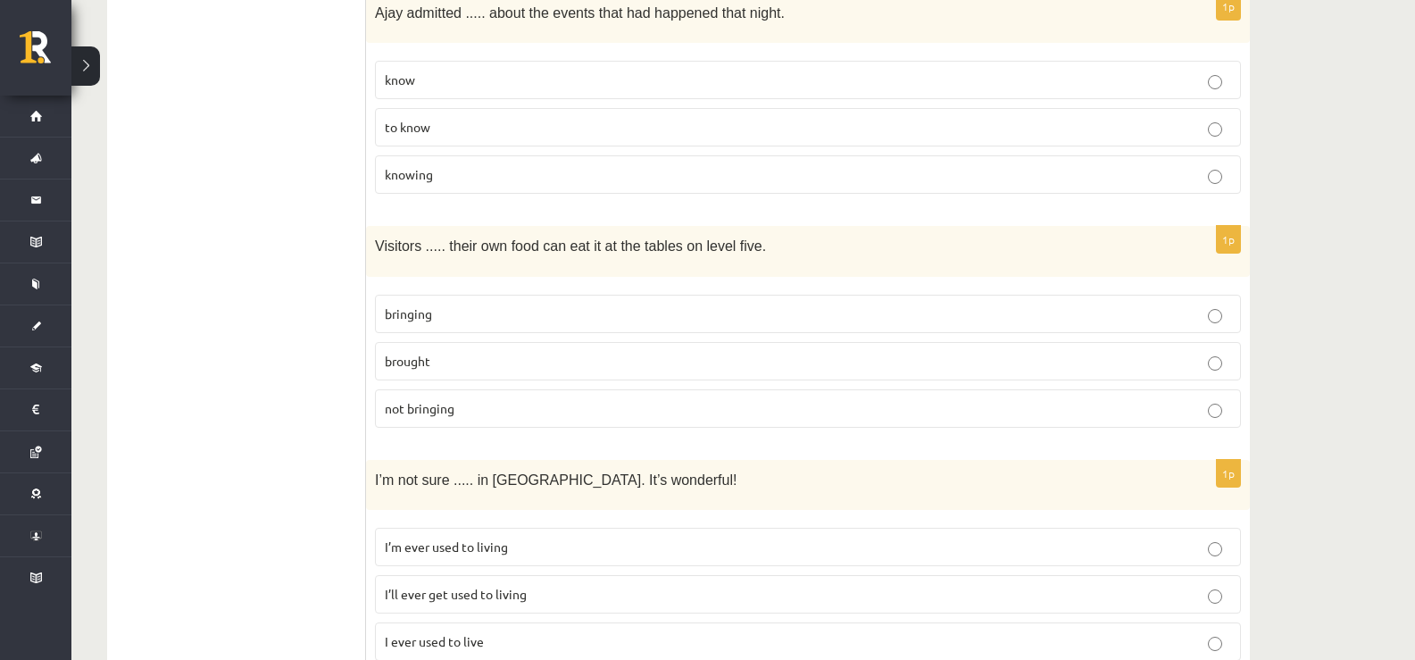
click at [461, 352] on p "brought" at bounding box center [808, 361] width 847 height 19
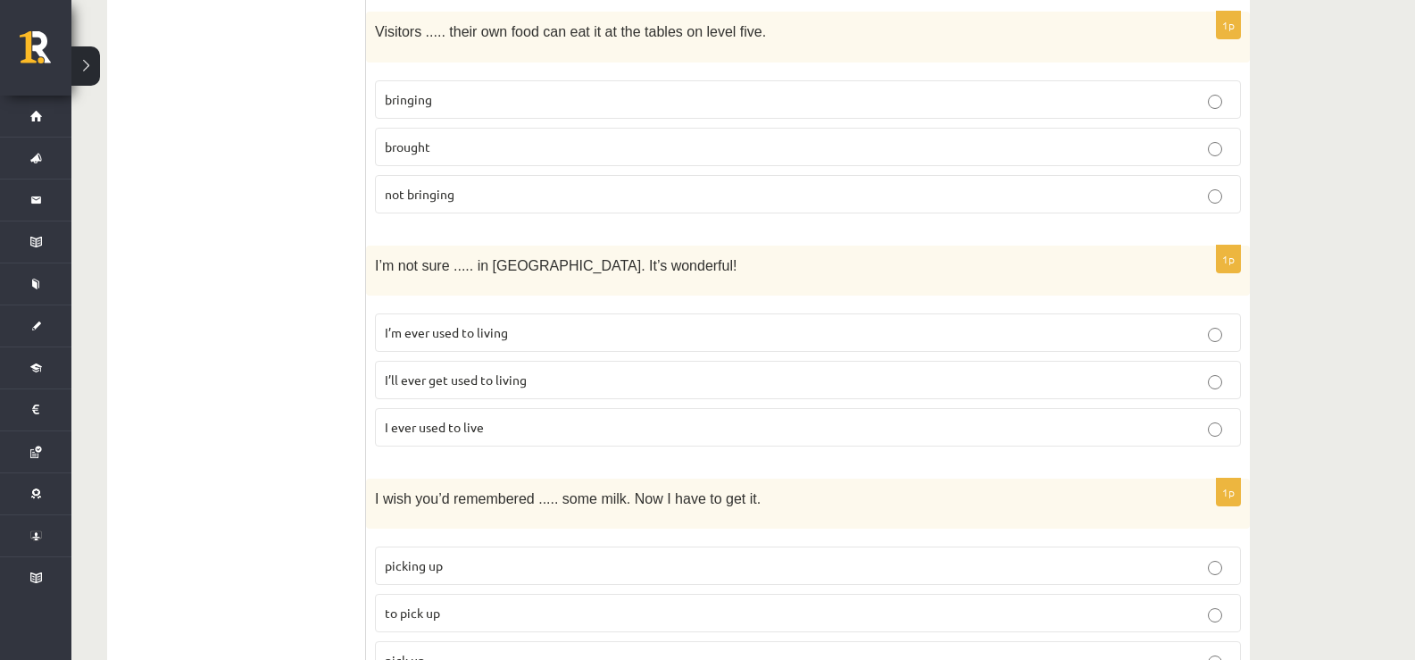
scroll to position [4463, 0]
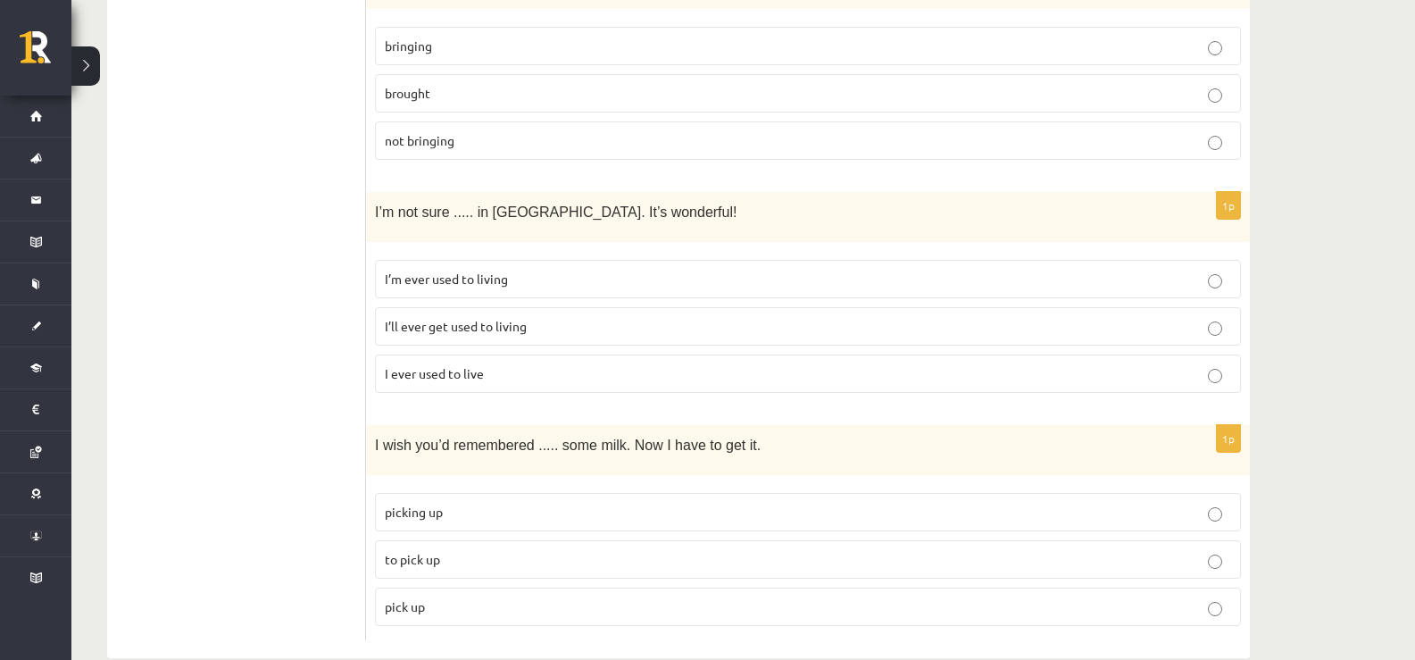
click at [454, 318] on span "I’ll ever get used to living" at bounding box center [456, 326] width 142 height 16
click at [451, 550] on p "to pick up" at bounding box center [808, 559] width 847 height 19
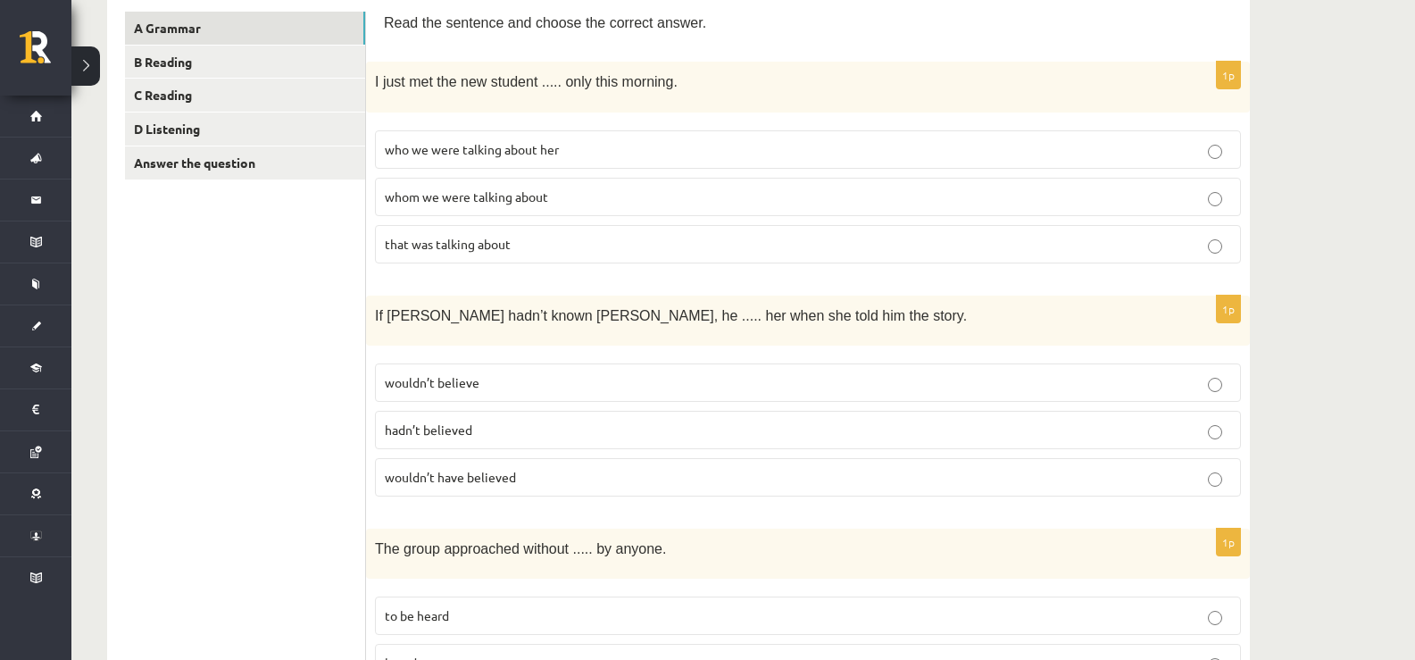
scroll to position [117, 0]
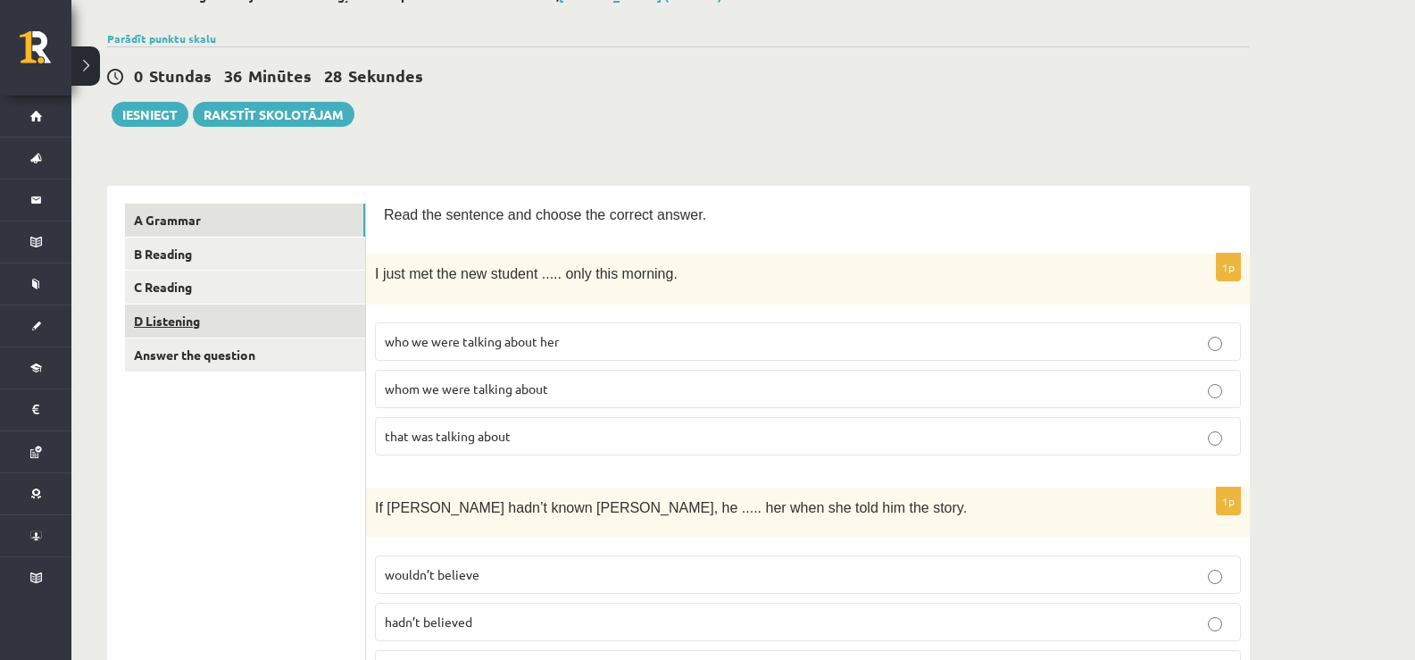
click at [210, 319] on link "D Listening" at bounding box center [245, 321] width 240 height 33
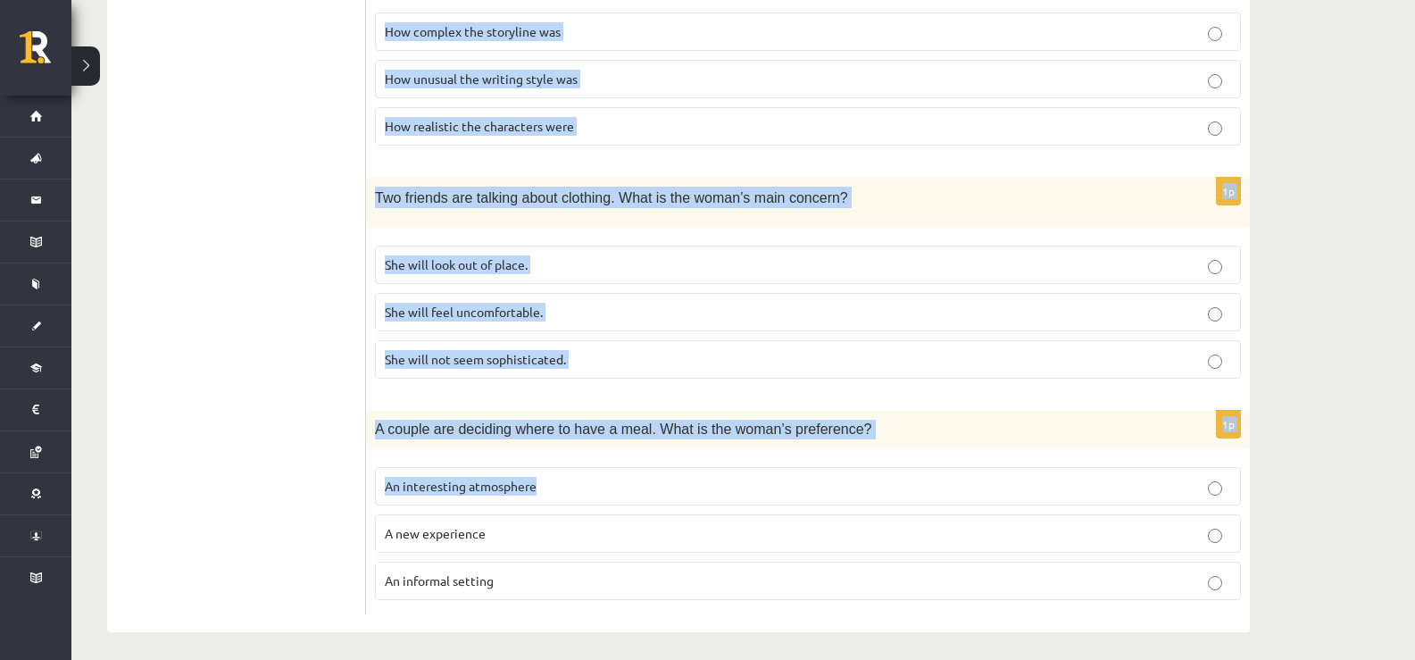
scroll to position [1190, 0]
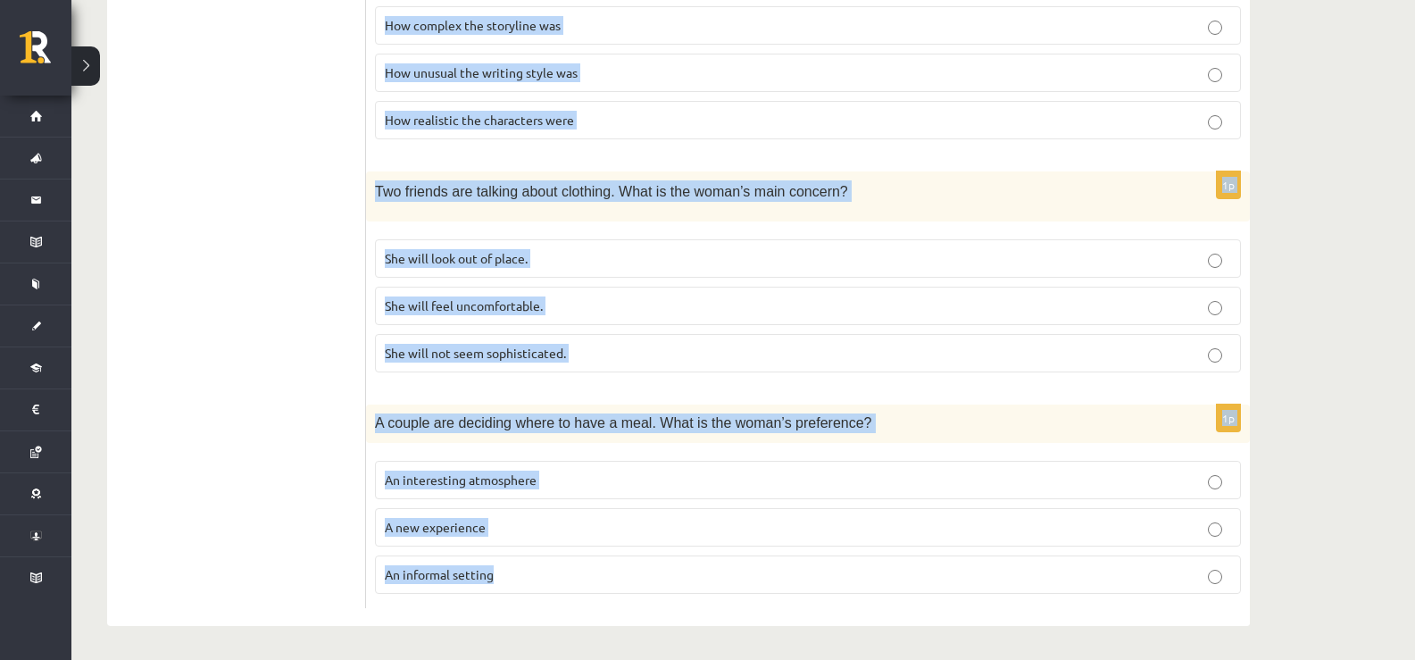
drag, startPoint x: 370, startPoint y: 363, endPoint x: 726, endPoint y: 461, distance: 369.6
copy form "Two friends are discussing a train journey they are on. What feeling does the m…"
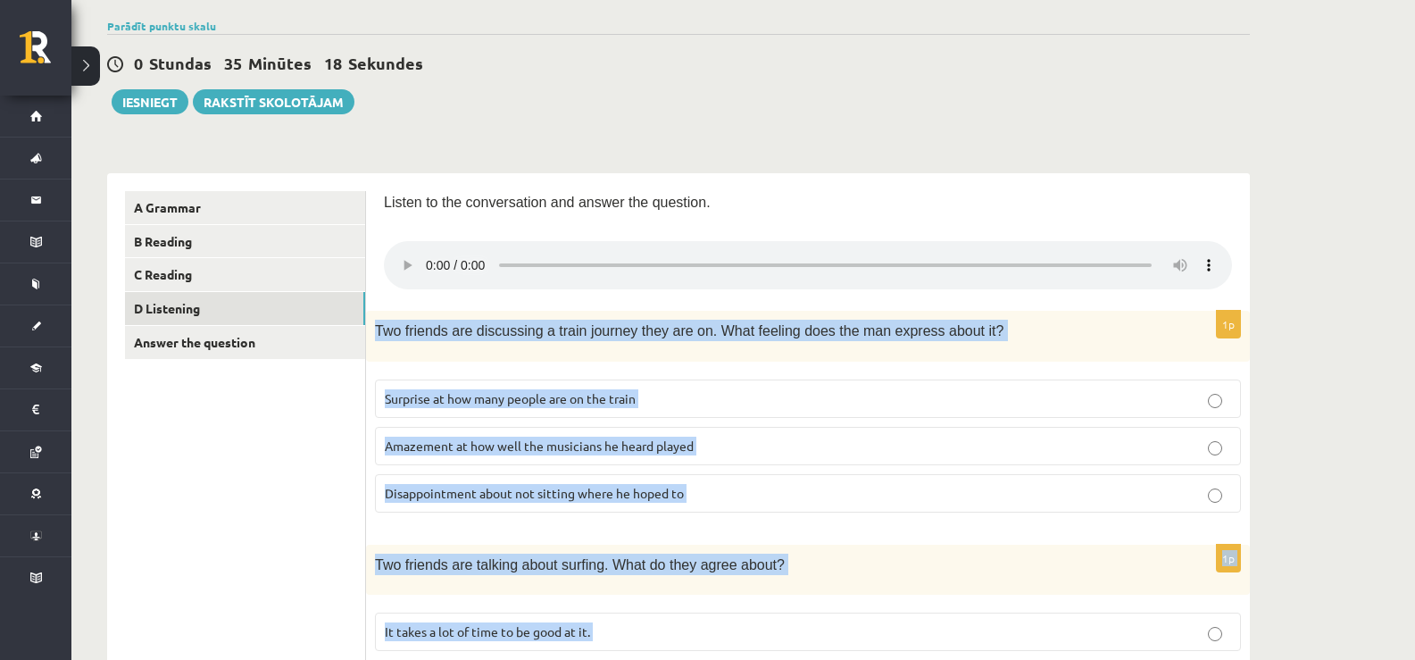
scroll to position [29, 0]
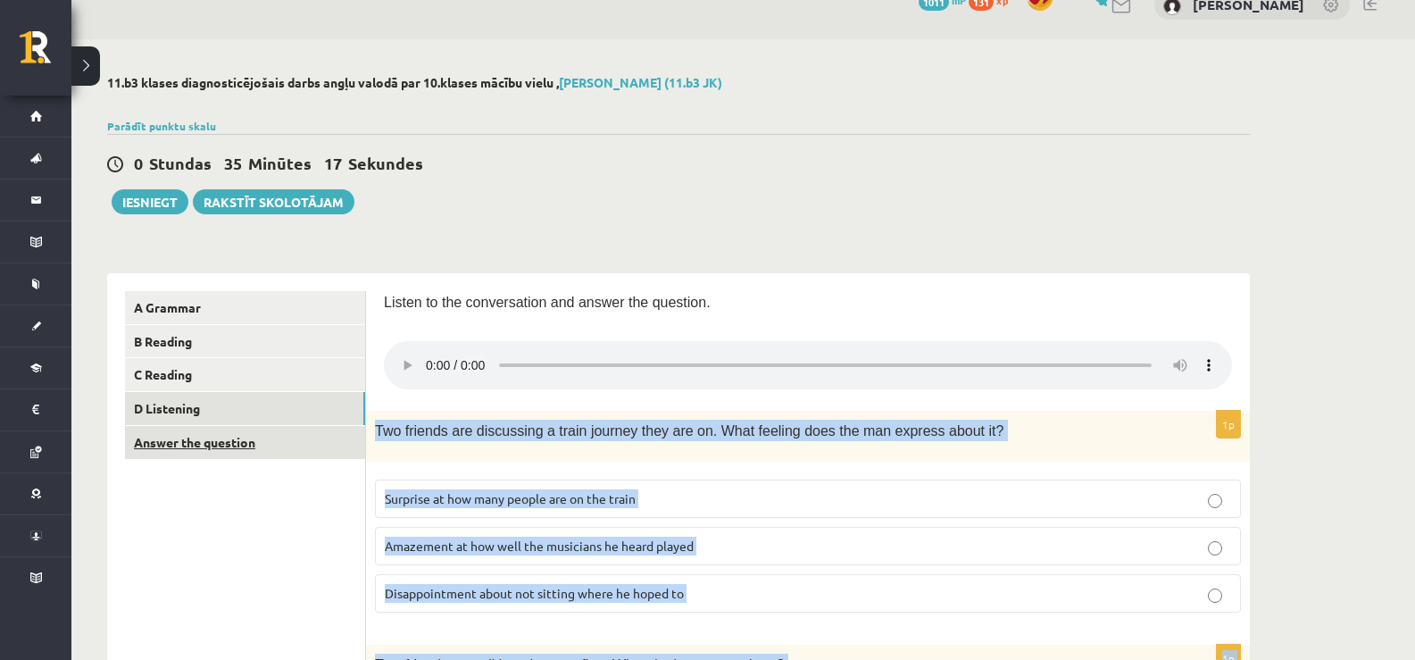
click at [201, 435] on link "Answer the question" at bounding box center [245, 442] width 240 height 33
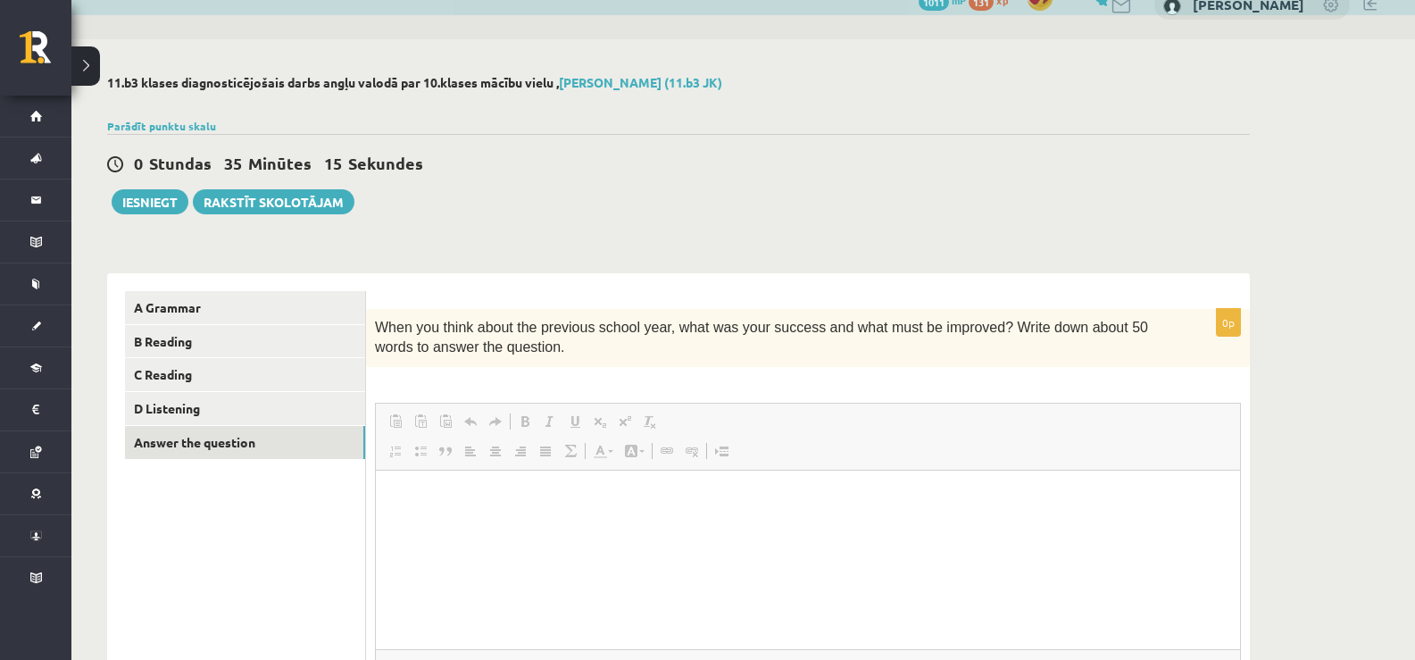
scroll to position [0, 0]
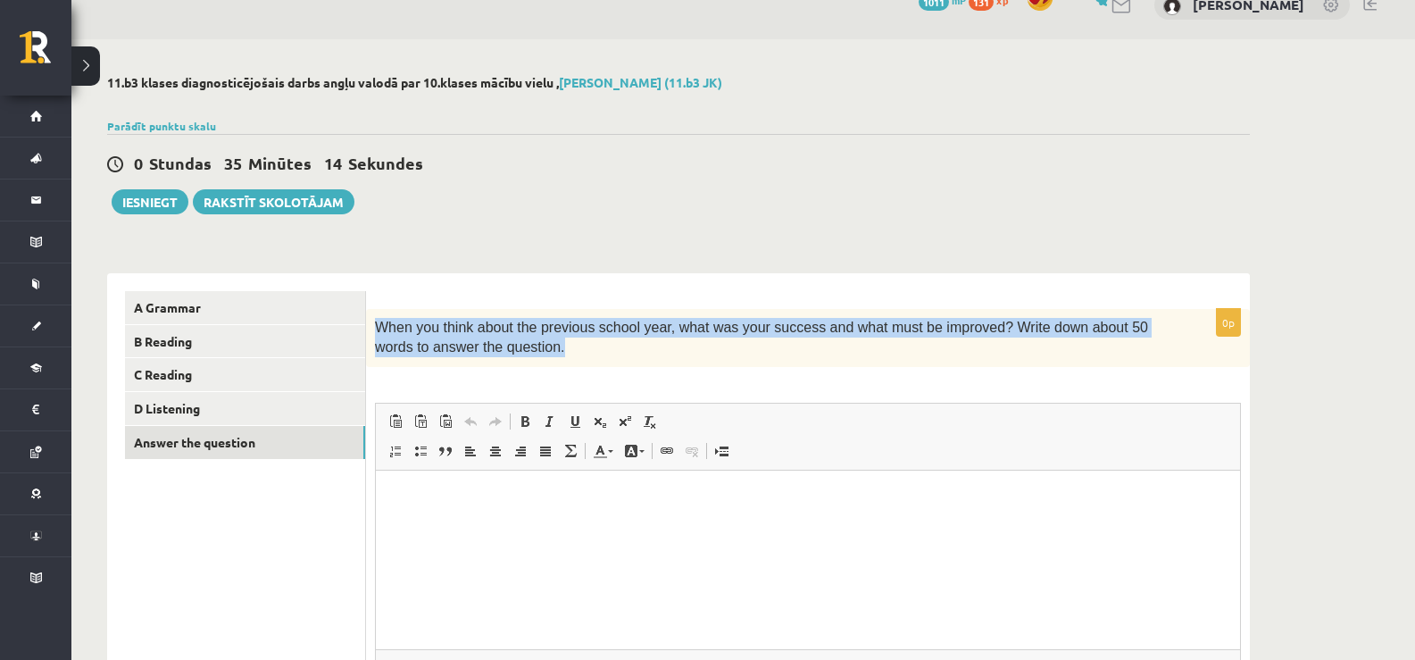
drag, startPoint x: 488, startPoint y: 351, endPoint x: 408, endPoint y: 350, distance: 79.5
click at [369, 320] on div "When you think about the previous school year, what was your success and what m…" at bounding box center [808, 338] width 884 height 58
copy span "When you think about the previous school year, what was your success and what m…"
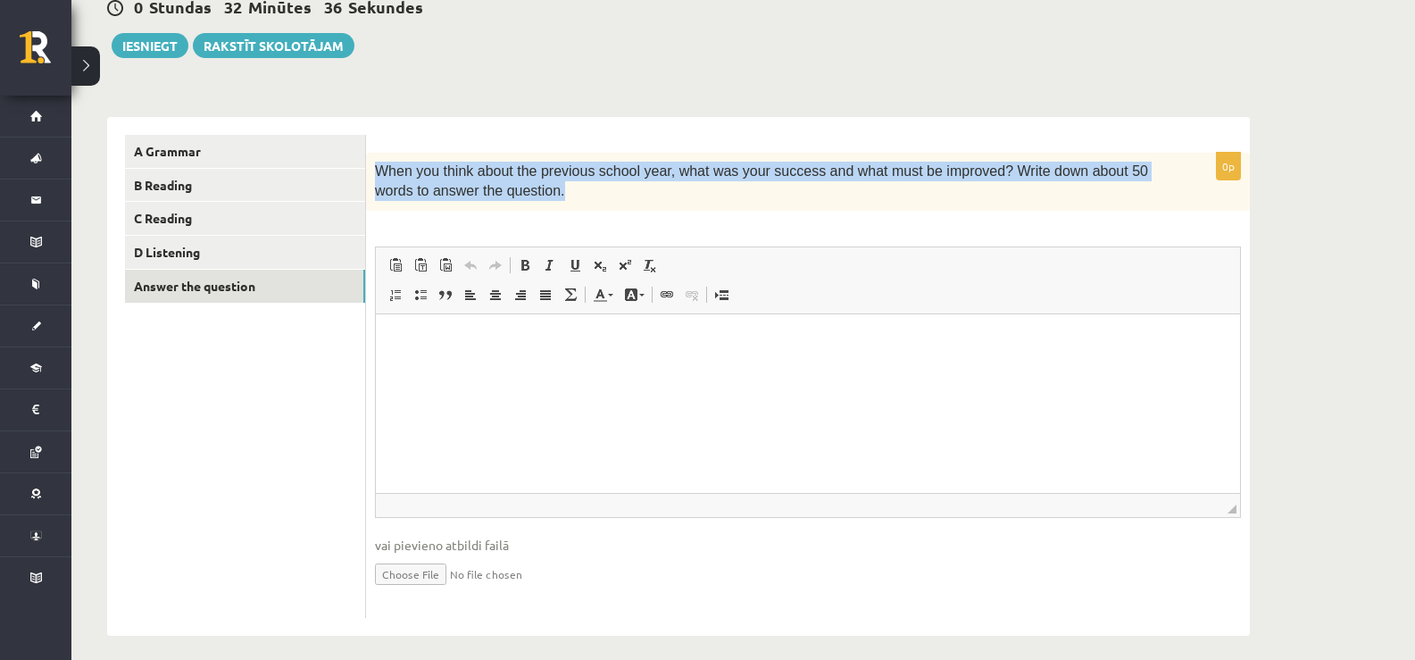
scroll to position [199, 0]
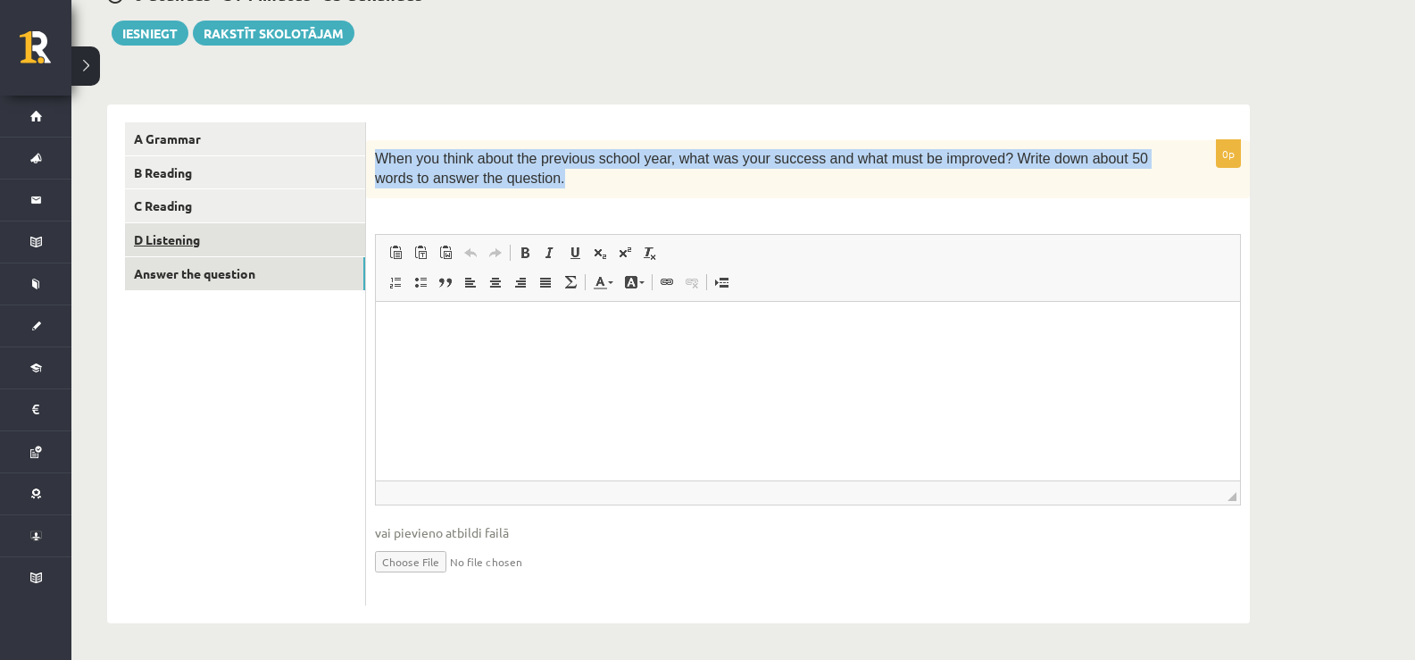
click at [167, 233] on link "D Listening" at bounding box center [245, 239] width 240 height 33
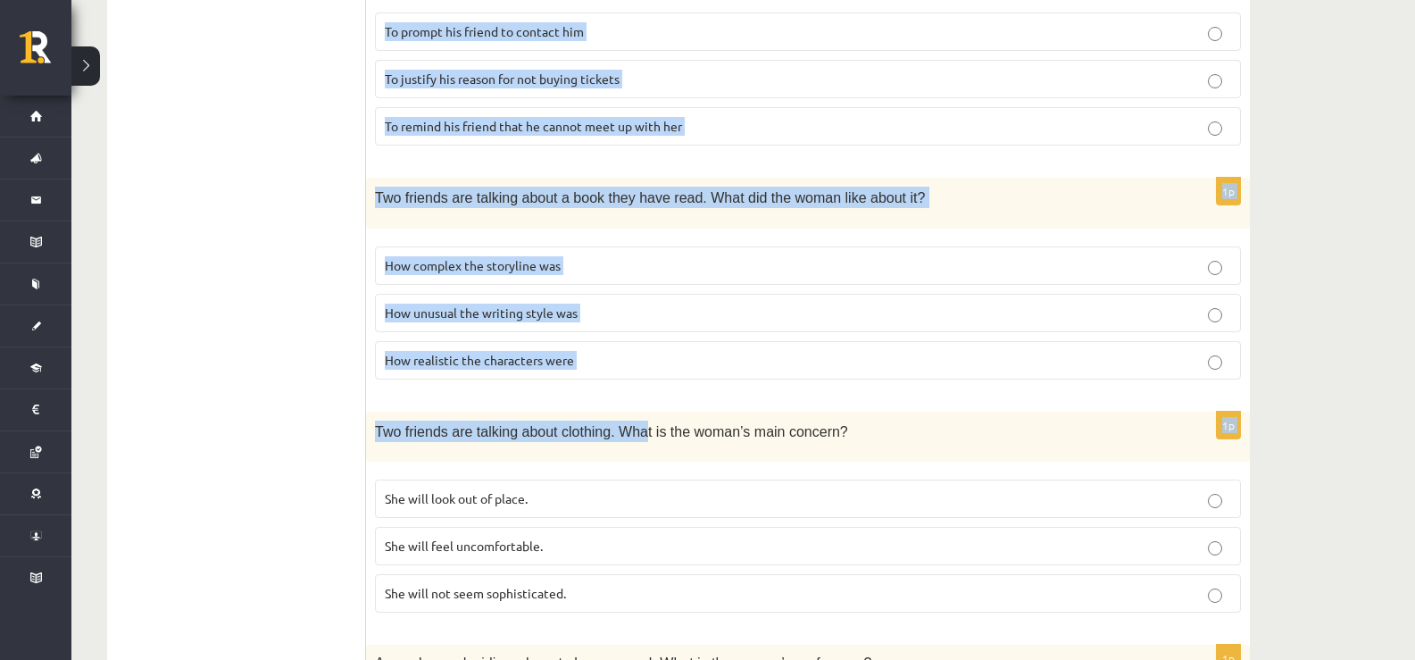
scroll to position [1190, 0]
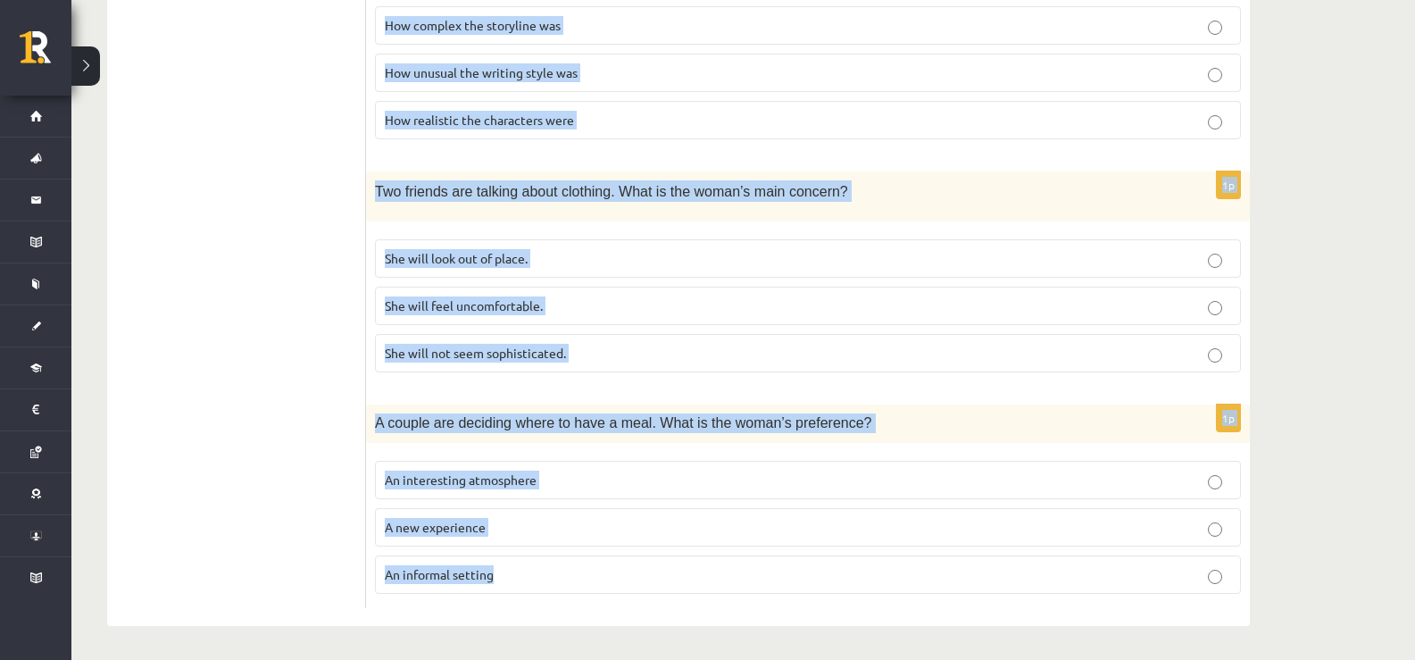
drag, startPoint x: 370, startPoint y: 261, endPoint x: 618, endPoint y: 553, distance: 383.3
copy form "Two friends are discussing a train journey they are on. What feeling does the m…"
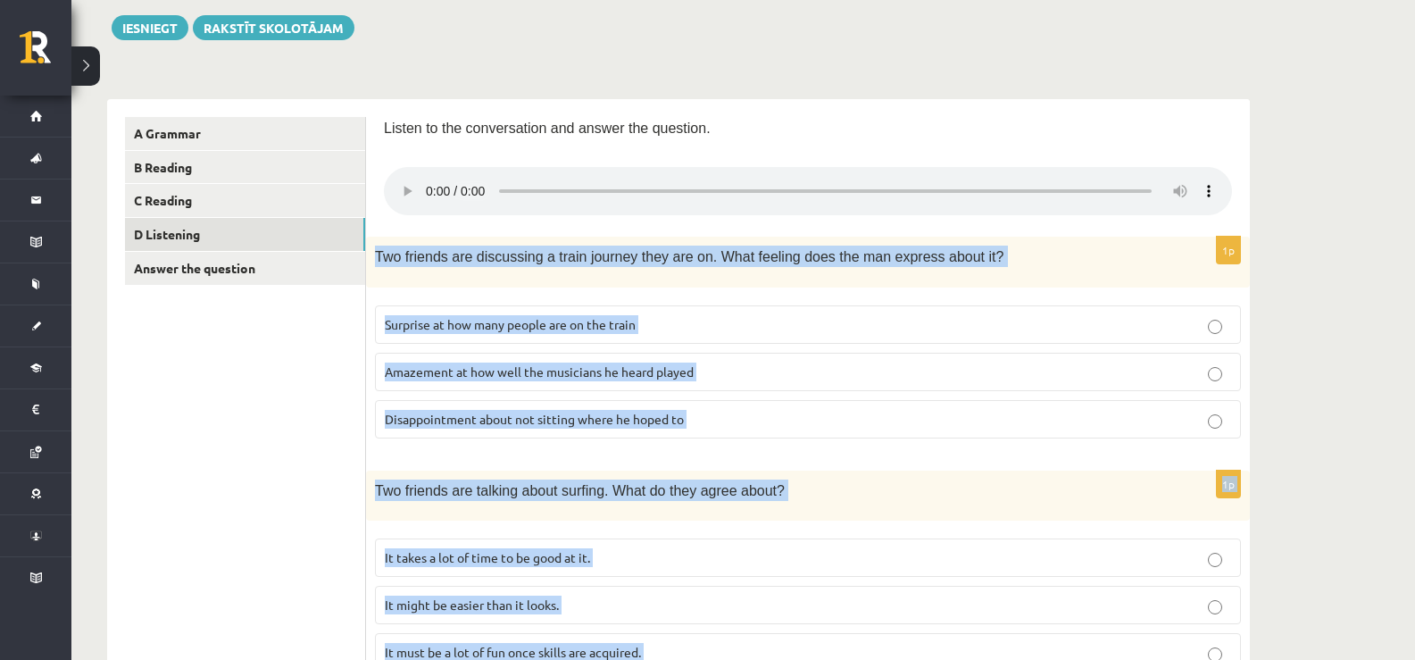
scroll to position [208, 0]
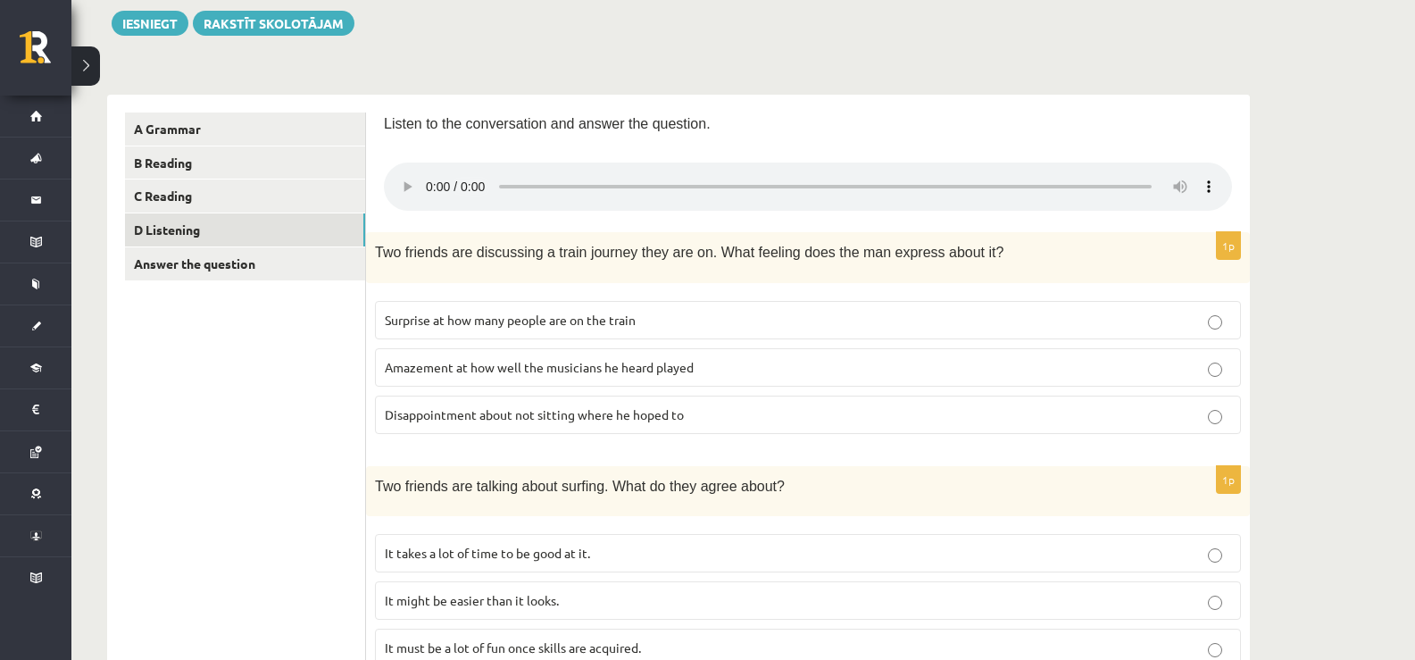
click at [503, 419] on span "Disappointment about not sitting where he hoped to" at bounding box center [534, 414] width 299 height 16
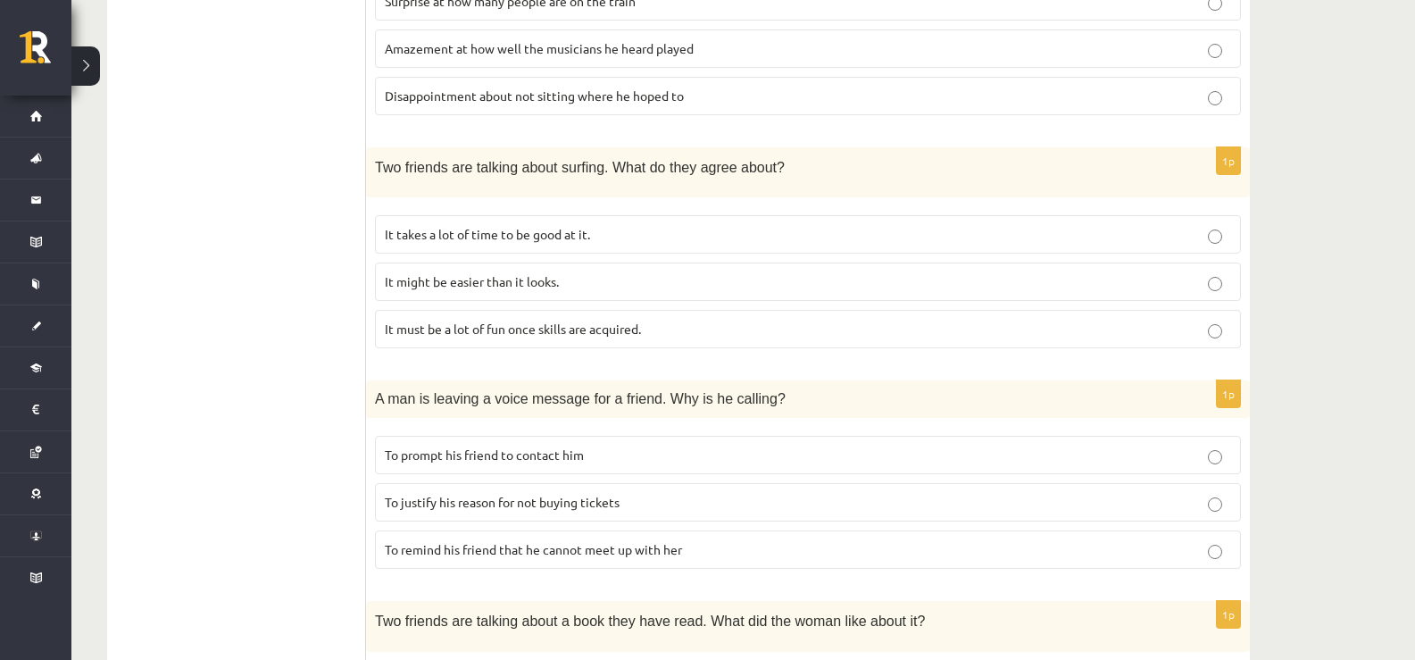
scroll to position [655, 0]
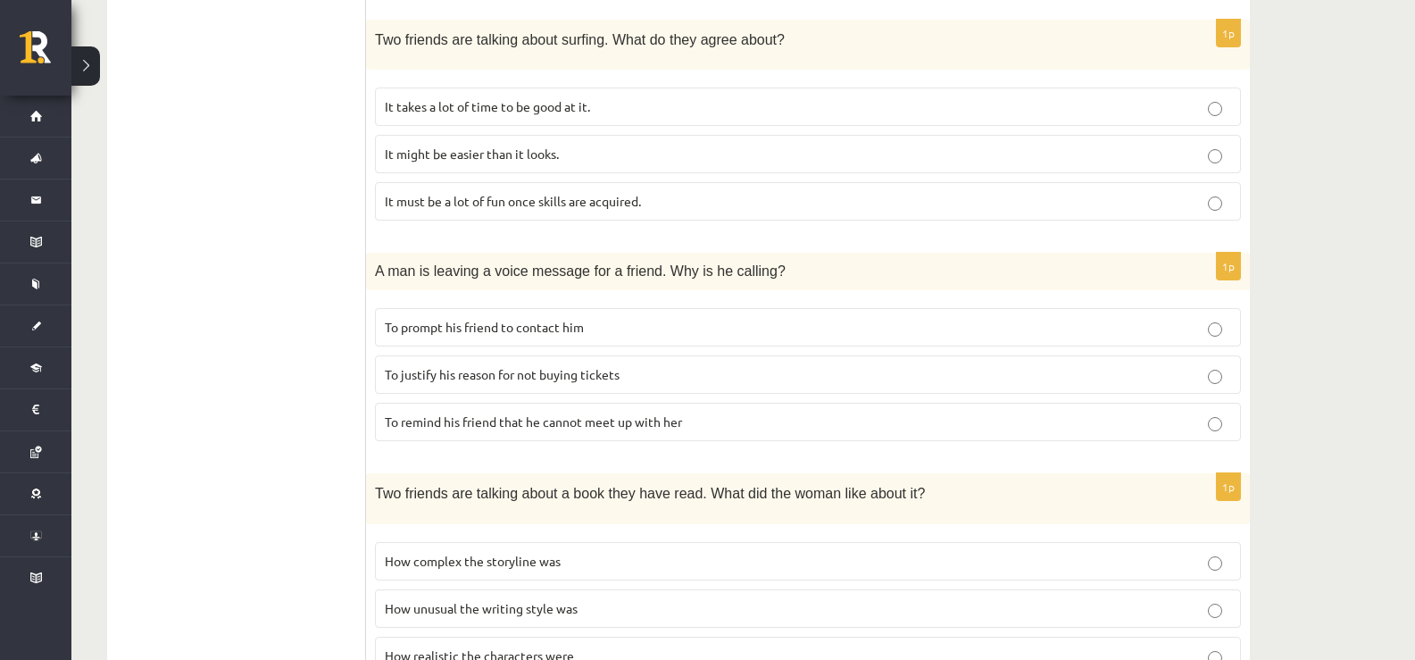
click at [393, 108] on span "It takes a lot of time to be good at it." at bounding box center [487, 106] width 205 height 16
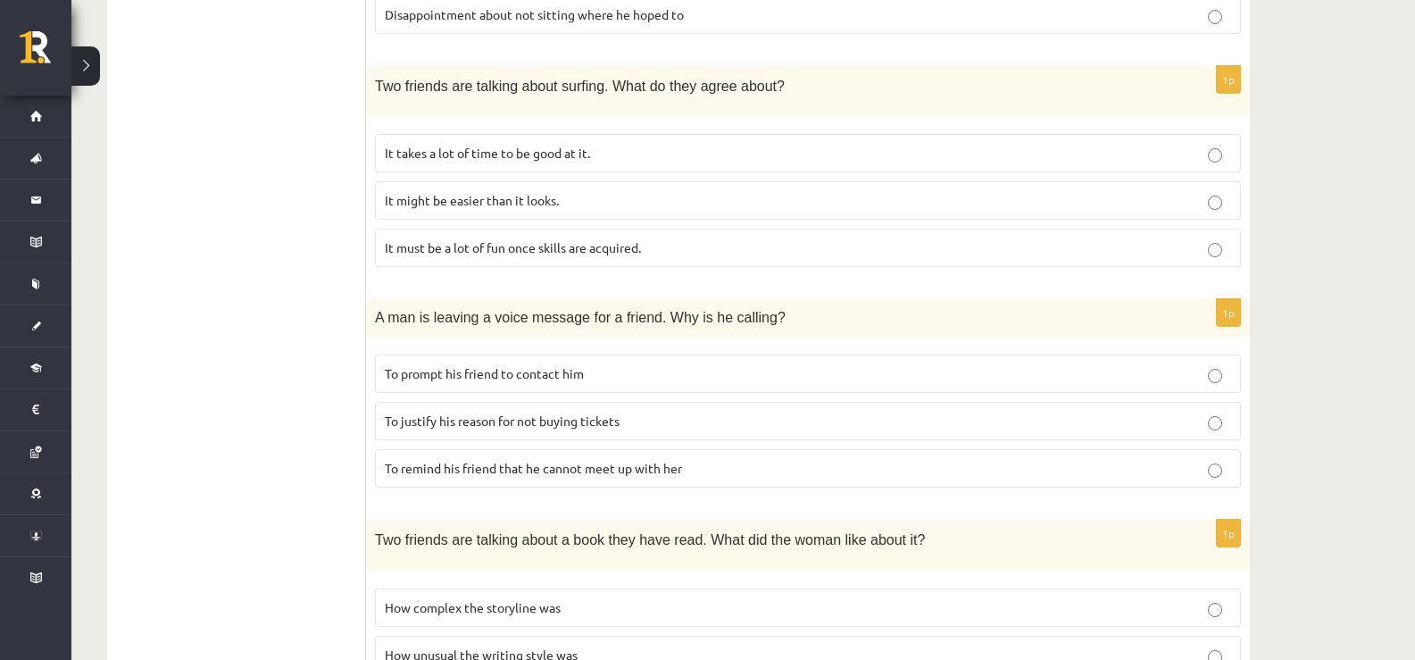
scroll to position [565, 0]
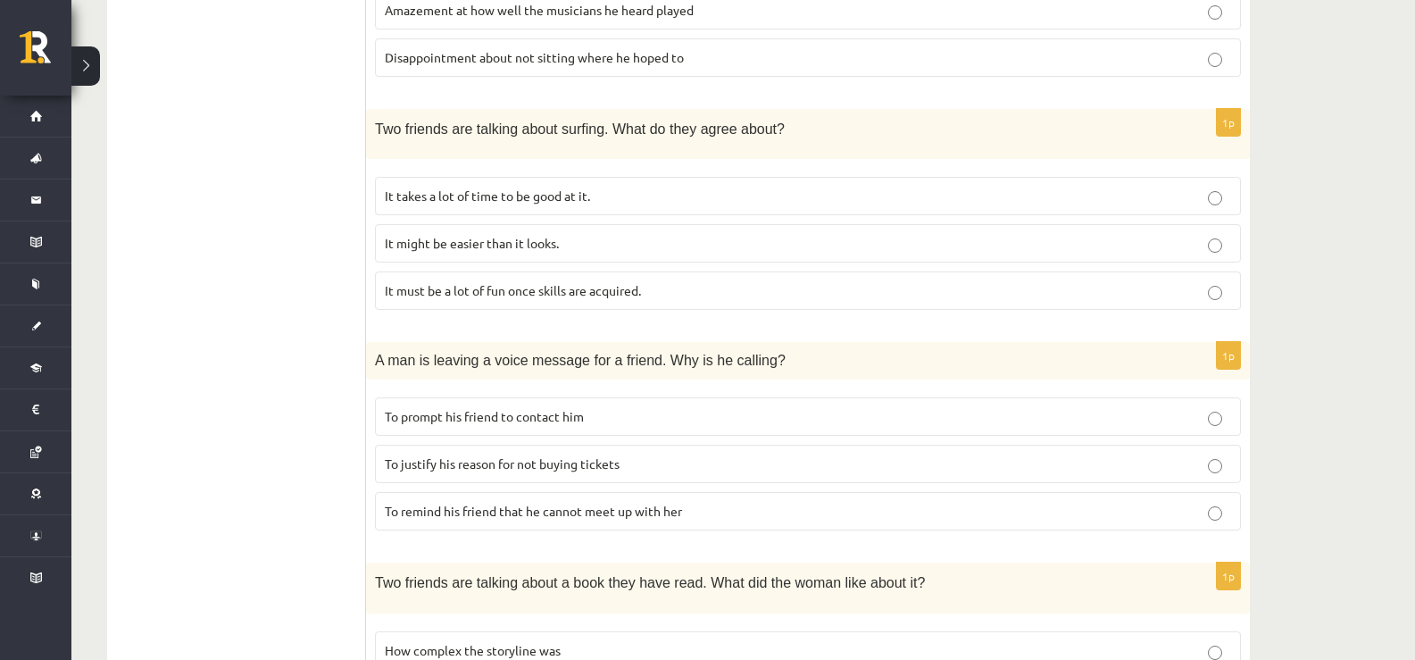
click at [490, 425] on p "To prompt his friend to contact him" at bounding box center [808, 416] width 847 height 19
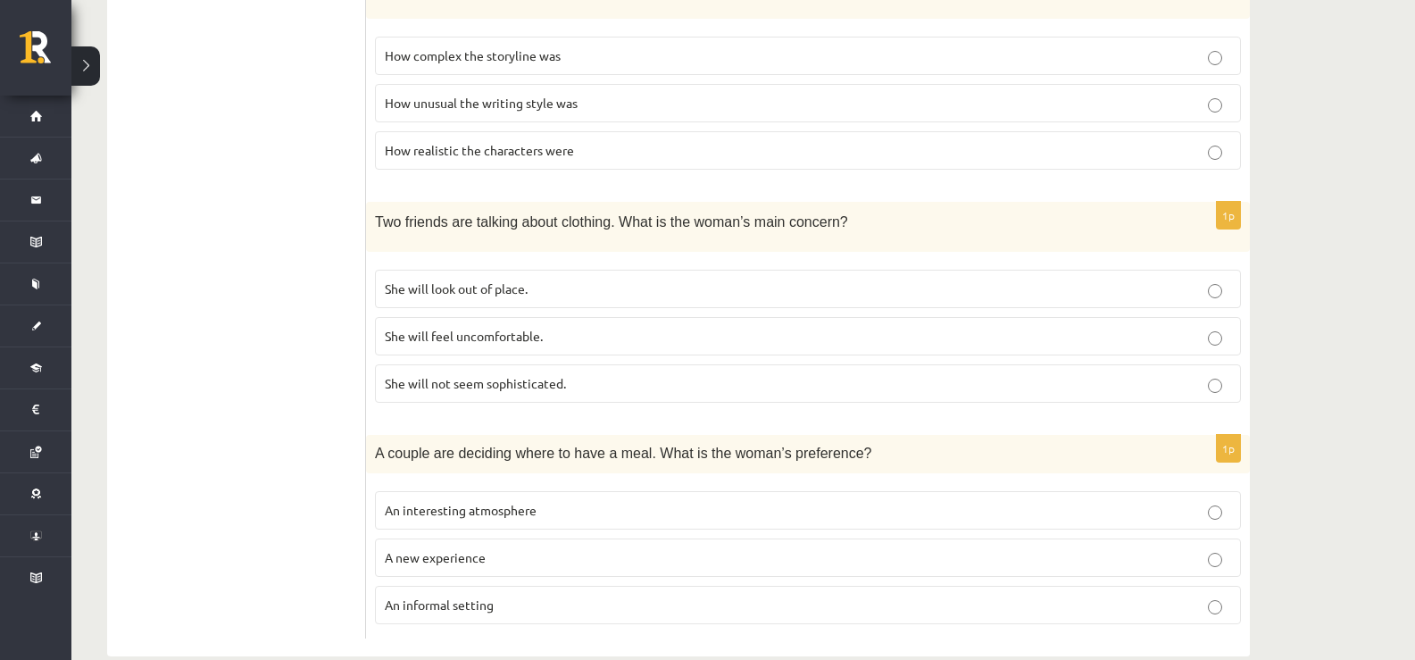
scroll to position [1190, 0]
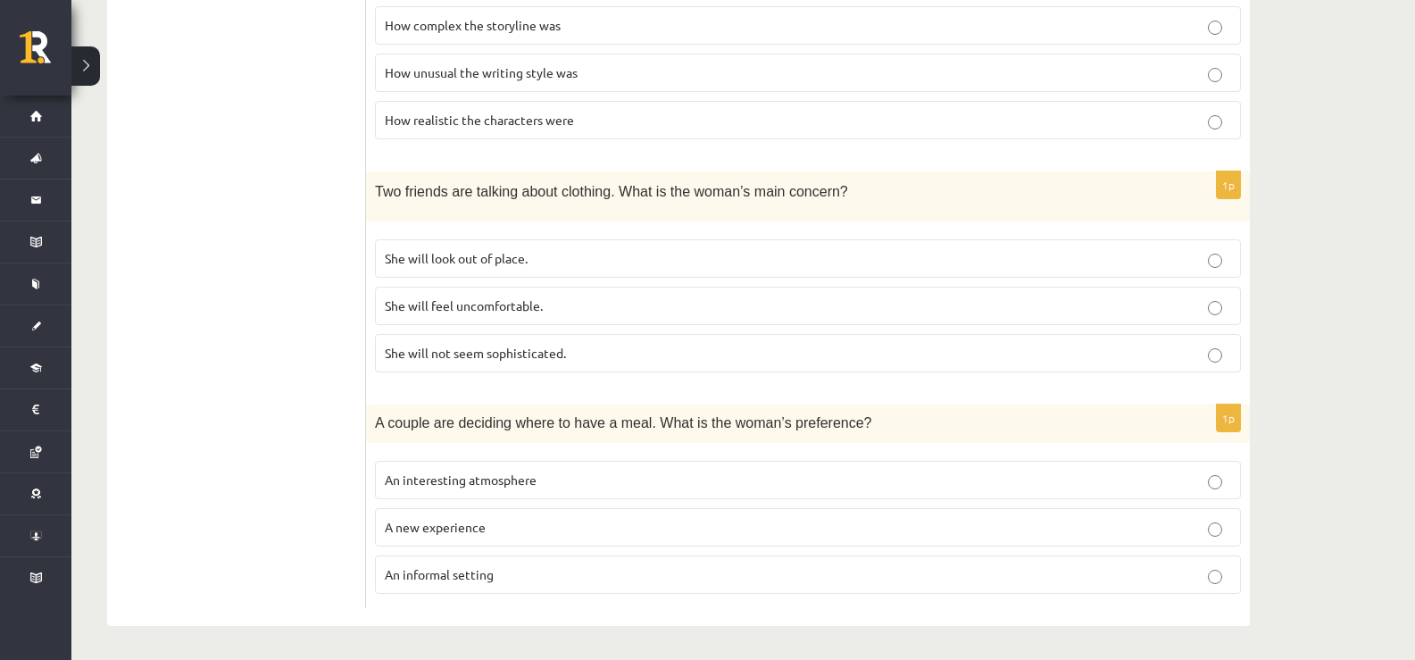
click at [441, 299] on span "She will feel uncomfortable." at bounding box center [464, 305] width 158 height 16
click at [468, 97] on fieldset "How complex the storyline was How unusual the writing style was How realistic t…" at bounding box center [808, 70] width 866 height 147
click at [468, 104] on label "How realistic the characters were" at bounding box center [808, 120] width 866 height 38
click at [536, 87] on label "How unusual the writing style was" at bounding box center [808, 73] width 866 height 38
click at [500, 565] on p "An informal setting" at bounding box center [808, 574] width 847 height 19
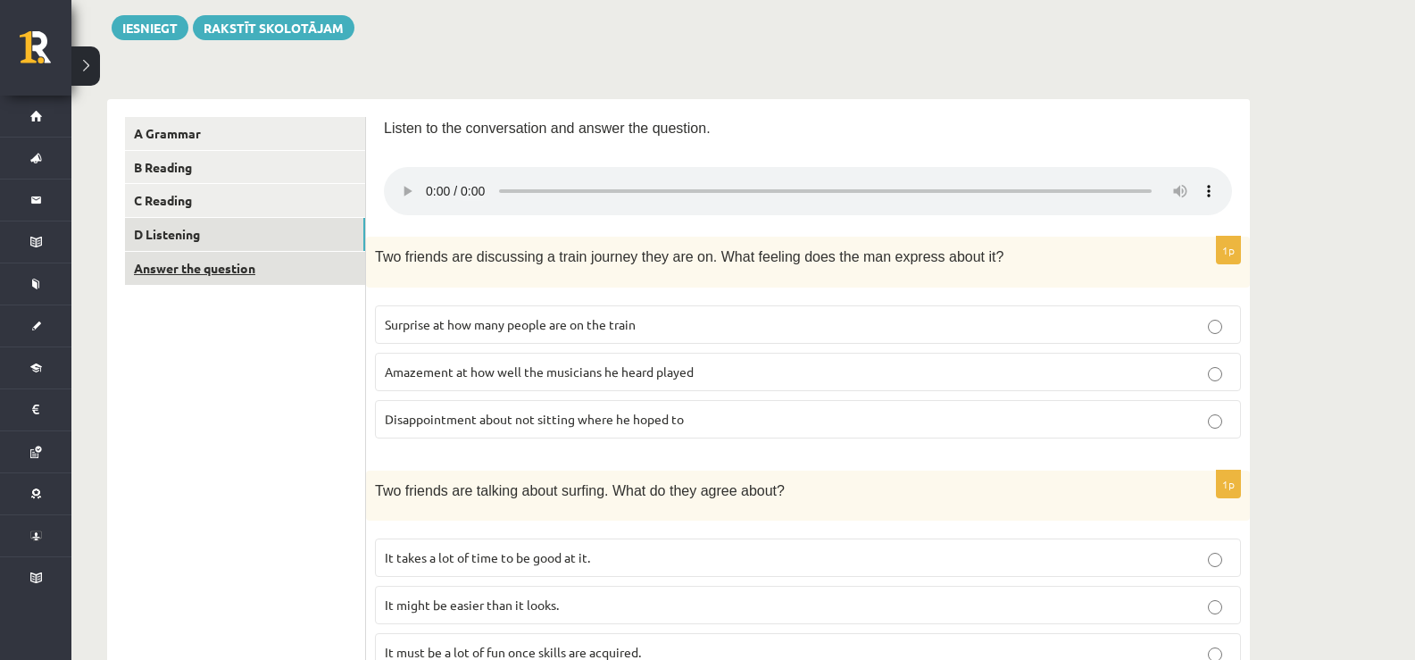
scroll to position [119, 0]
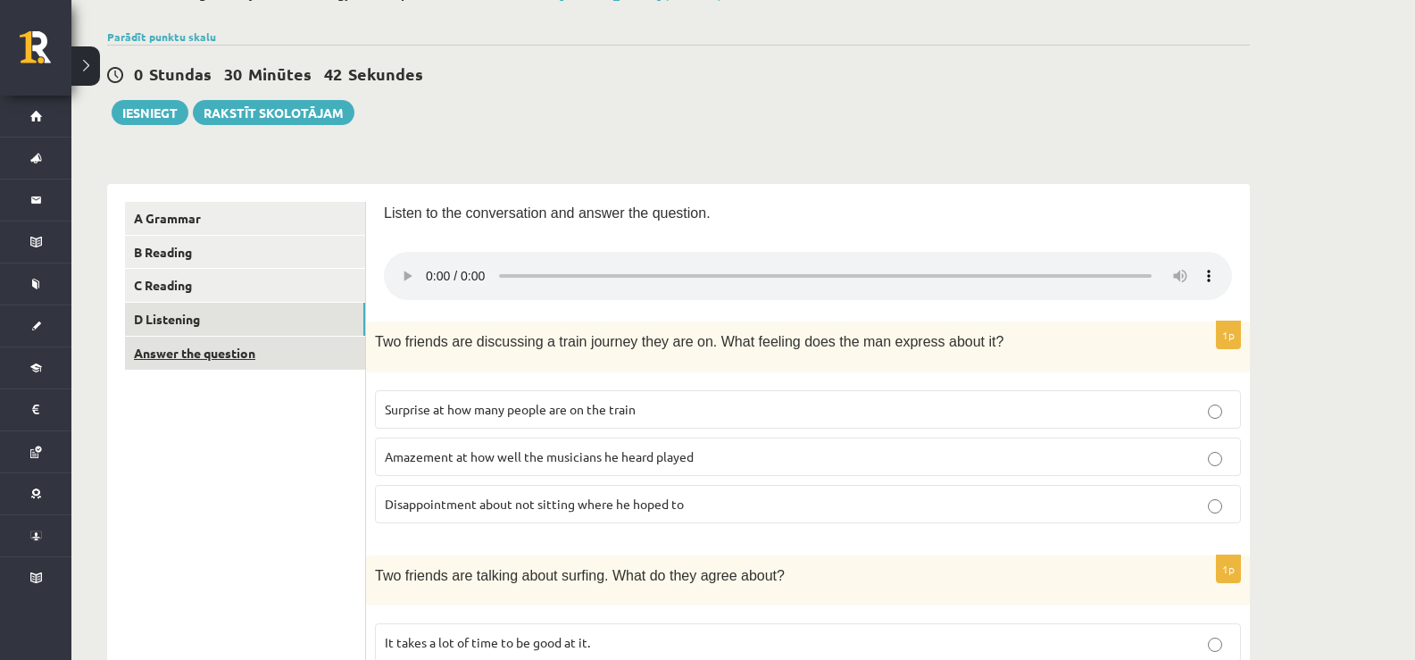
click at [240, 361] on link "Answer the question" at bounding box center [245, 353] width 240 height 33
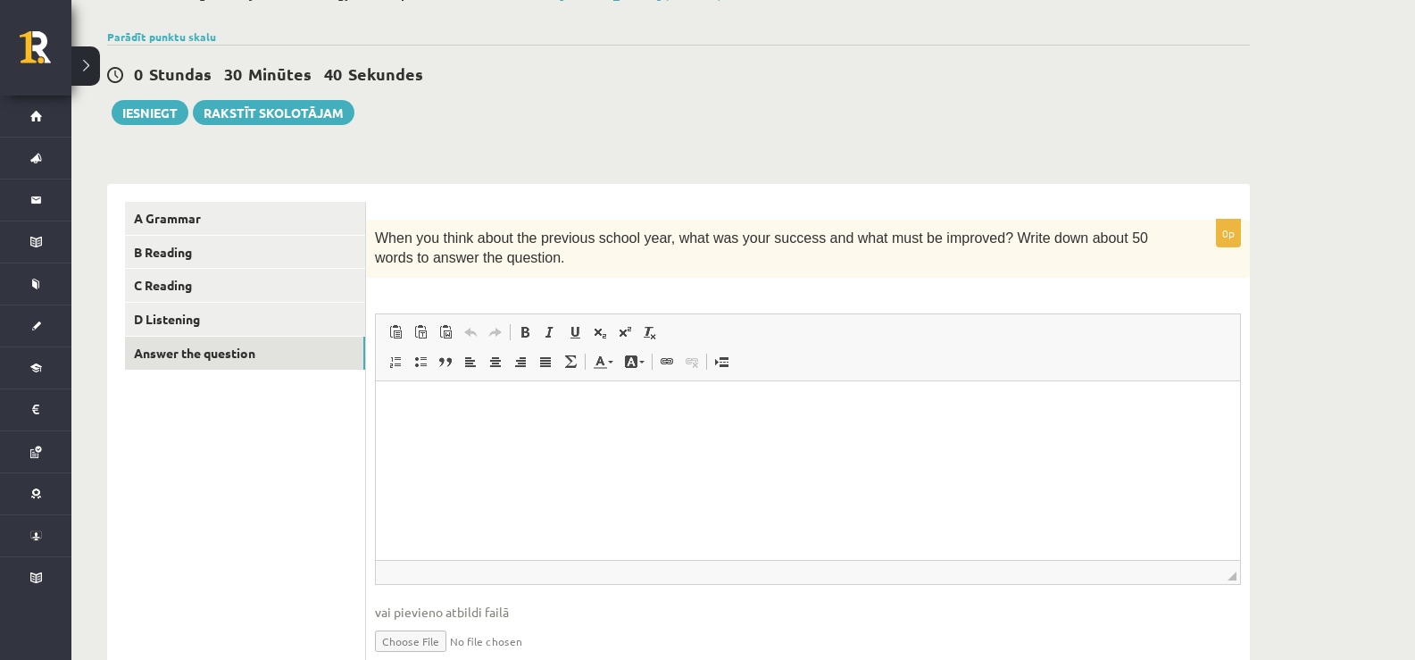
scroll to position [0, 0]
drag, startPoint x: 413, startPoint y: 300, endPoint x: 475, endPoint y: 274, distance: 67.7
click at [472, 275] on div "0p When you think about the previous school year, what was your success and wha…" at bounding box center [808, 452] width 884 height 465
click at [508, 260] on p "When you think about the previous school year, what was your success and what m…" at bounding box center [763, 249] width 777 height 40
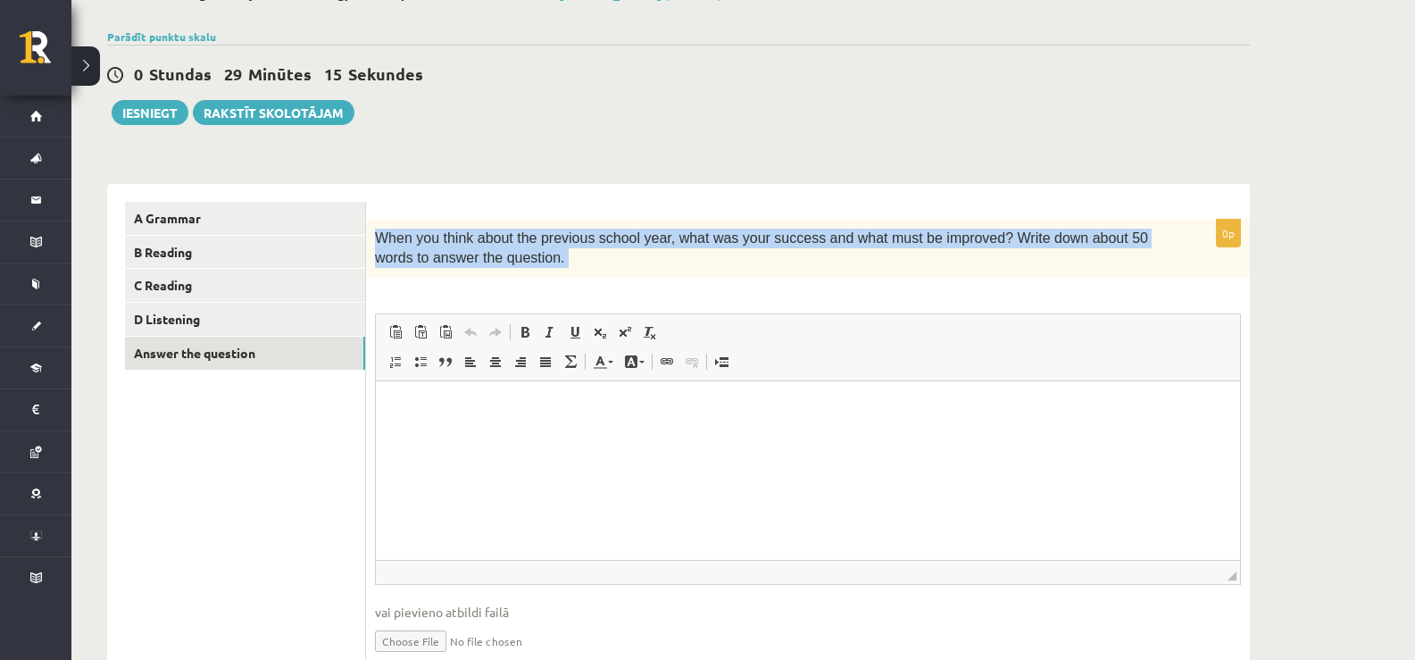
drag, startPoint x: 508, startPoint y: 260, endPoint x: 384, endPoint y: 213, distance: 132.8
click at [384, 213] on form "0p When you think about the previous school year, what was your success and wha…" at bounding box center [808, 443] width 848 height 483
click at [535, 219] on form "0p When you think about the previous school year, what was your success and wha…" at bounding box center [808, 443] width 848 height 483
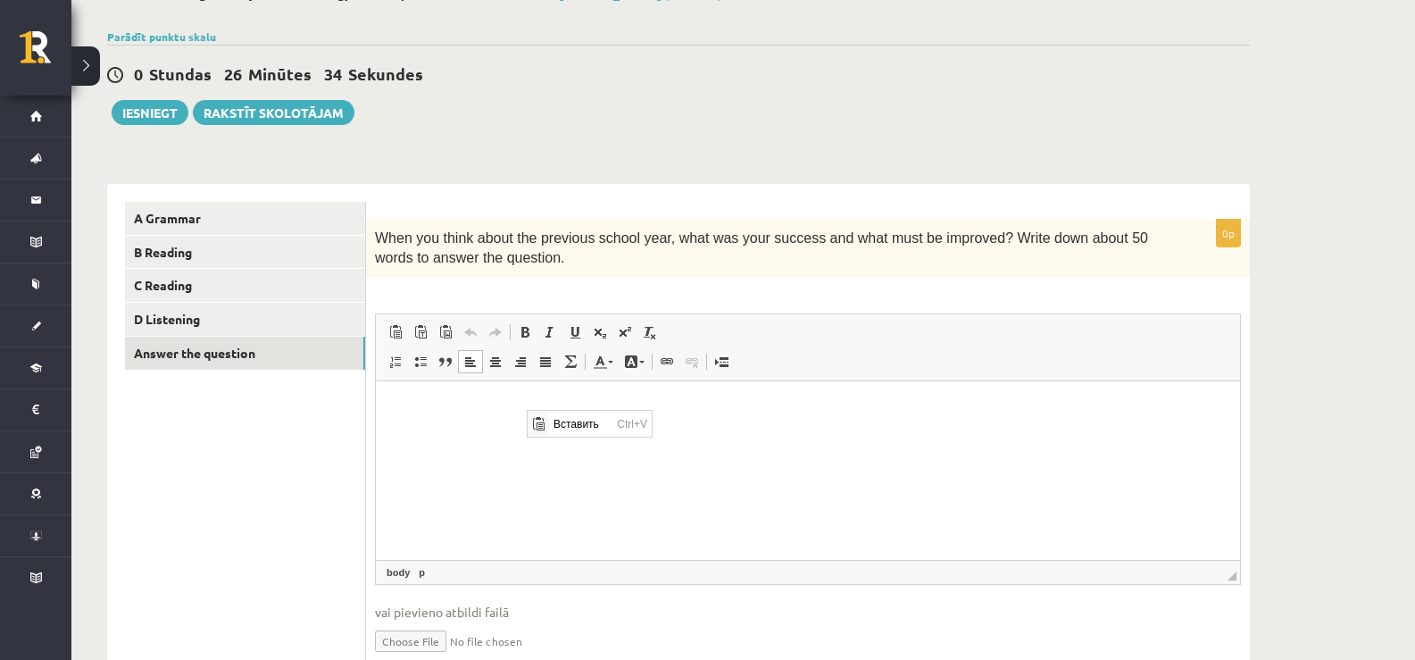
click at [480, 422] on html at bounding box center [808, 407] width 864 height 54
paste body "Визуальный текстовый редактор, wiswyg-editor-user-answer-47024905531400"
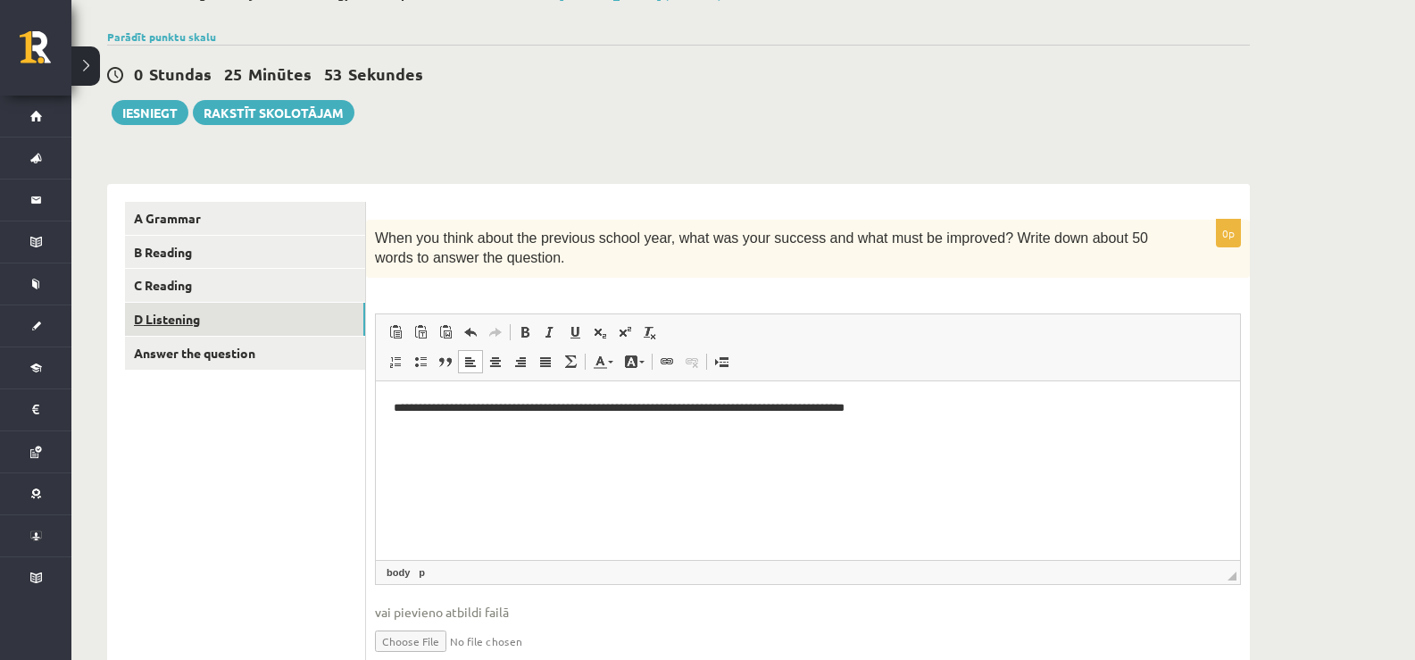
click at [200, 323] on link "D Listening" at bounding box center [245, 319] width 240 height 33
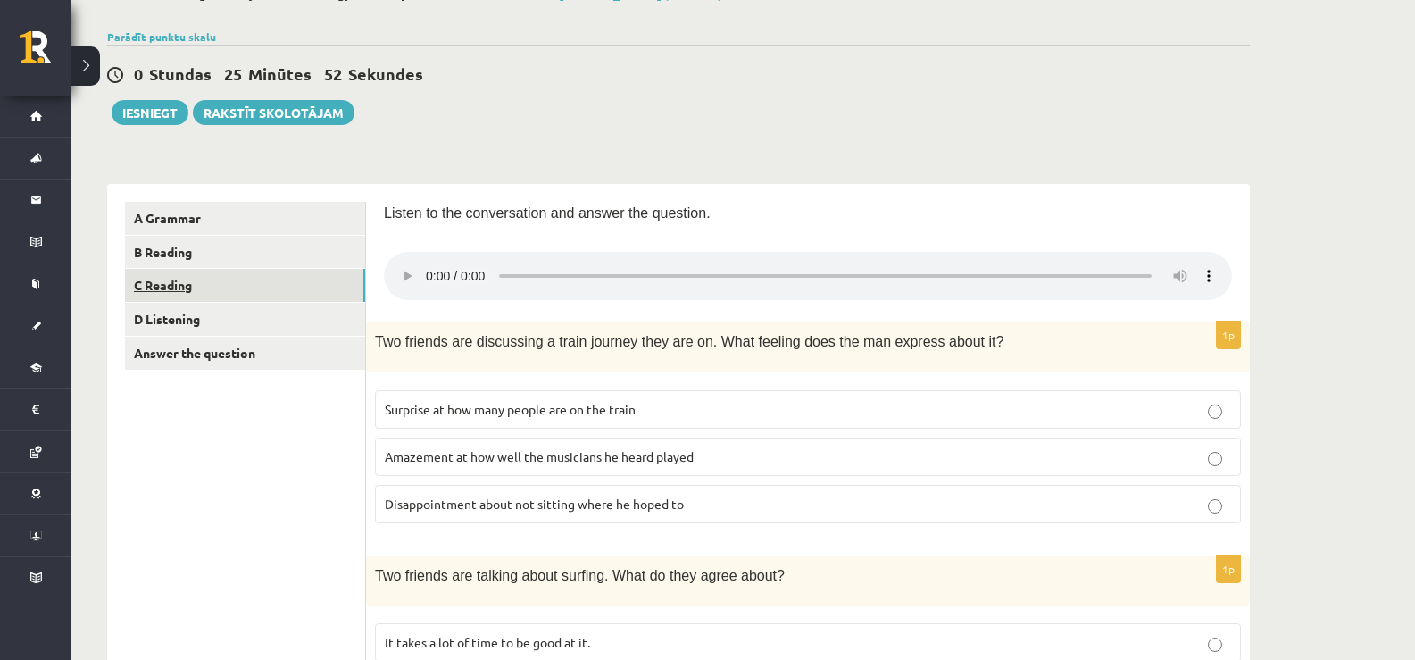
click at [193, 300] on link "C Reading" at bounding box center [245, 285] width 240 height 33
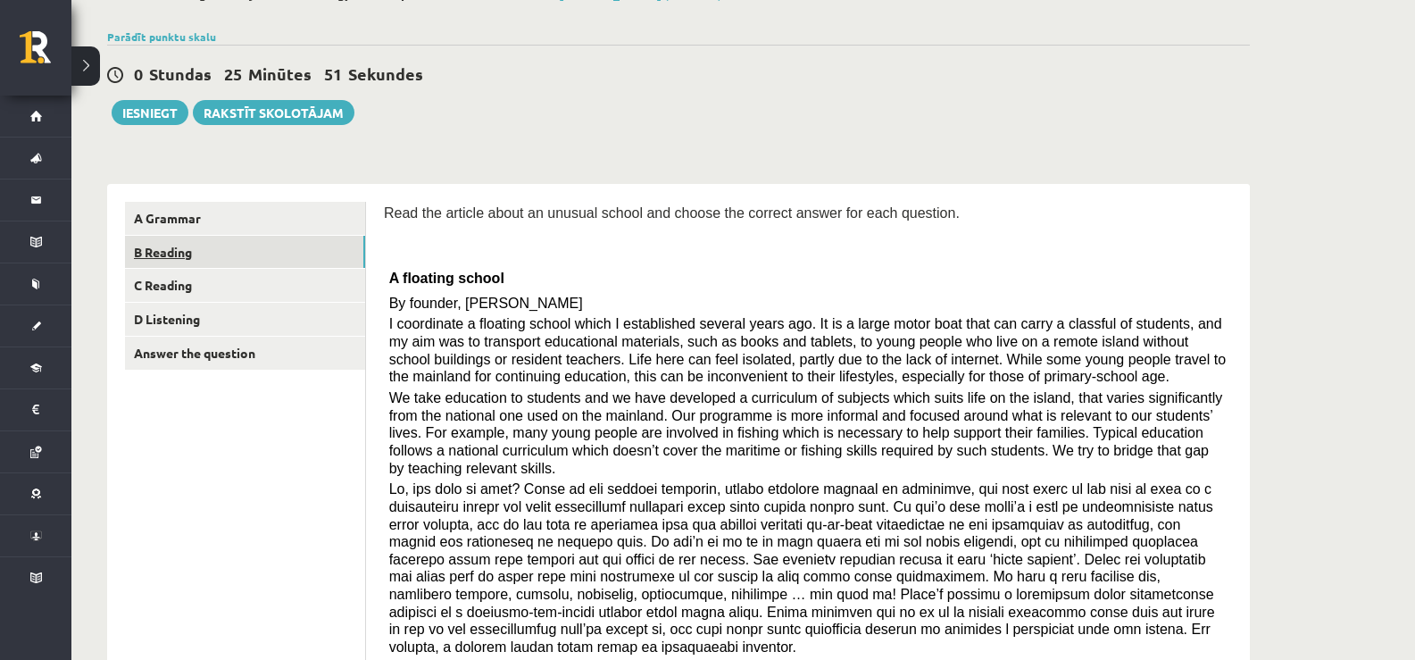
click at [181, 260] on link "B Reading" at bounding box center [245, 252] width 240 height 33
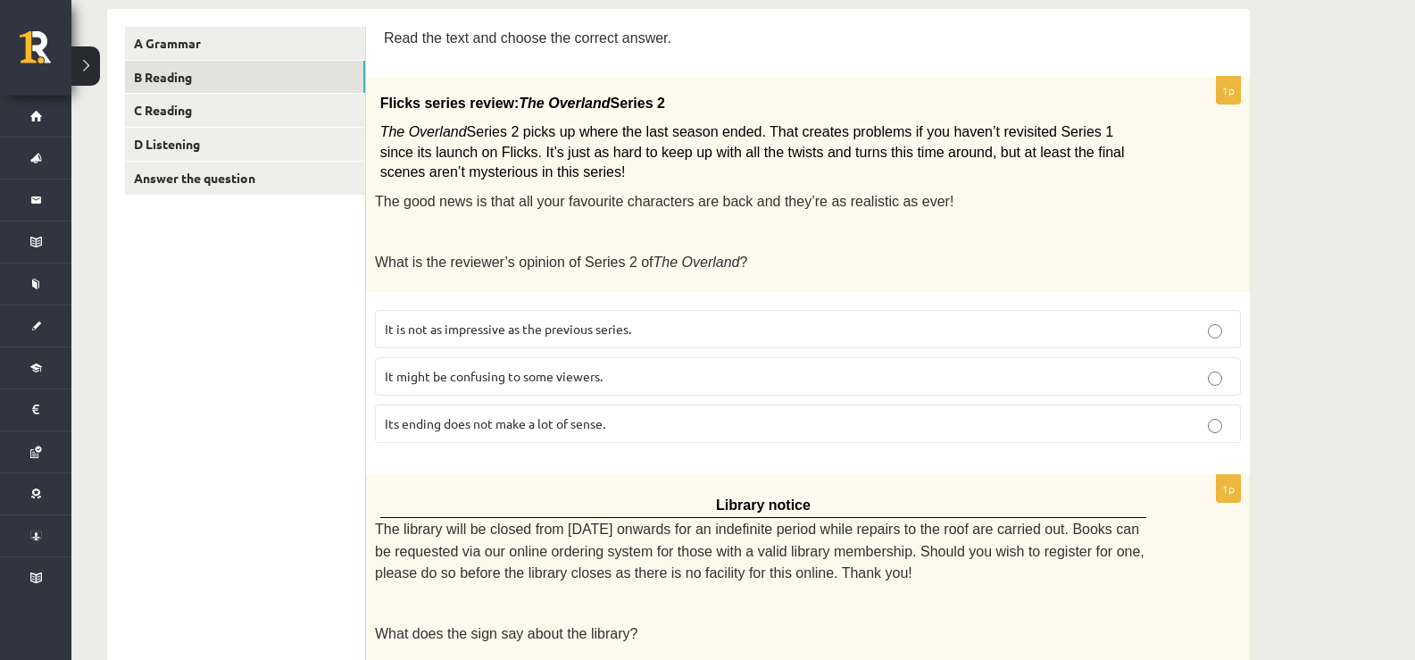
scroll to position [29, 0]
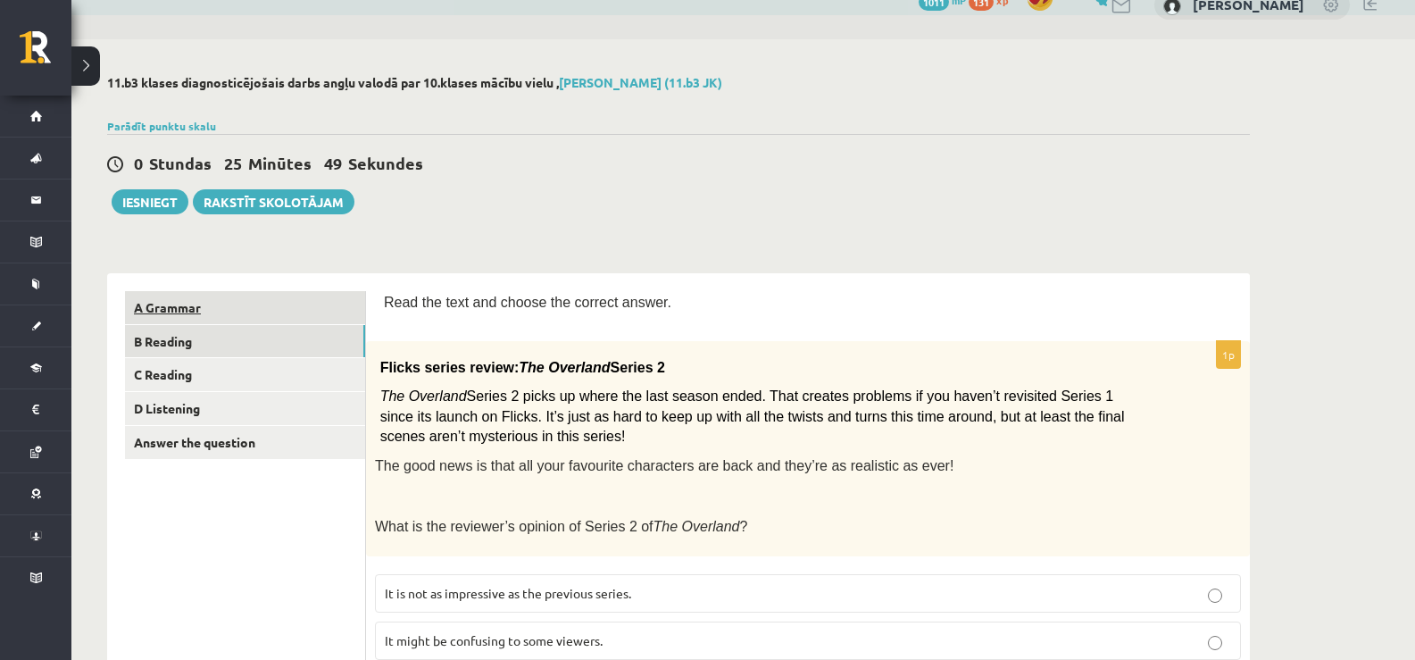
click at [215, 318] on link "A Grammar" at bounding box center [245, 307] width 240 height 33
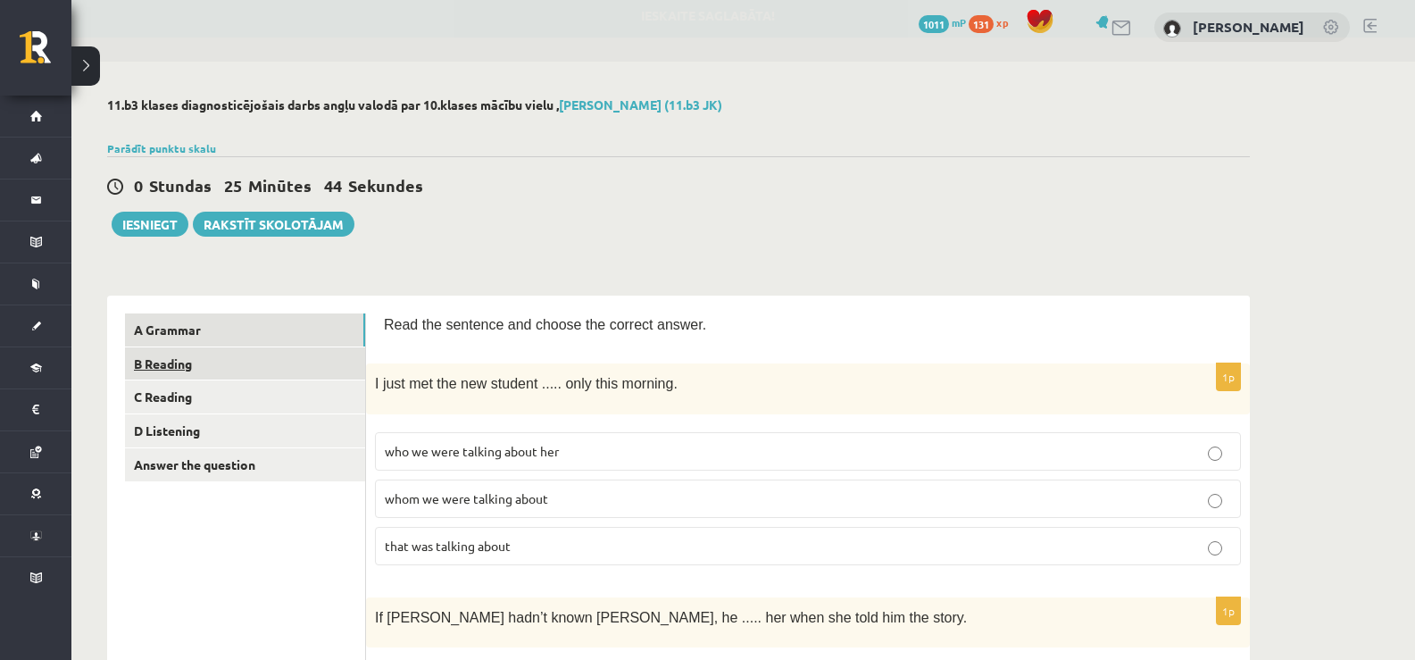
scroll to position [0, 0]
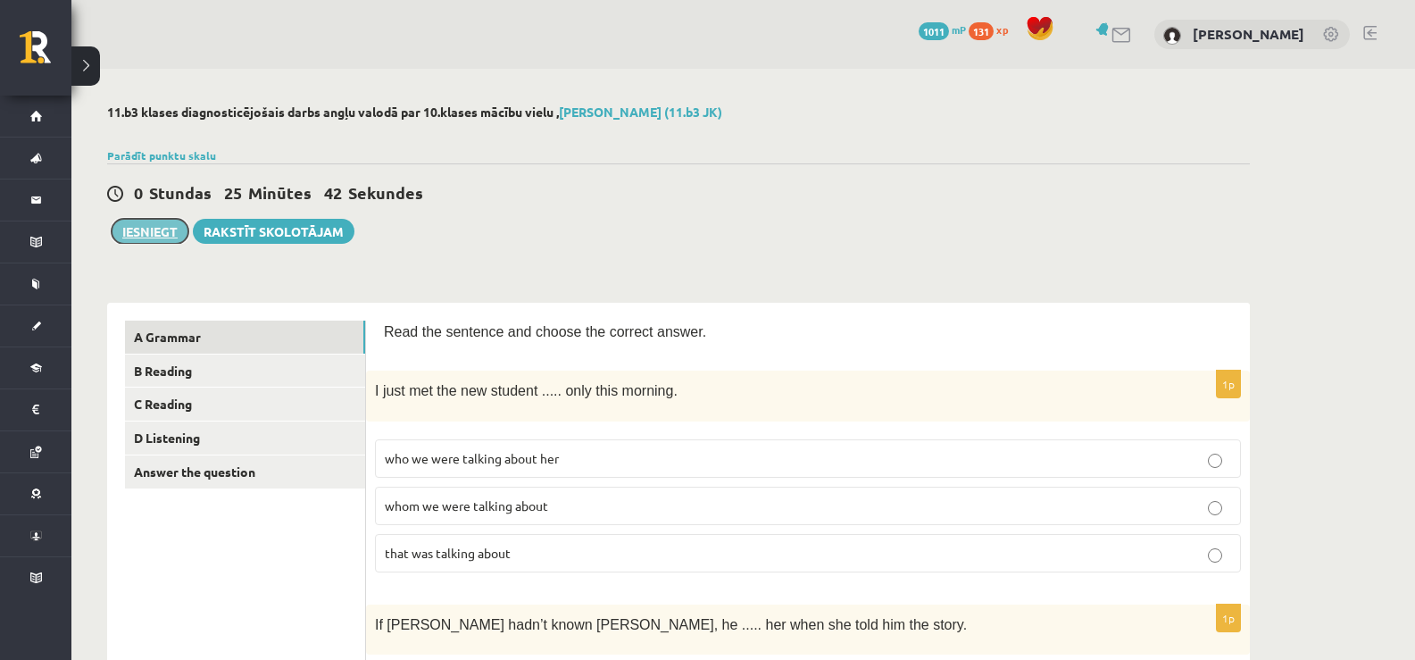
click at [139, 235] on button "Iesniegt" at bounding box center [150, 231] width 77 height 25
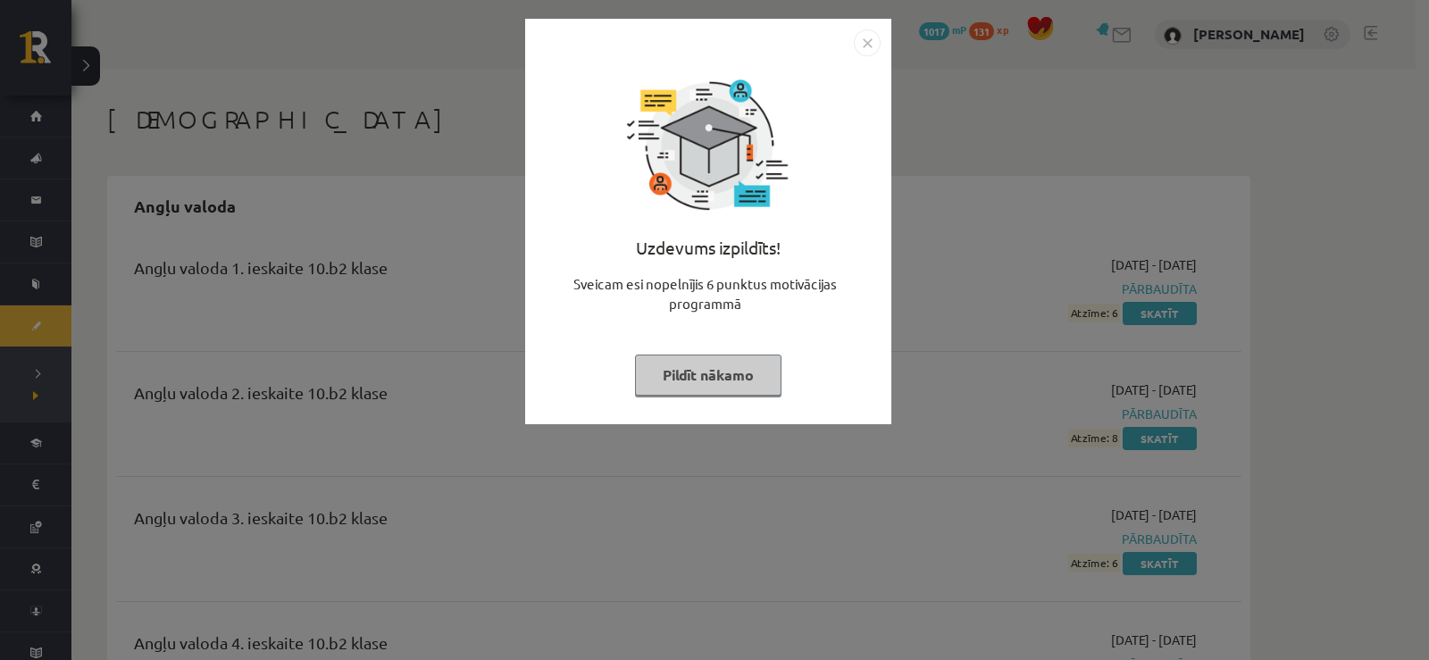
click at [730, 383] on button "Pildīt nākamo" at bounding box center [708, 375] width 146 height 41
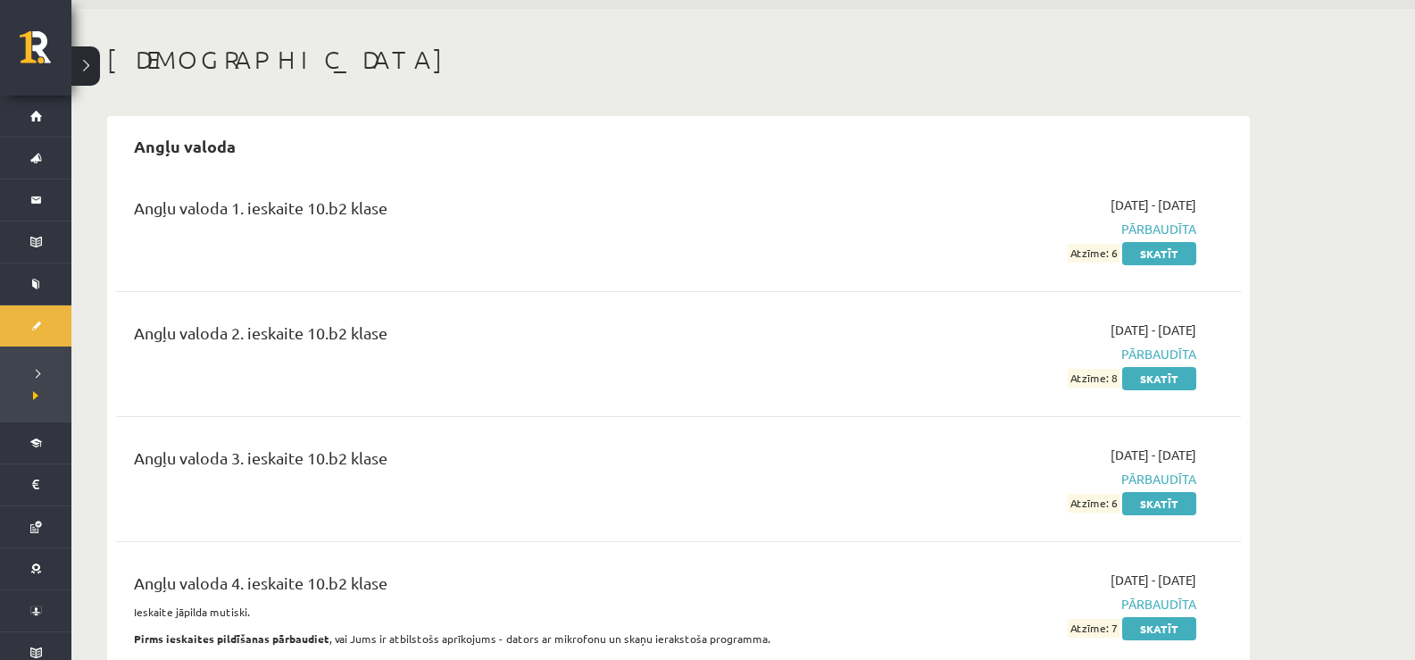
scroll to position [89, 0]
